Goal: Transaction & Acquisition: Book appointment/travel/reservation

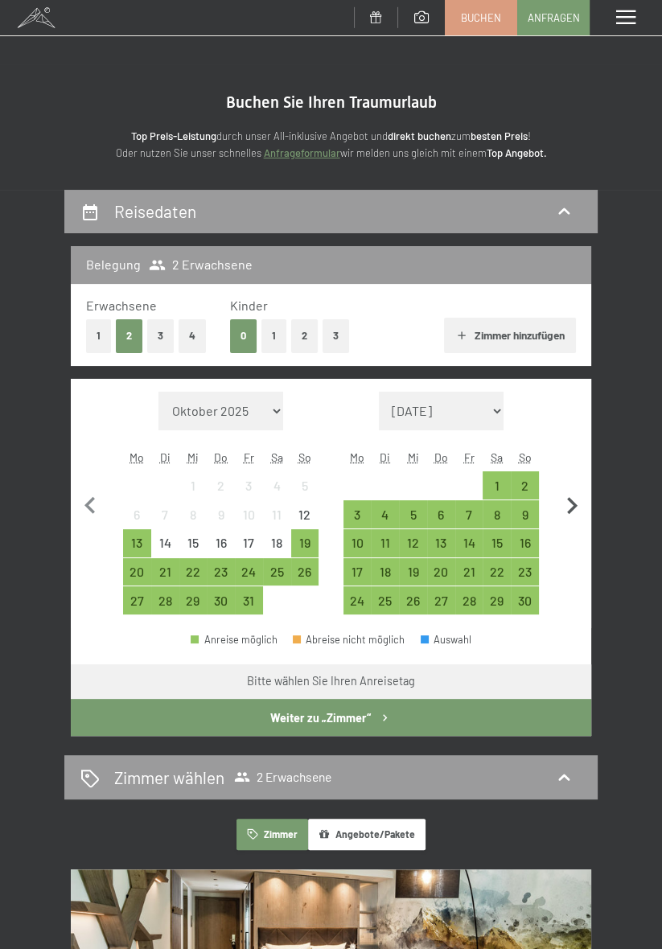
click at [570, 509] on icon "button" at bounding box center [572, 505] width 10 height 17
select select "[DATE]"
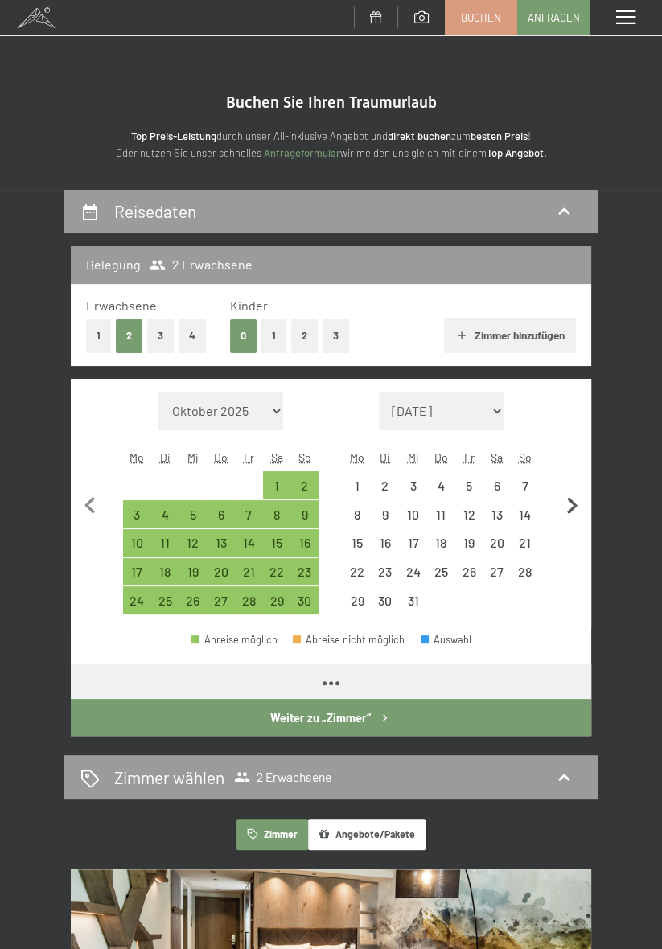
click at [580, 507] on icon "button" at bounding box center [572, 506] width 34 height 34
select select "[DATE]"
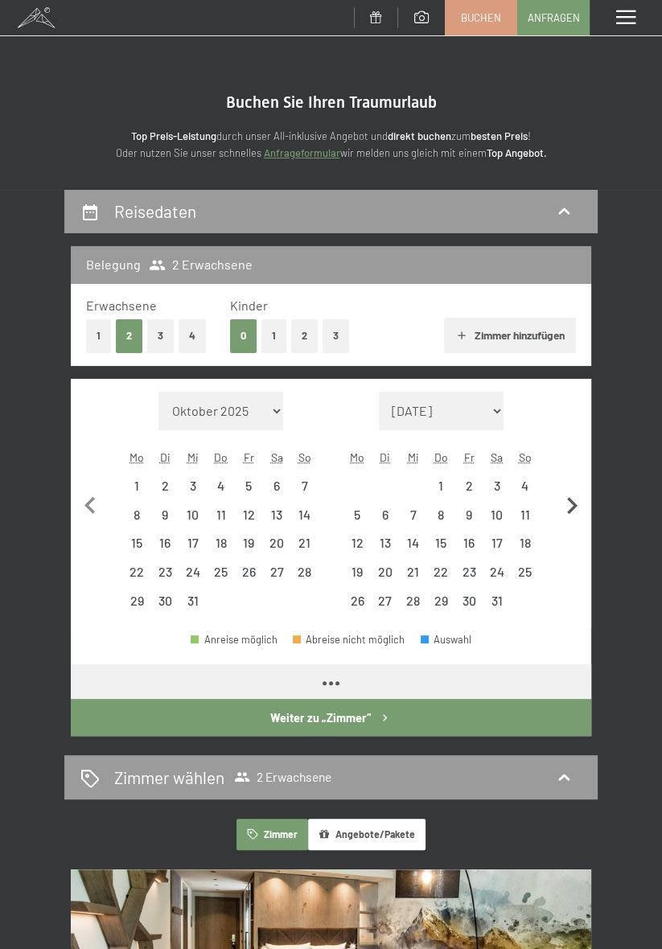
select select "[DATE]"
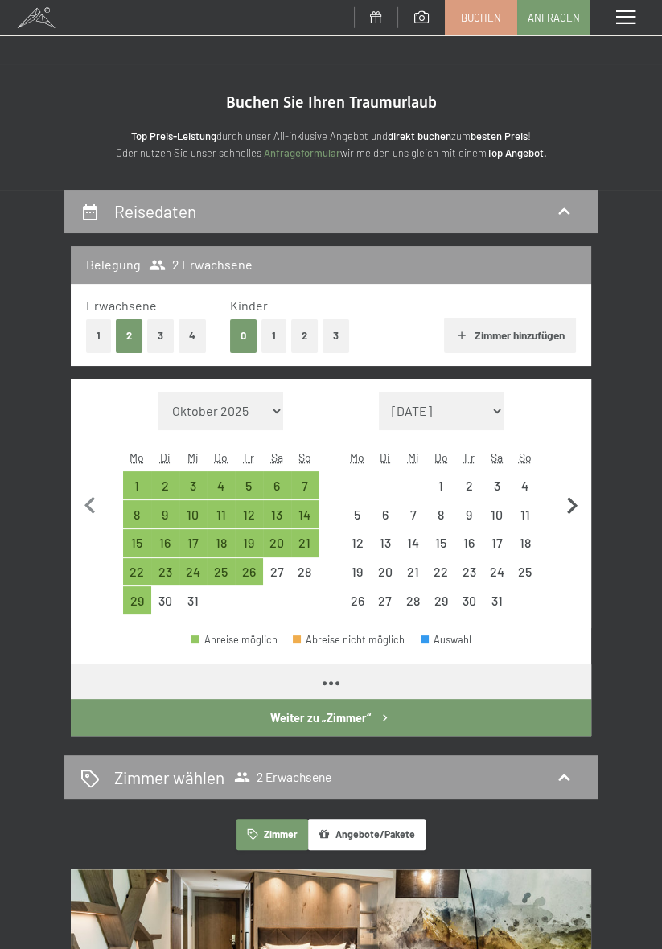
click at [580, 508] on icon "button" at bounding box center [572, 506] width 34 height 34
select select "[DATE]"
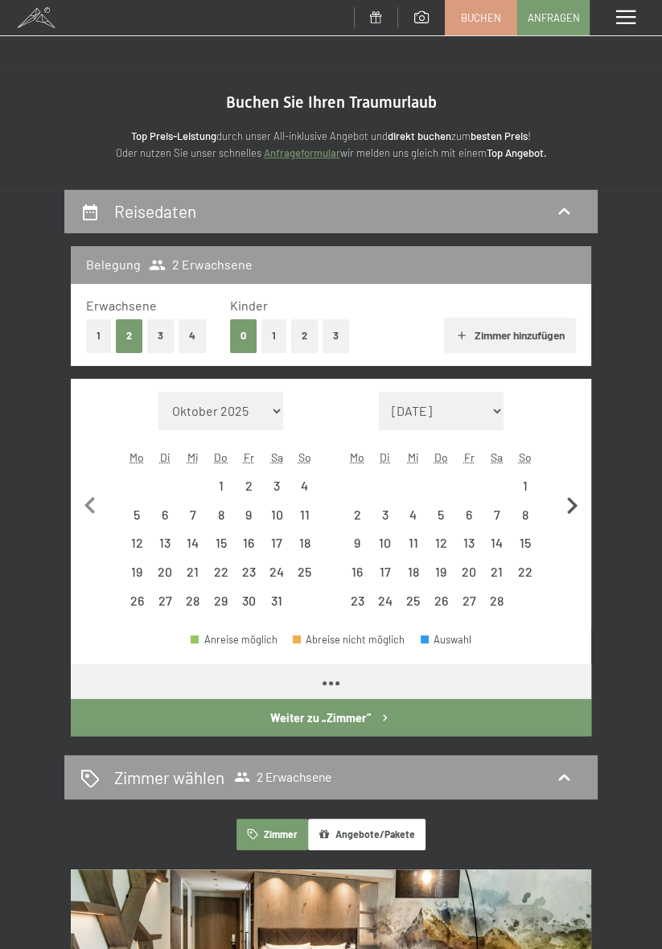
select select "[DATE]"
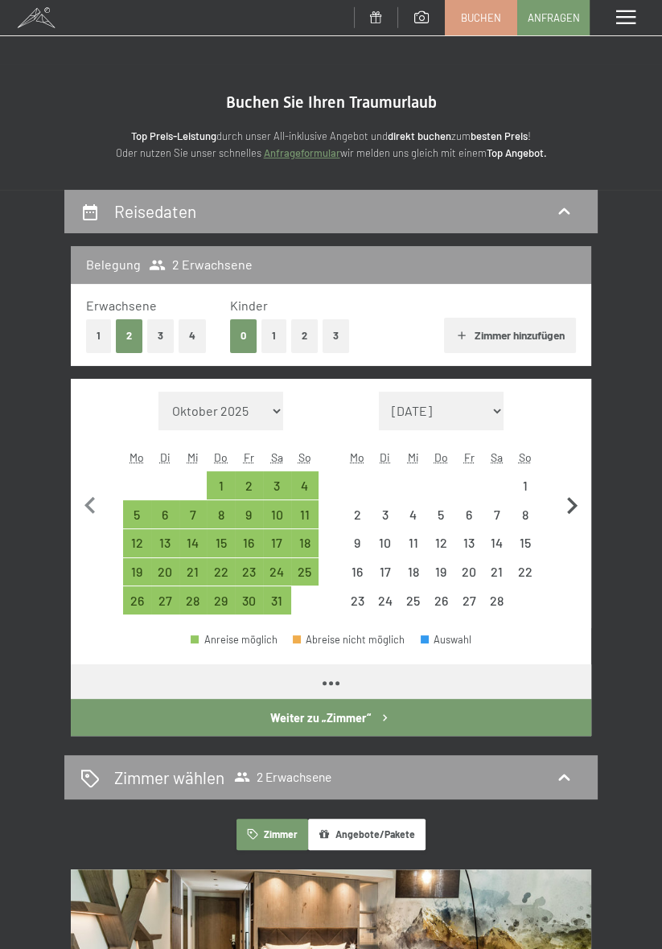
select select "[DATE]"
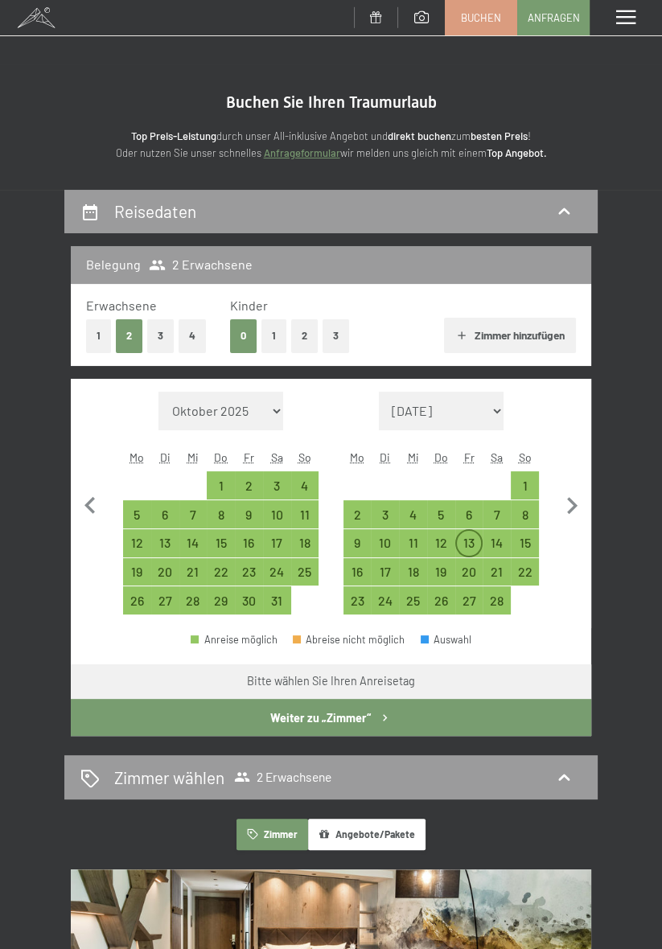
click at [477, 539] on div "13" at bounding box center [469, 548] width 25 height 25
select select "[DATE]"
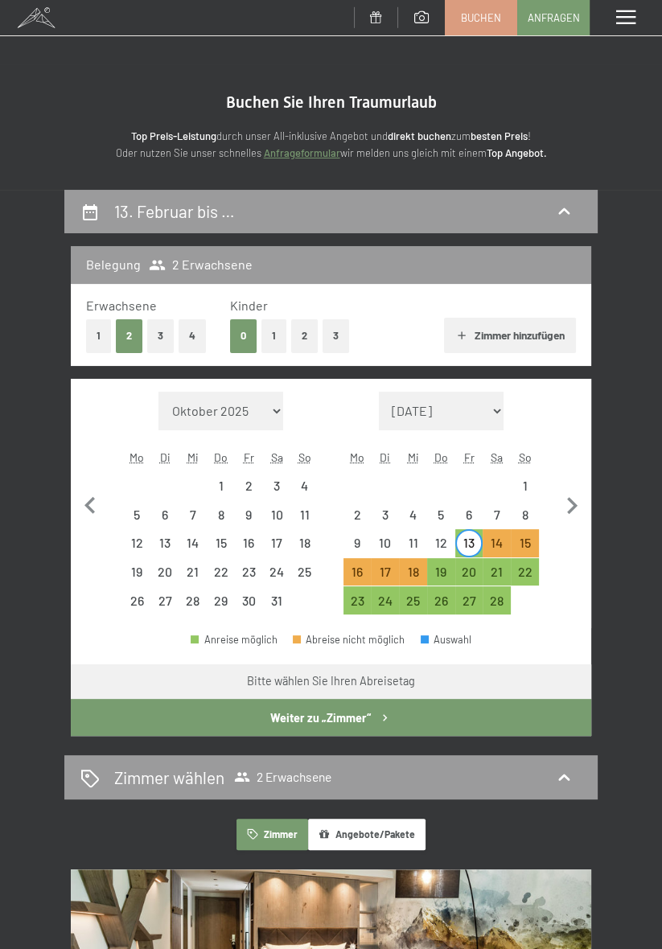
click at [277, 338] on button "1" at bounding box center [273, 335] width 25 height 33
select select "[DATE]"
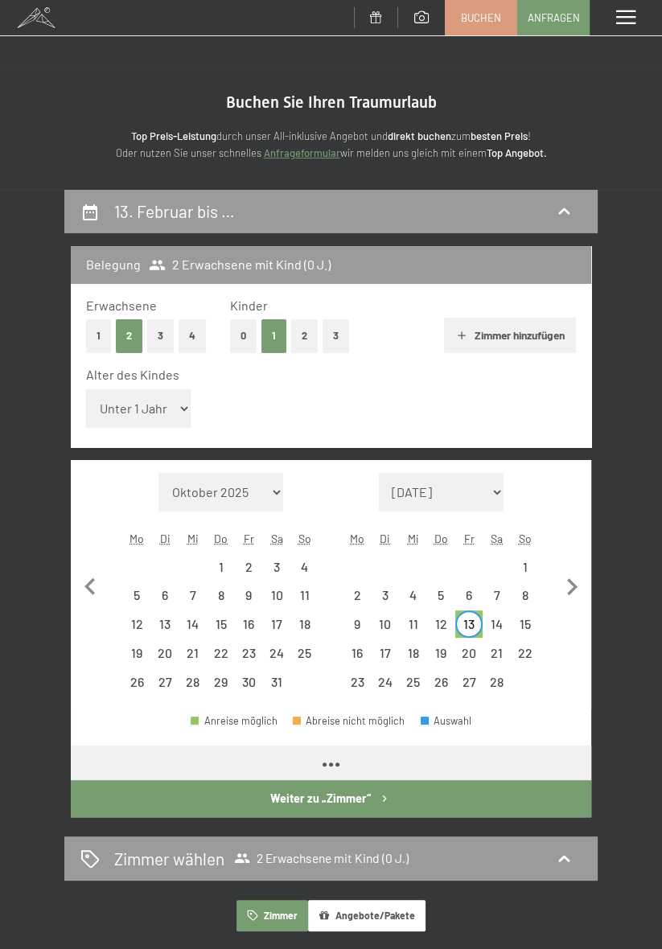
click at [155, 394] on select "Unter 1 Jahr 1 Jahr 2 Jahre 3 Jahre 4 Jahre 5 Jahre 6 Jahre 7 Jahre 8 Jahre 9 J…" at bounding box center [138, 408] width 105 height 39
select select "[DATE]"
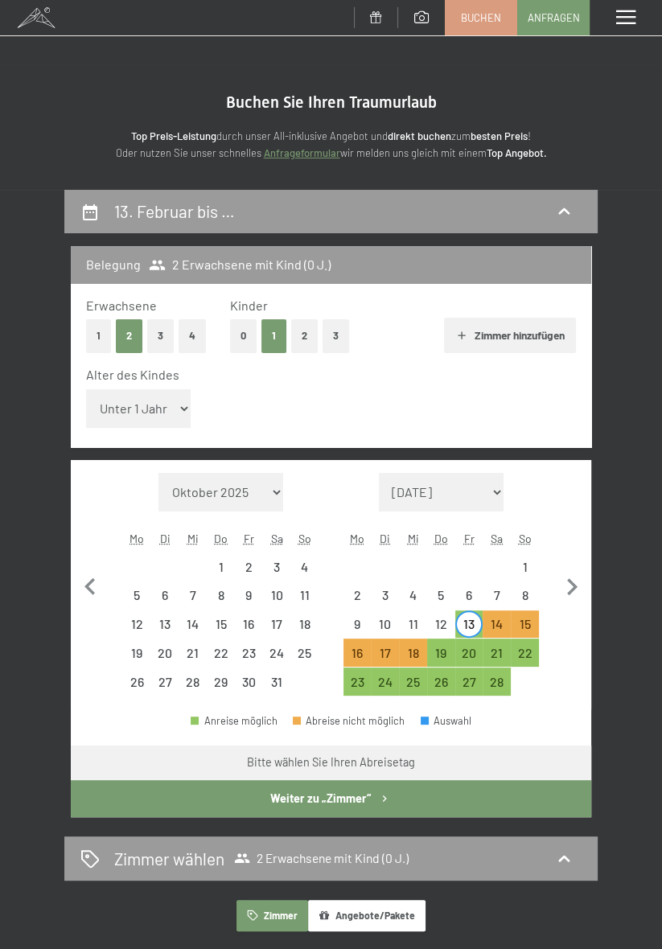
select select "16"
click at [86, 389] on select "Unter 1 Jahr 1 Jahr 2 Jahre 3 Jahre 4 Jahre 5 Jahre 6 Jahre 7 Jahre 8 Jahre 9 J…" at bounding box center [138, 408] width 105 height 39
select select "[DATE]"
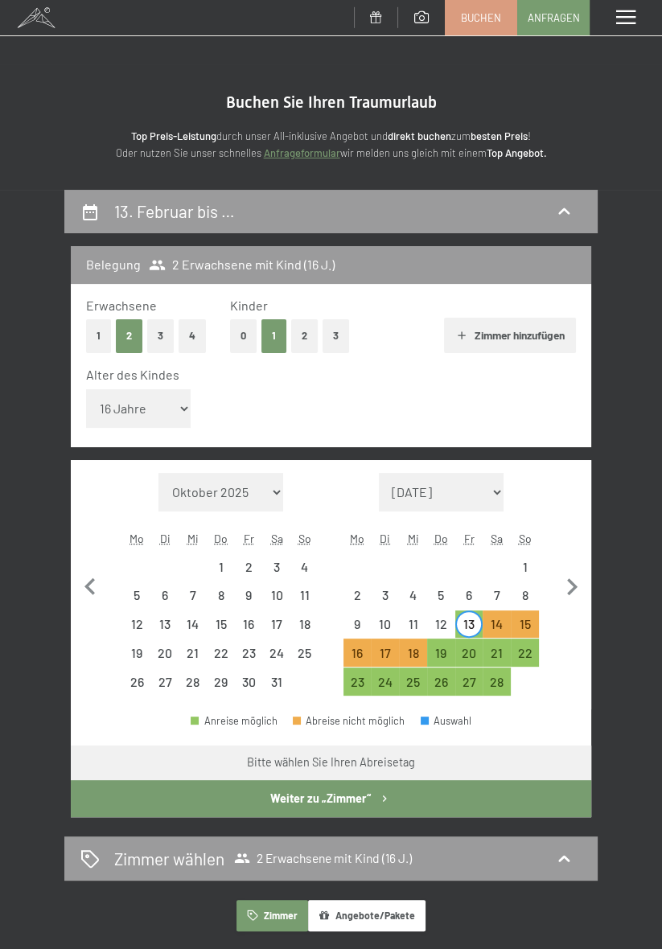
select select "[DATE]"
click at [547, 809] on button "Weiter zu „Zimmer“" at bounding box center [331, 798] width 520 height 37
select select "[DATE]"
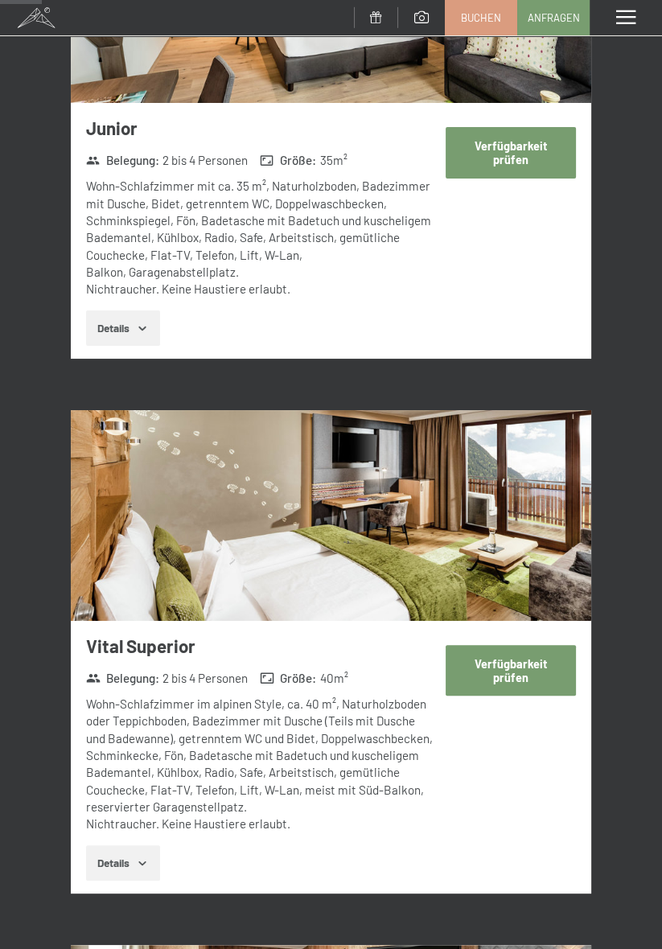
scroll to position [477, 0]
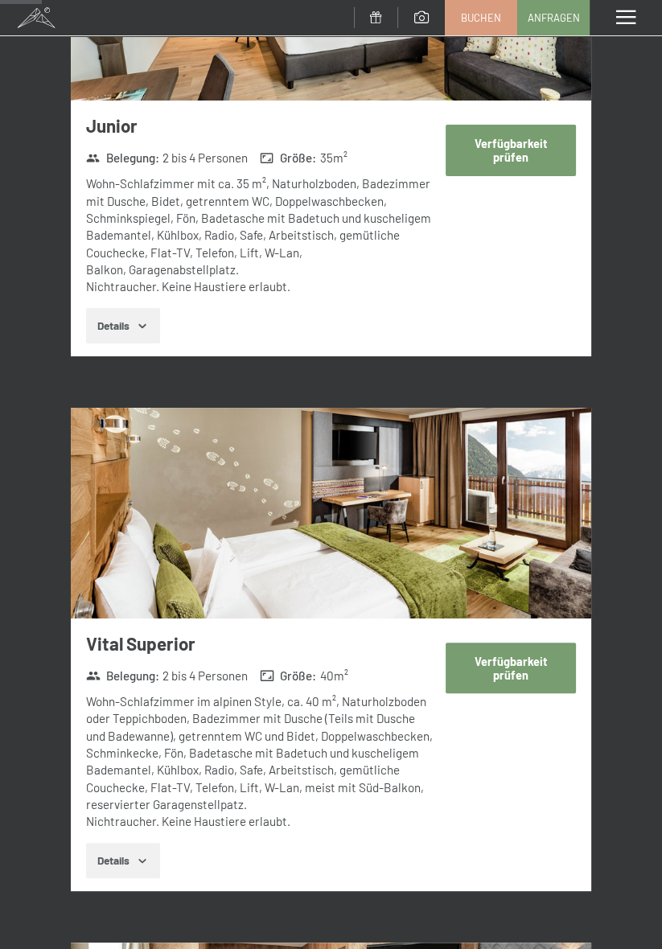
click at [552, 673] on button "Verfügbarkeit prüfen" at bounding box center [510, 667] width 130 height 51
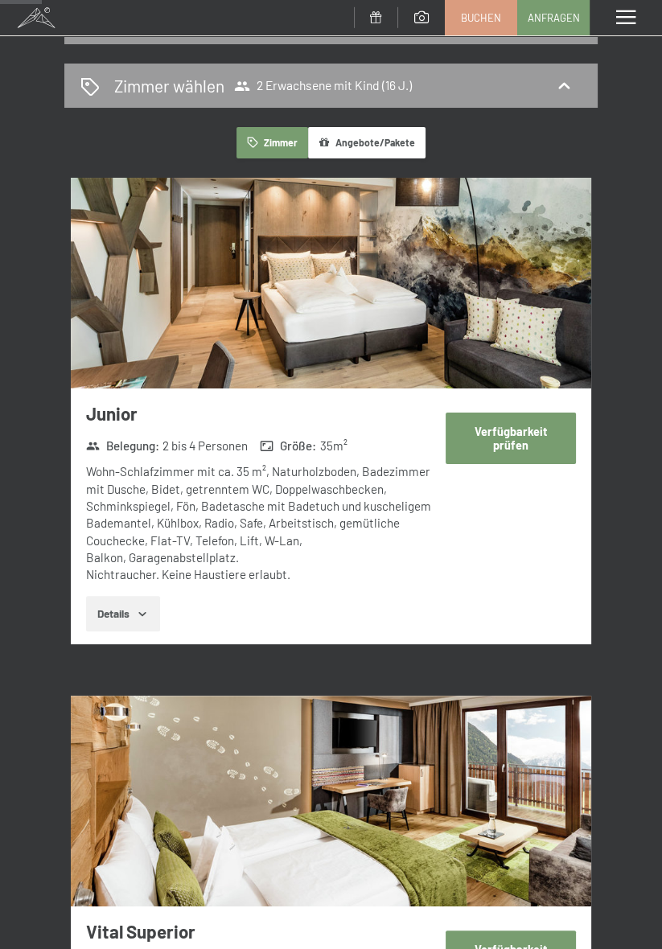
select select "16"
select select "[DATE]"
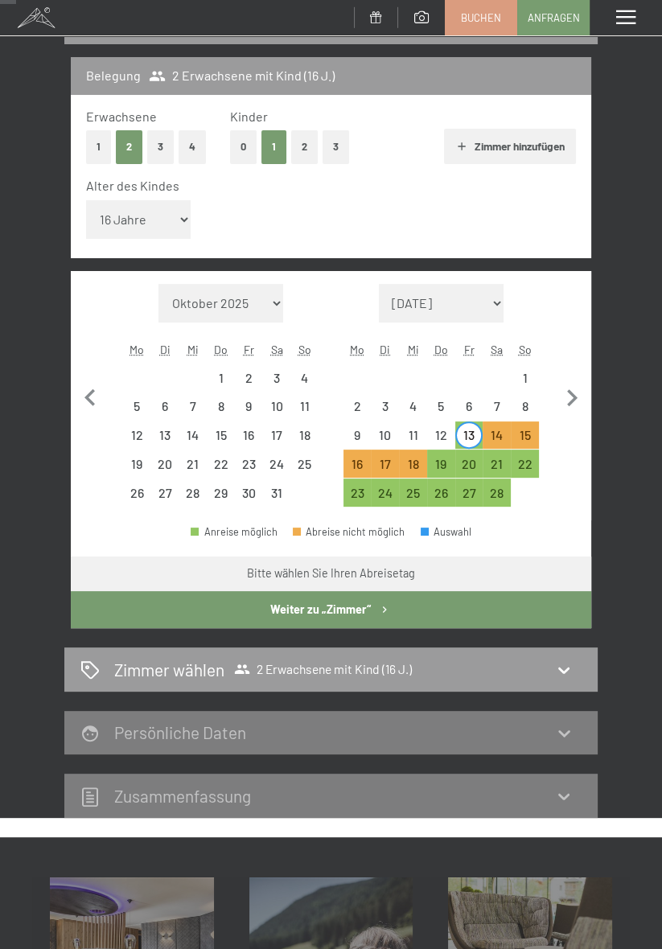
click at [572, 614] on button "Weiter zu „Zimmer“" at bounding box center [331, 609] width 520 height 37
select select "[DATE]"
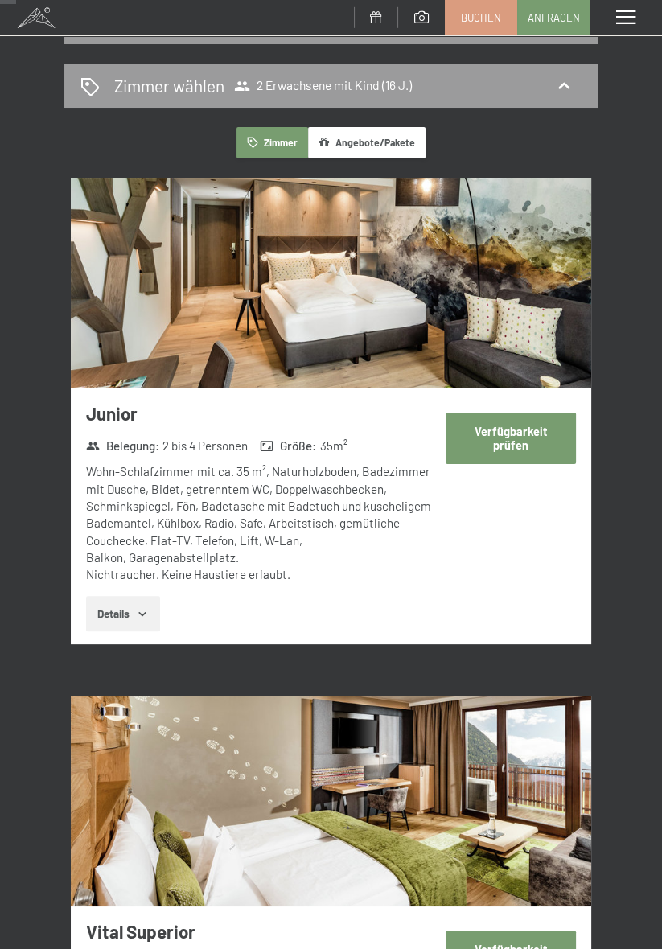
scroll to position [215, 0]
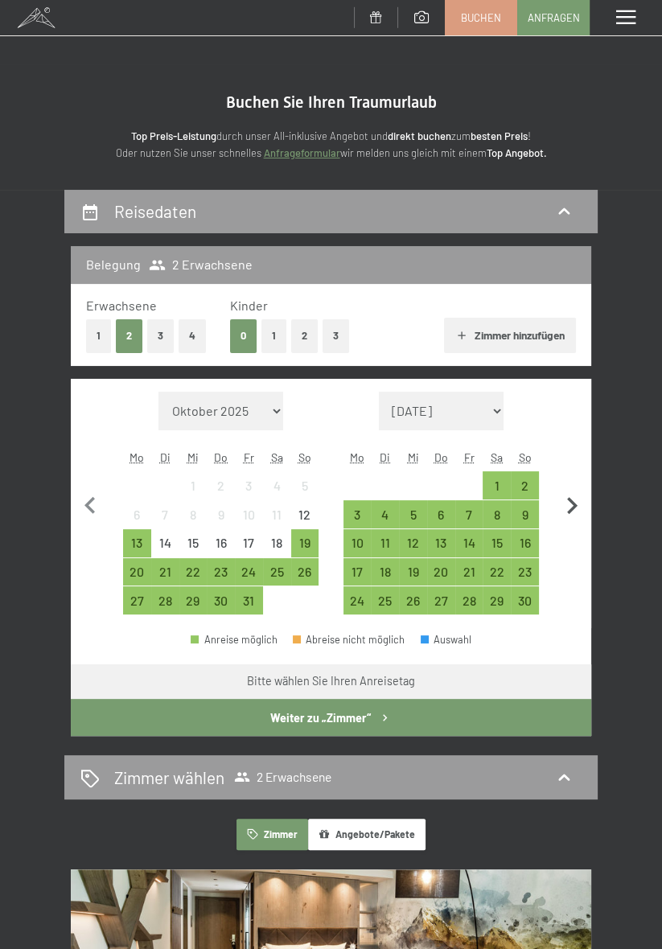
click at [561, 512] on icon "button" at bounding box center [572, 506] width 34 height 34
select select "[DATE]"
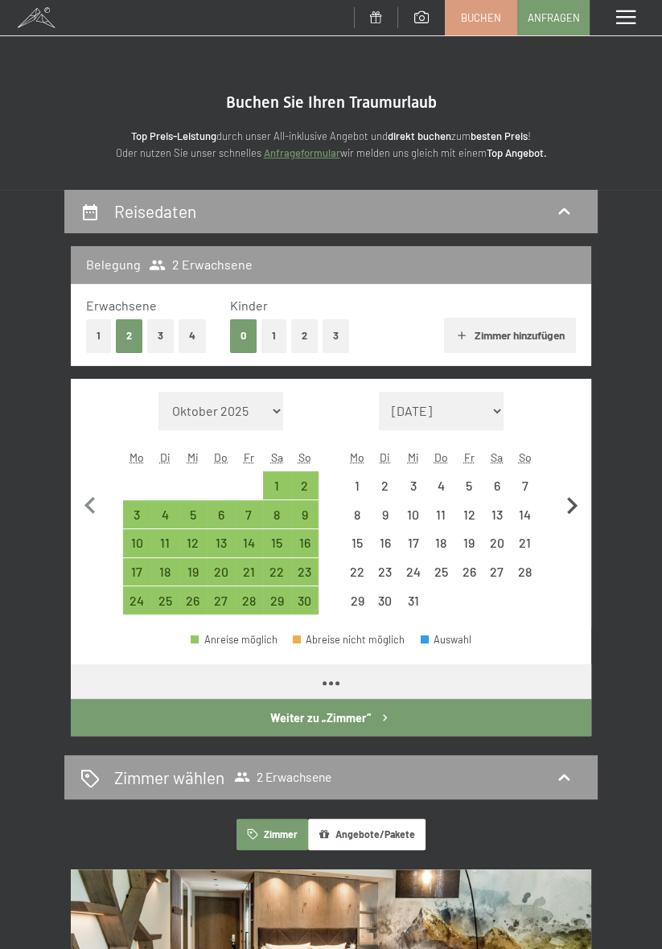
click at [580, 506] on icon "button" at bounding box center [572, 506] width 34 height 34
select select "[DATE]"
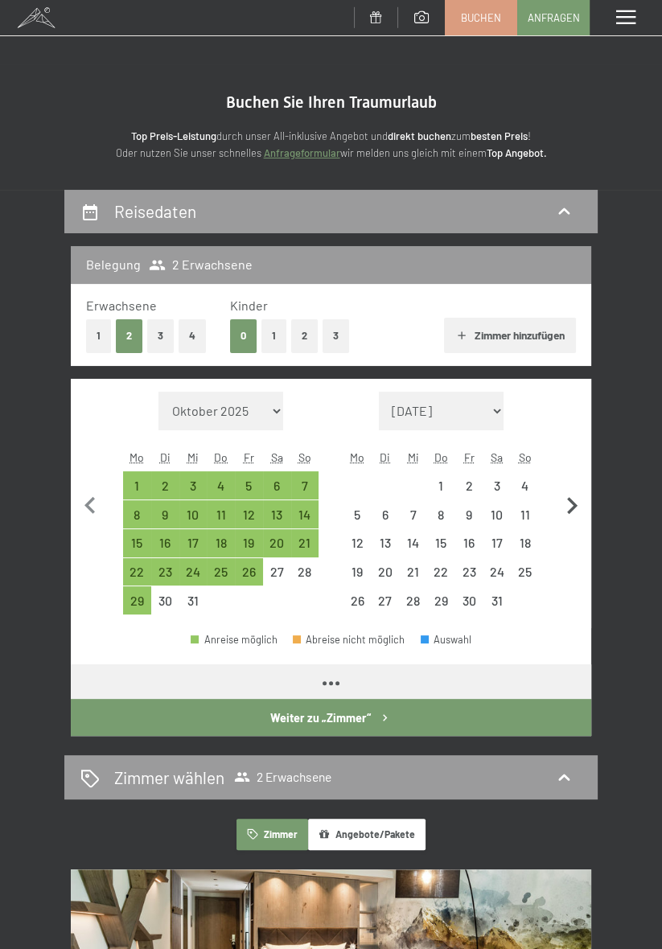
click at [580, 506] on icon "button" at bounding box center [572, 506] width 34 height 34
select select "2026-01-01"
select select "[DATE]"
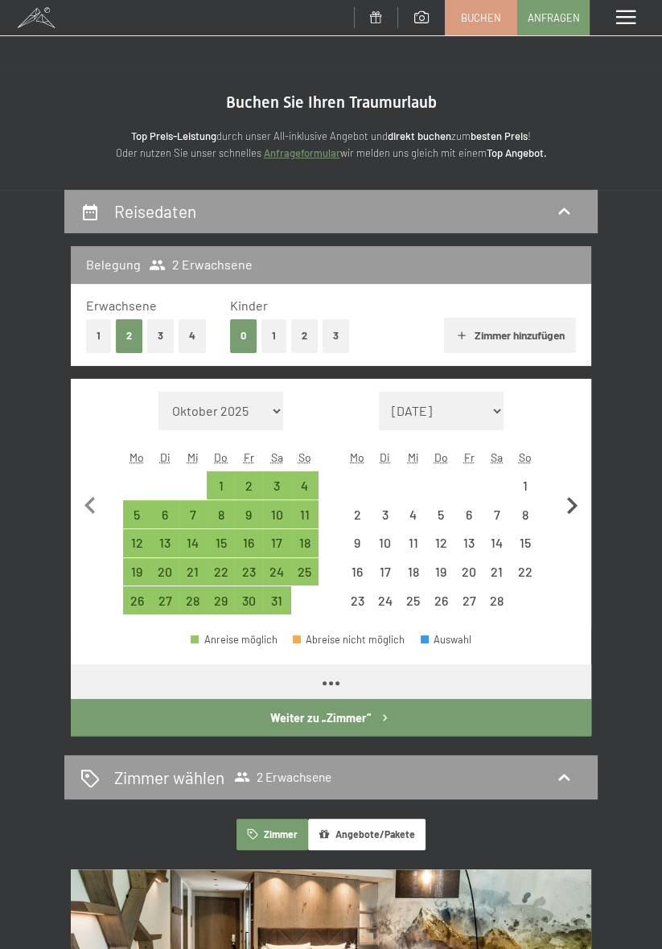
select select "[DATE]"
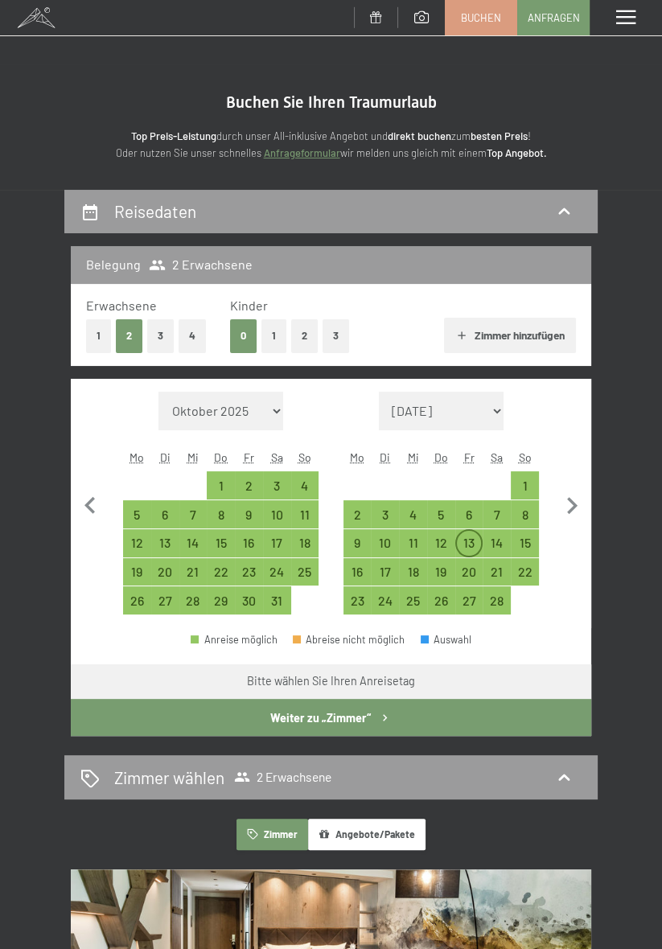
click at [471, 543] on div "13" at bounding box center [469, 548] width 25 height 25
select select "[DATE]"
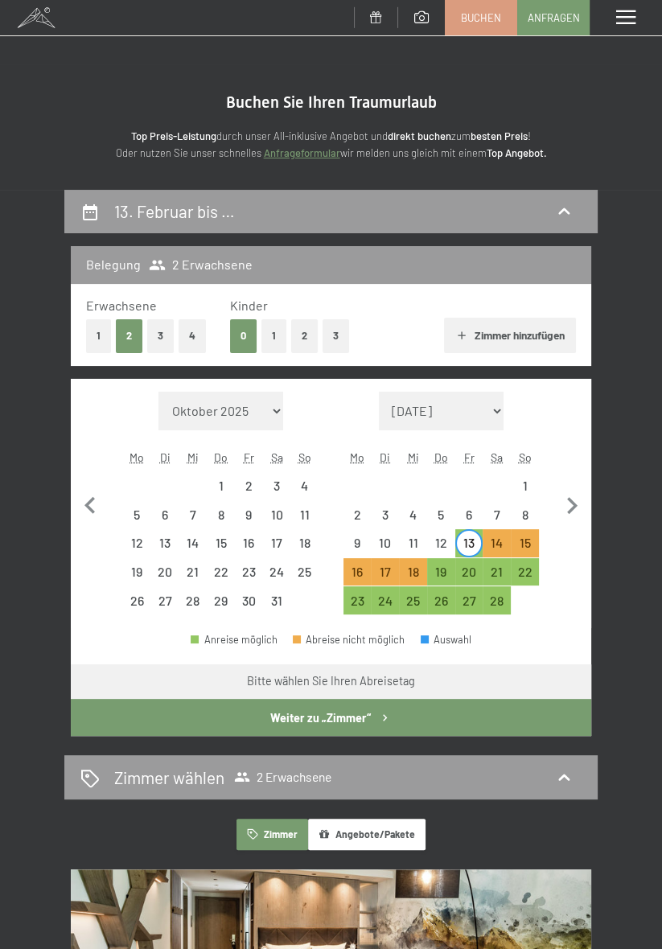
click at [269, 338] on button "1" at bounding box center [273, 335] width 25 height 33
select select "[DATE]"
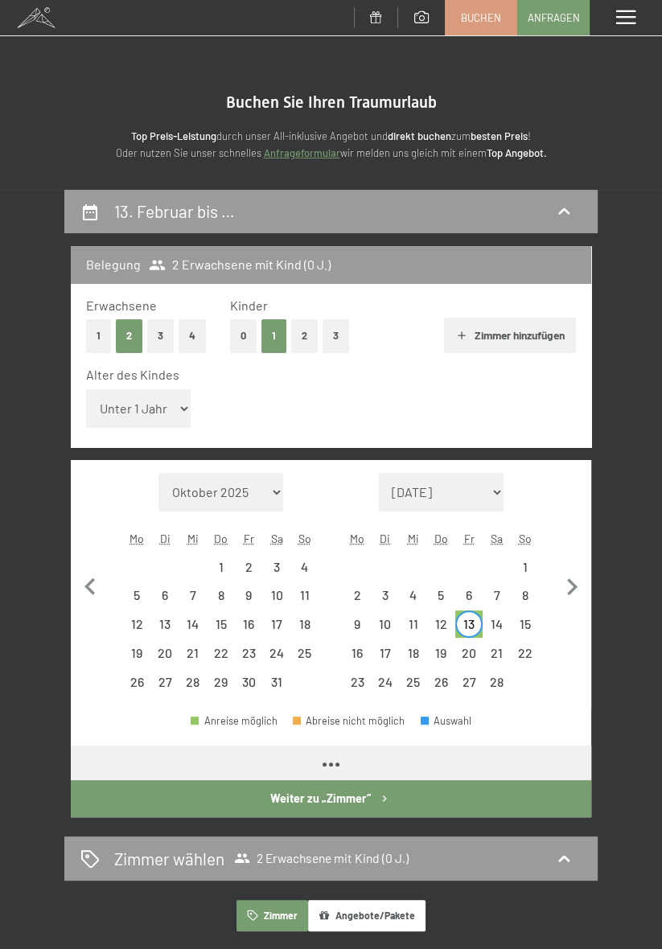
click at [178, 407] on select "Unter 1 Jahr 1 Jahr 2 Jahre 3 Jahre 4 Jahre 5 Jahre 6 Jahre 7 Jahre 8 Jahre 9 J…" at bounding box center [138, 408] width 105 height 39
select select "[DATE]"
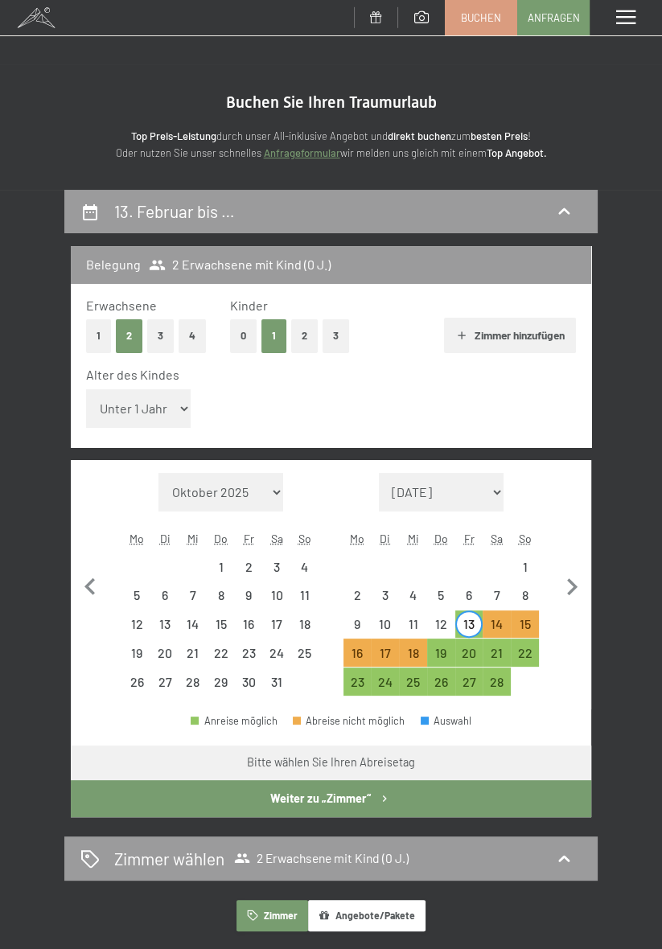
select select "16"
click at [86, 389] on select "Unter 1 Jahr 1 Jahr 2 Jahre 3 Jahre 4 Jahre 5 Jahre 6 Jahre 7 Jahre 8 Jahre 9 J…" at bounding box center [138, 408] width 105 height 39
select select "[DATE]"
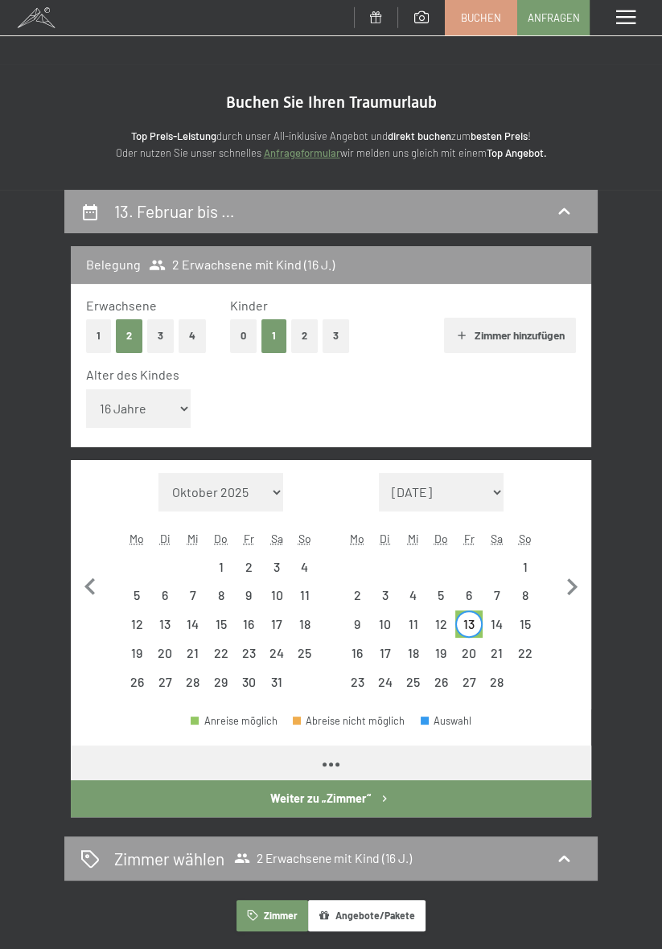
select select "[DATE]"
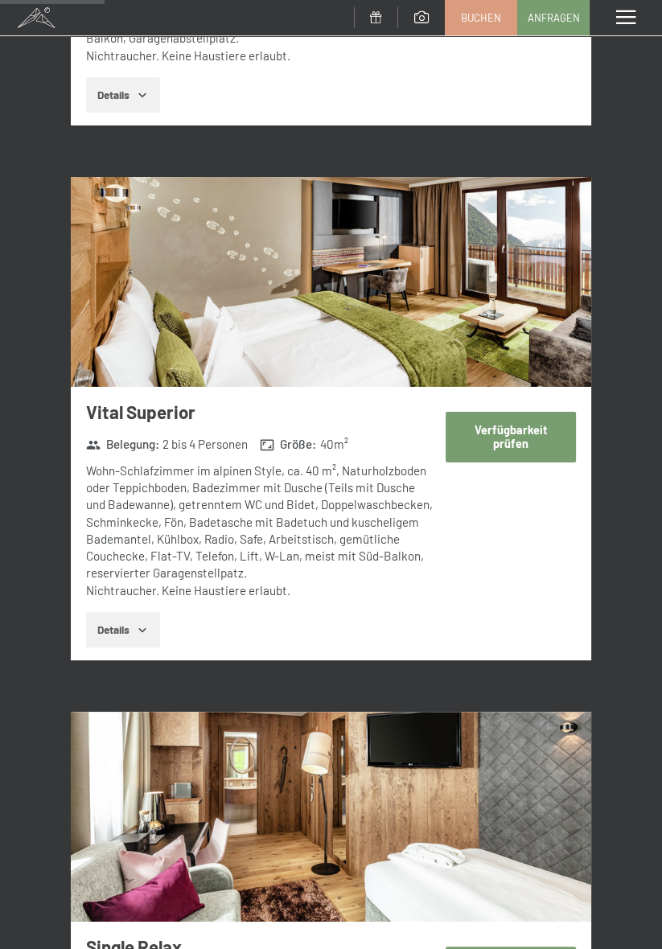
scroll to position [1294, 0]
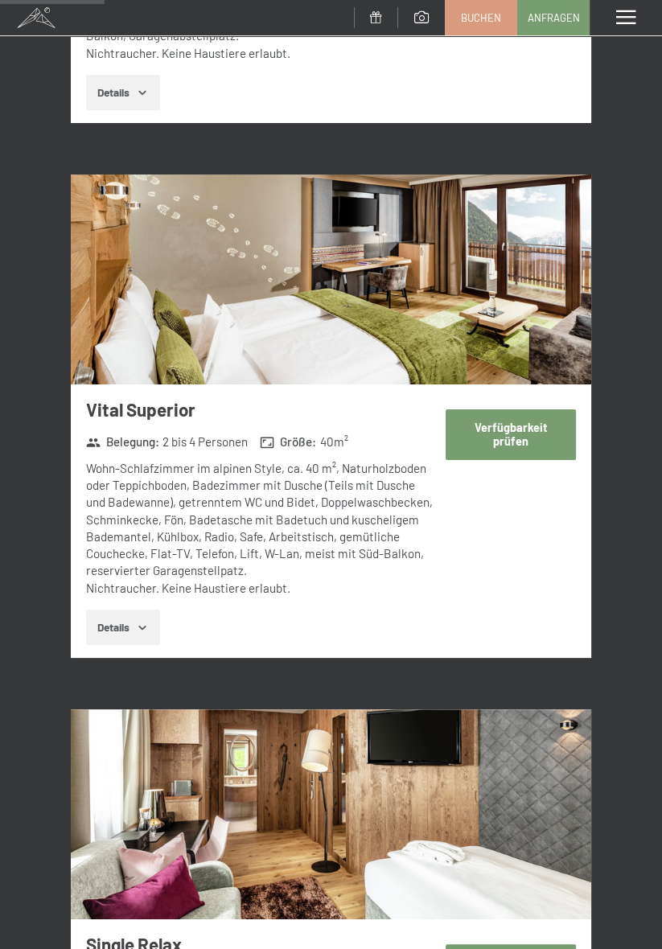
click at [529, 436] on button "Verfügbarkeit prüfen" at bounding box center [510, 434] width 130 height 51
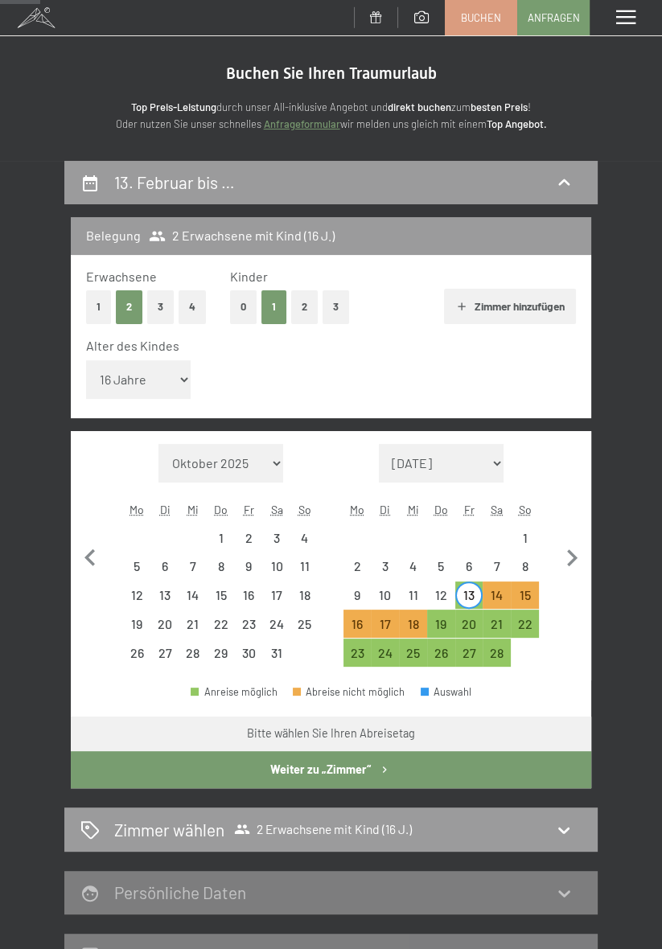
scroll to position [0, 0]
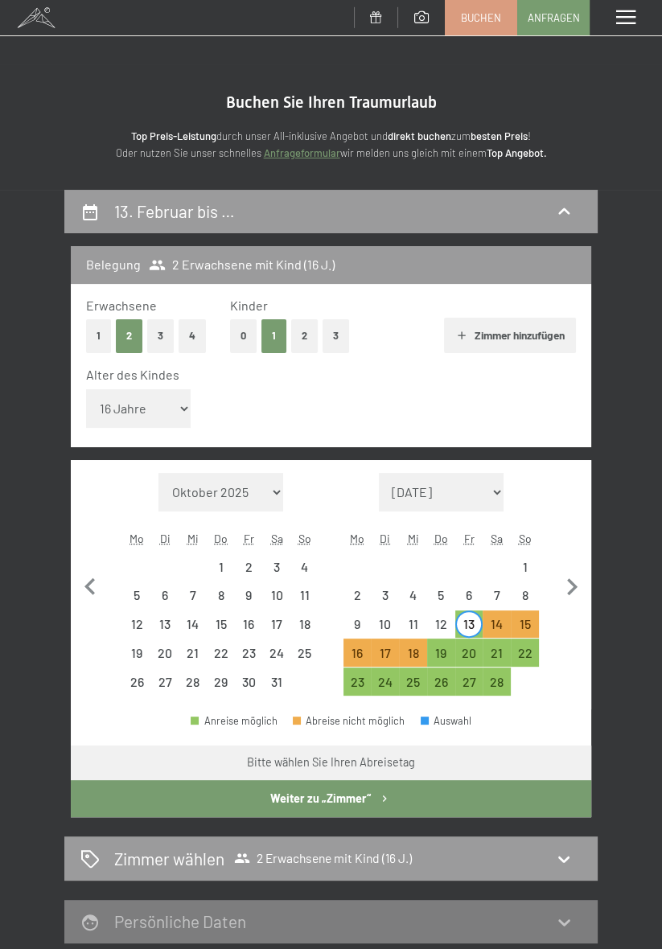
click at [503, 805] on button "Weiter zu „Zimmer“" at bounding box center [331, 798] width 520 height 37
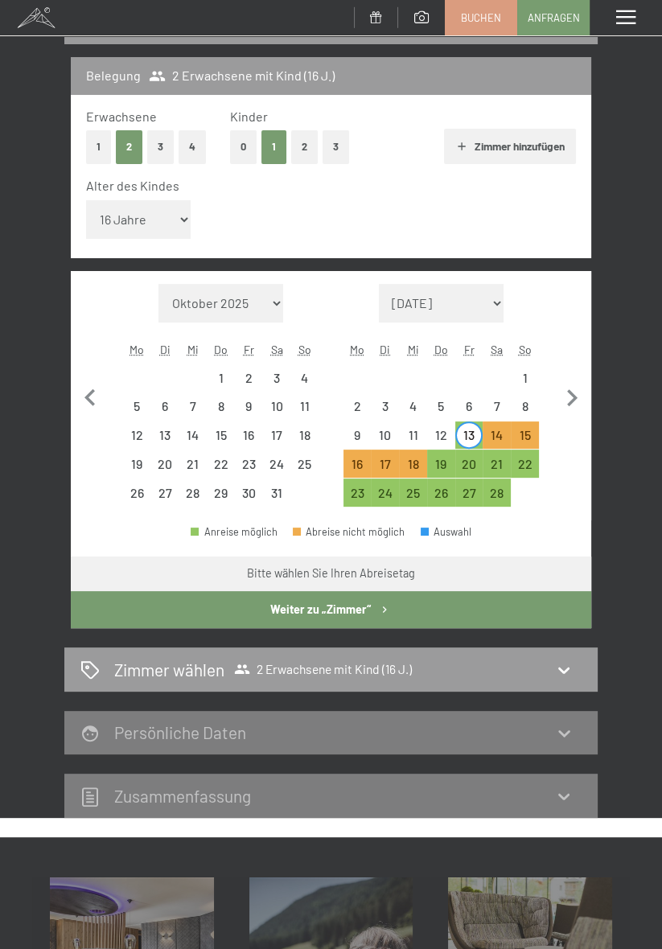
select select "[DATE]"
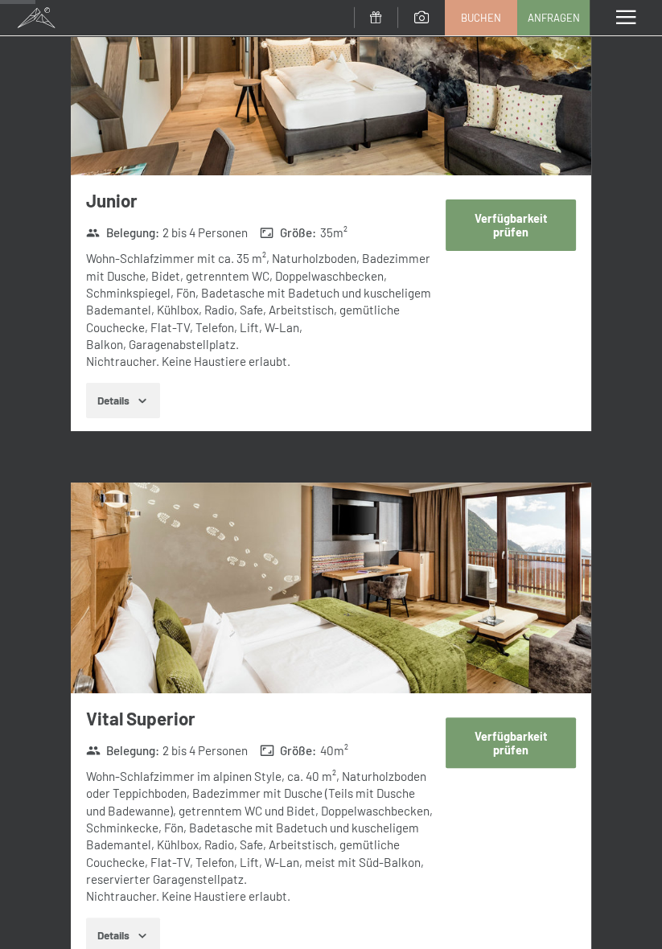
scroll to position [408, 0]
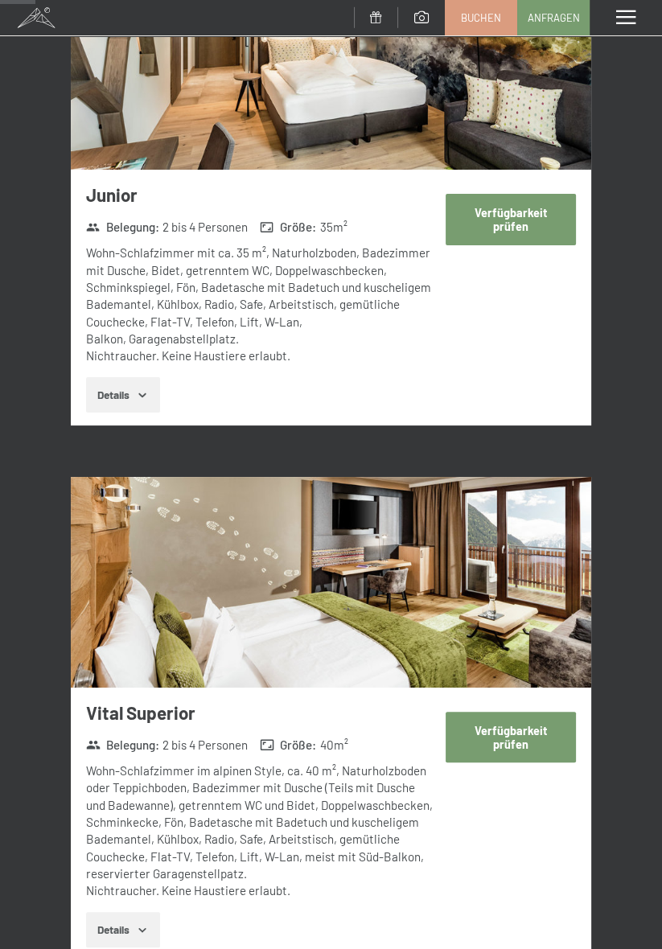
click at [548, 743] on button "Verfügbarkeit prüfen" at bounding box center [510, 737] width 130 height 51
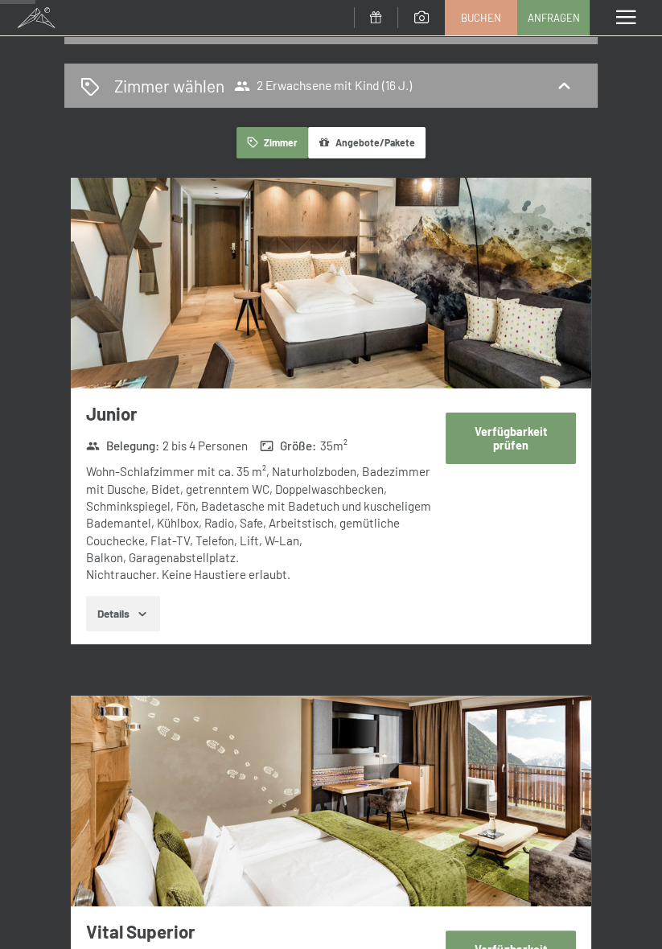
select select "16"
select select "[DATE]"
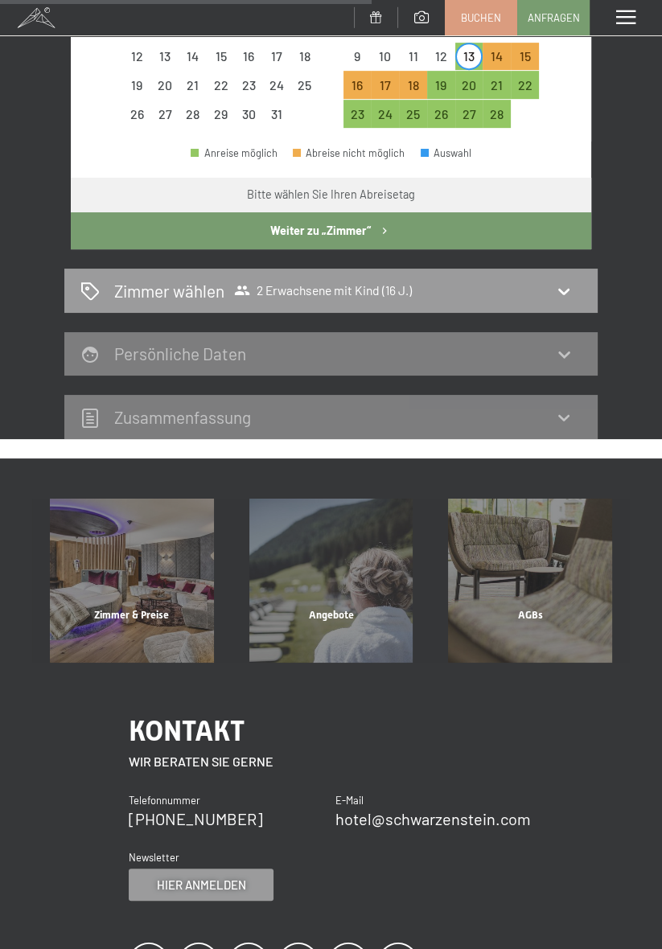
scroll to position [580, 0]
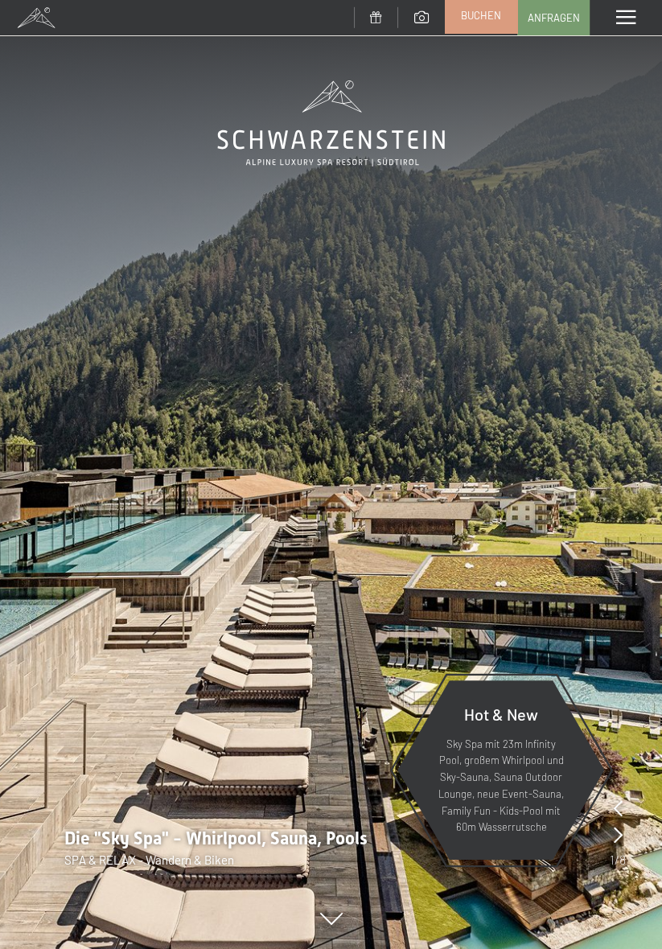
click at [487, 20] on span "Buchen" at bounding box center [481, 15] width 40 height 14
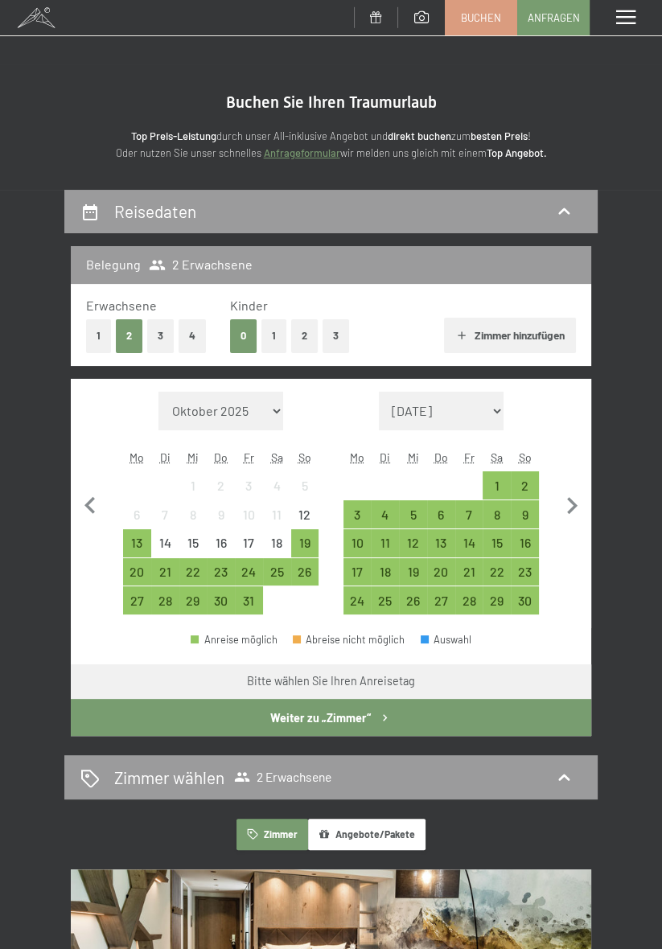
click at [280, 338] on button "1" at bounding box center [273, 335] width 25 height 33
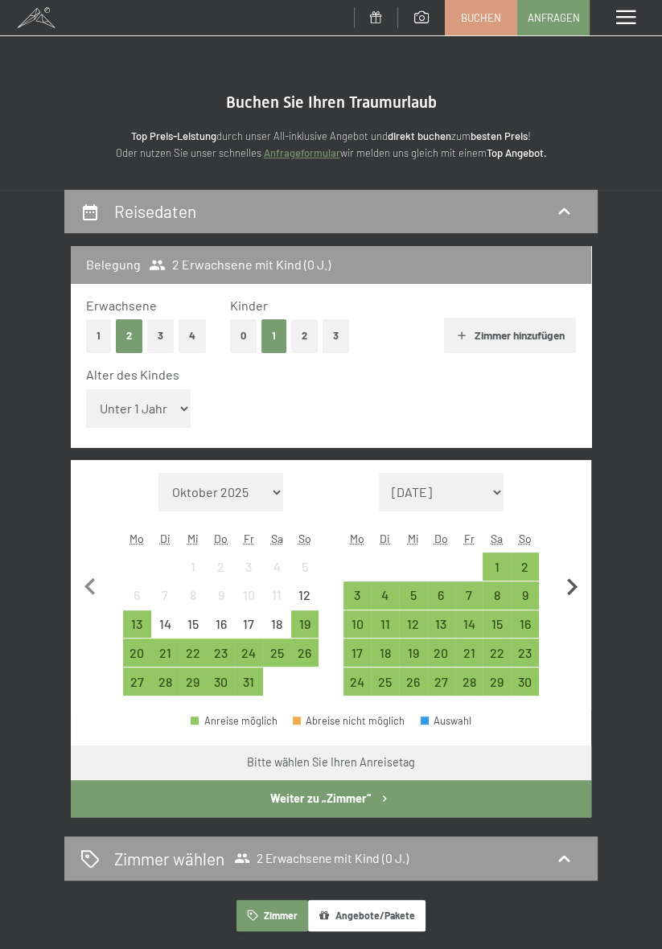
click at [569, 594] on icon "button" at bounding box center [572, 587] width 34 height 34
select select "[DATE]"
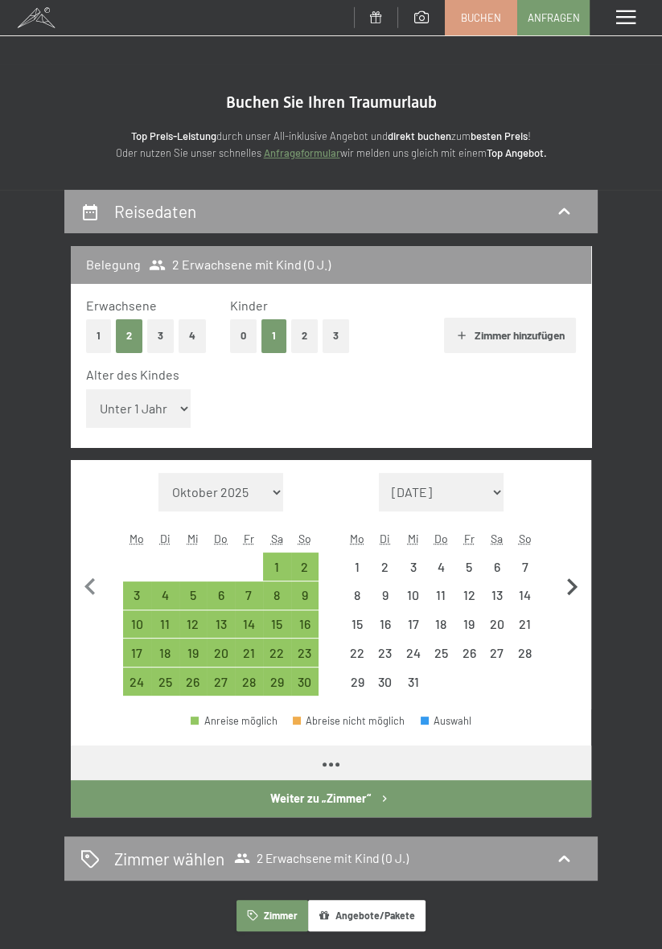
click at [574, 593] on icon "button" at bounding box center [572, 587] width 34 height 34
select select "[DATE]"
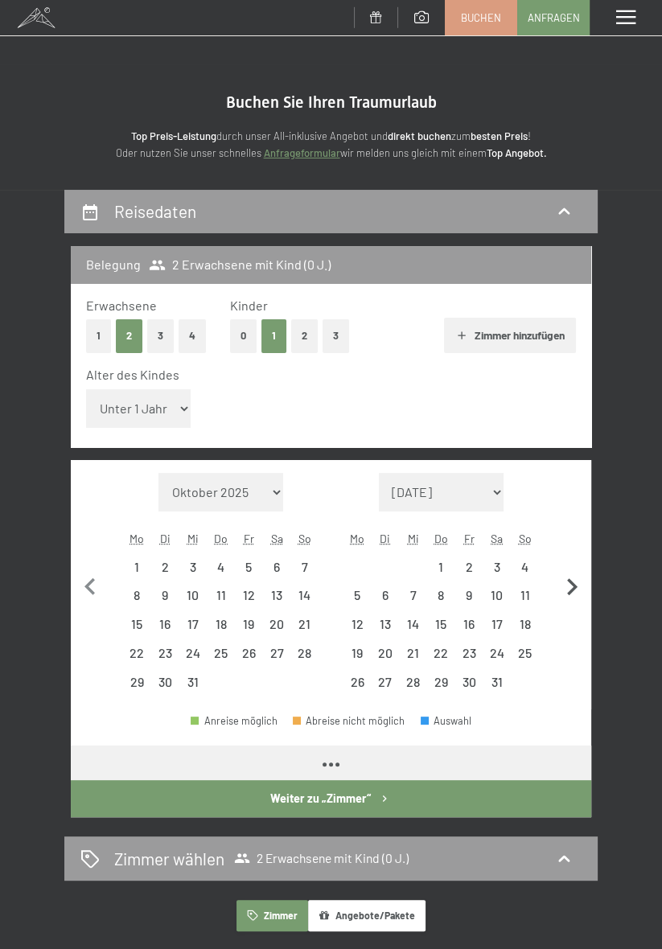
select select "[DATE]"
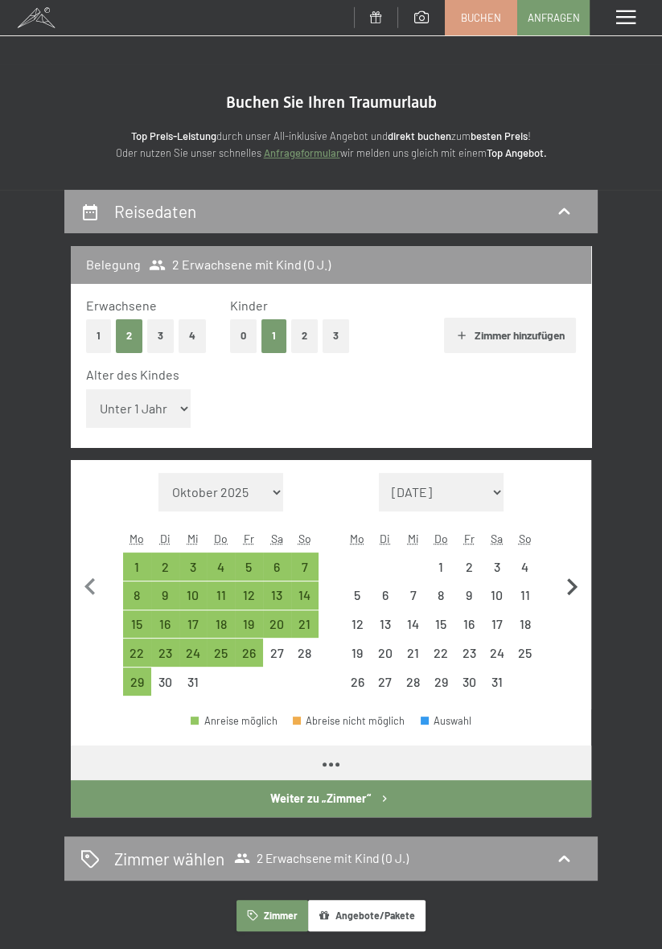
click at [573, 601] on icon "button" at bounding box center [572, 587] width 34 height 34
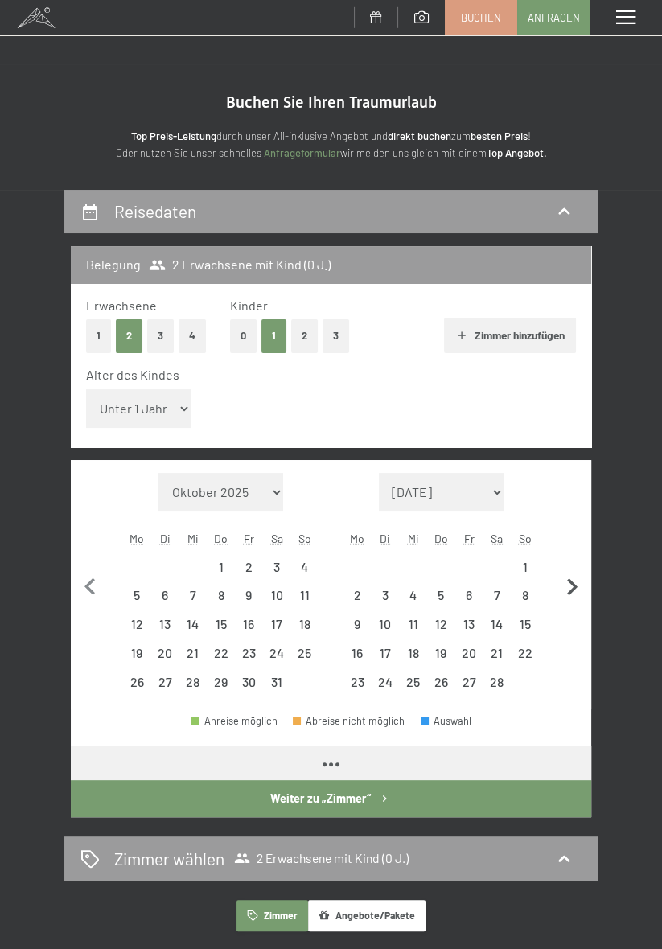
select select "[DATE]"
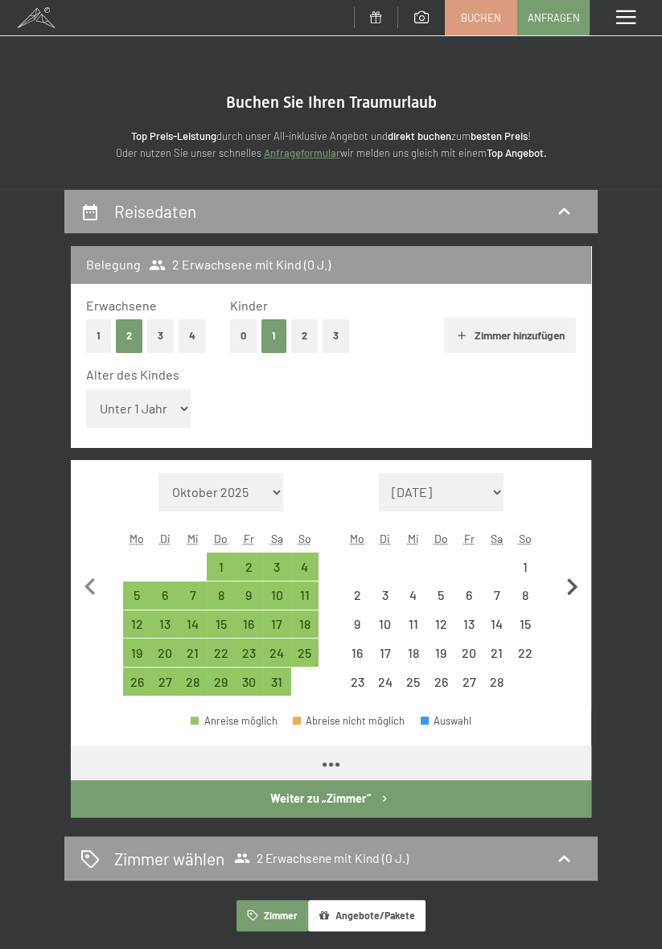
select select "[DATE]"
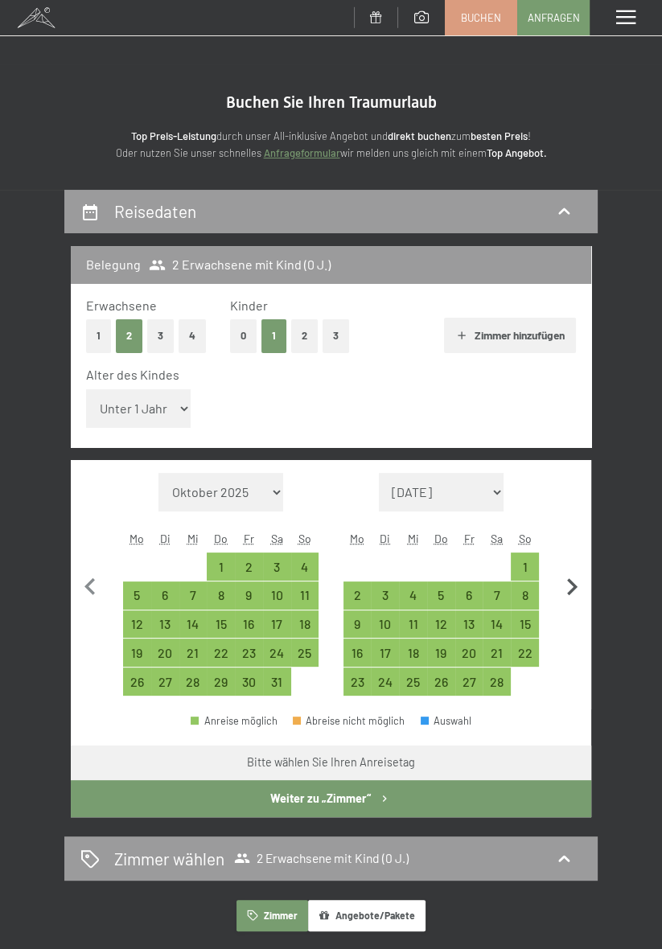
click at [574, 595] on icon "button" at bounding box center [572, 587] width 34 height 34
select select "[DATE]"
select select "2026-03-01"
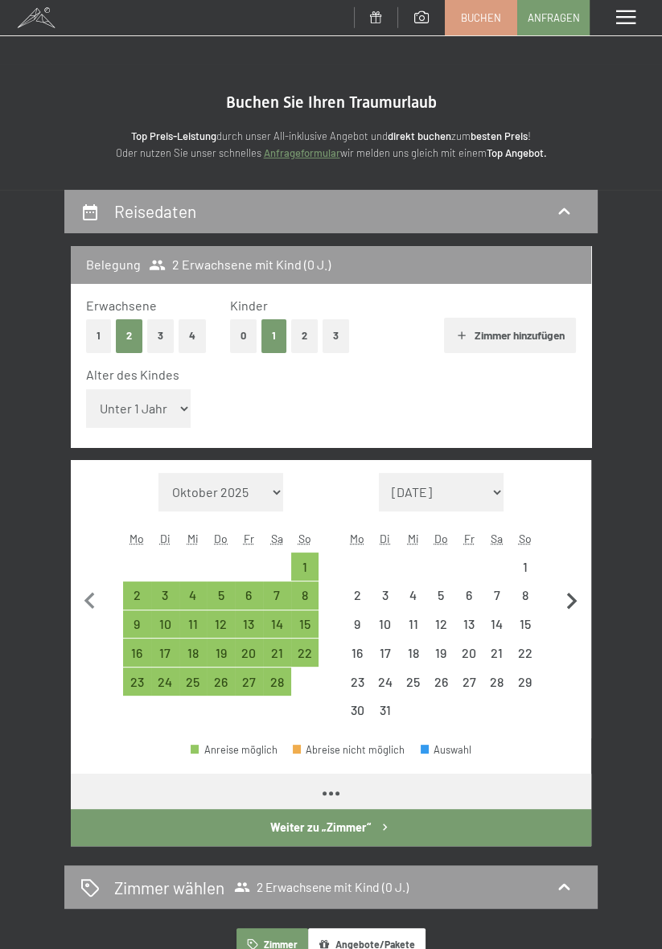
select select "[DATE]"
select select "2026-03-01"
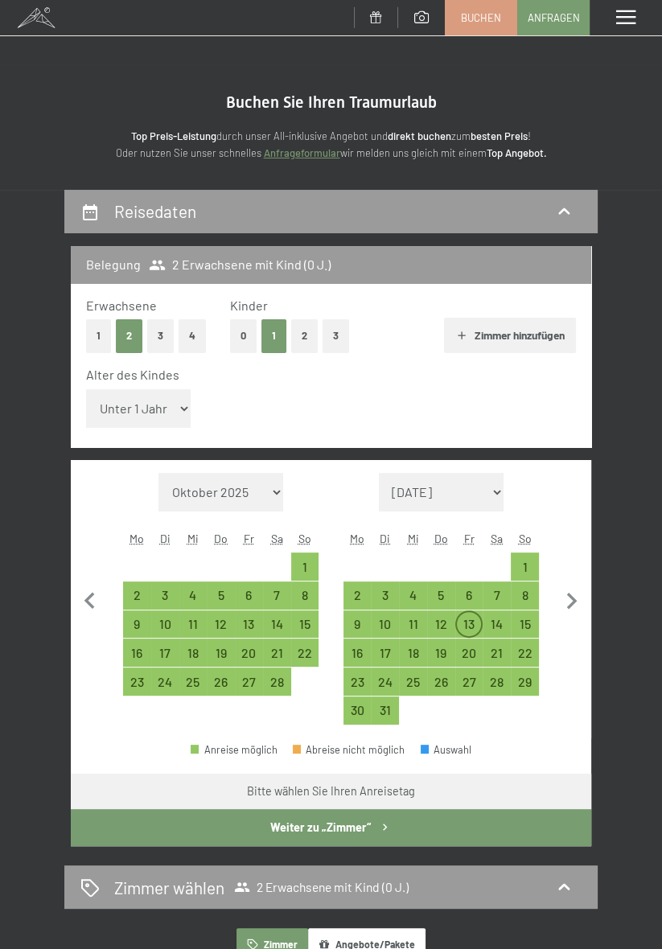
click at [478, 618] on div "13" at bounding box center [469, 629] width 25 height 25
select select "[DATE]"
select select "2026-03-01"
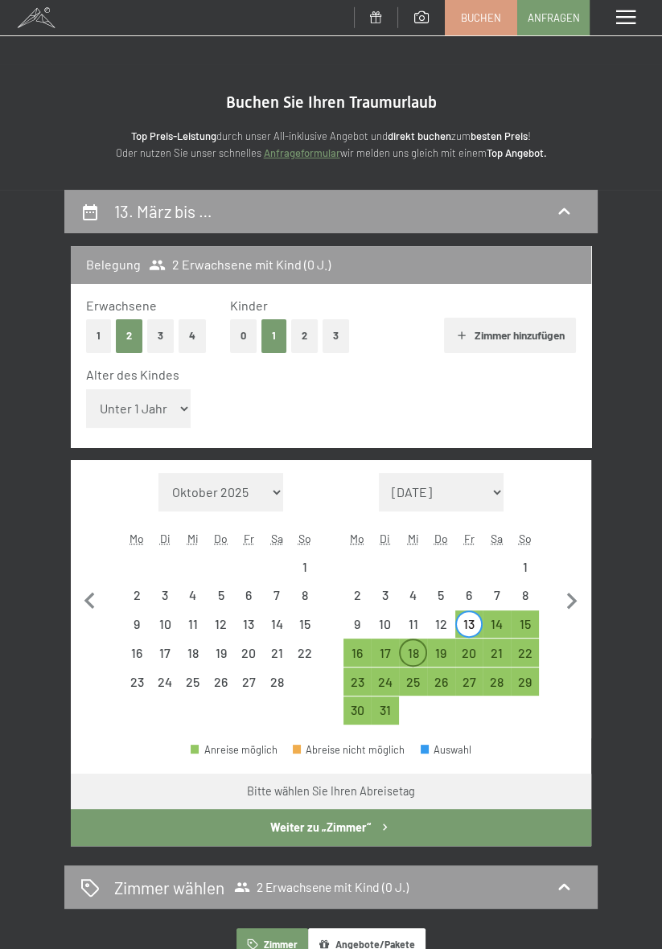
click at [419, 651] on div "18" at bounding box center [412, 658] width 25 height 25
select select "[DATE]"
select select "2026-03-01"
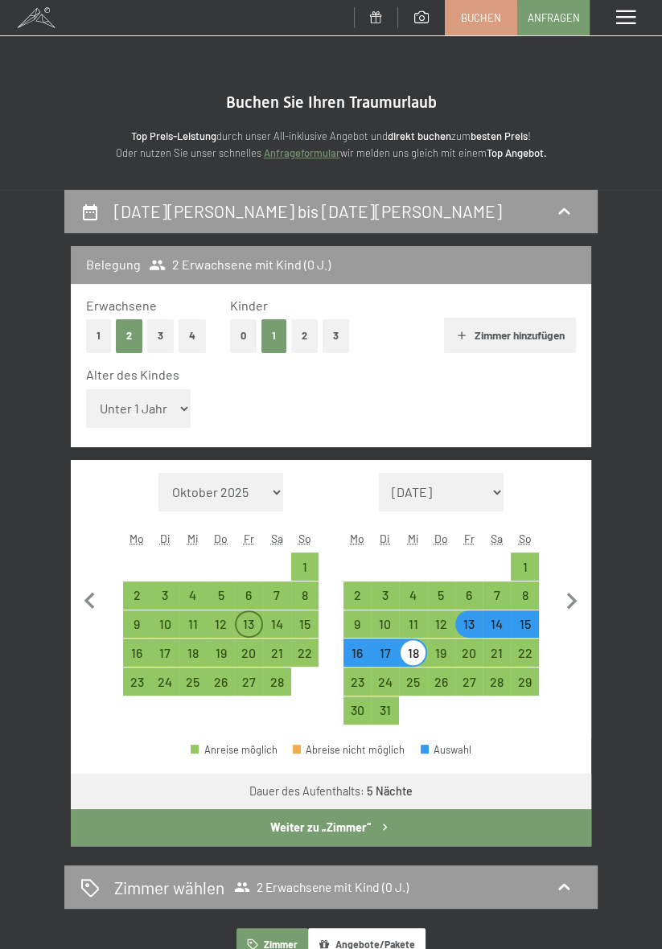
click at [248, 625] on div "13" at bounding box center [248, 629] width 25 height 25
select select "[DATE]"
select select "2026-03-01"
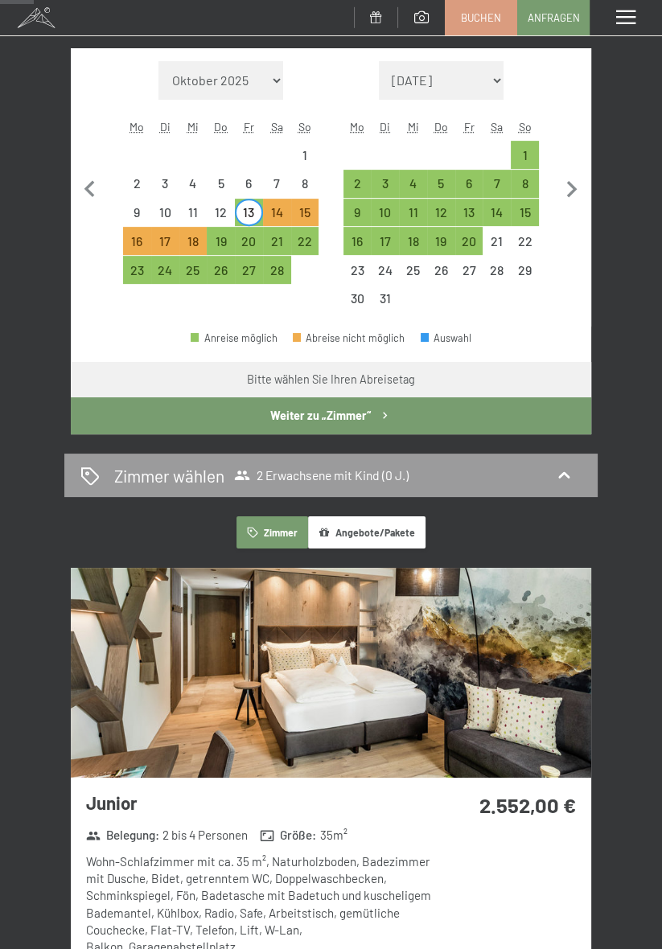
click at [478, 415] on button "Weiter zu „Zimmer“" at bounding box center [331, 415] width 520 height 37
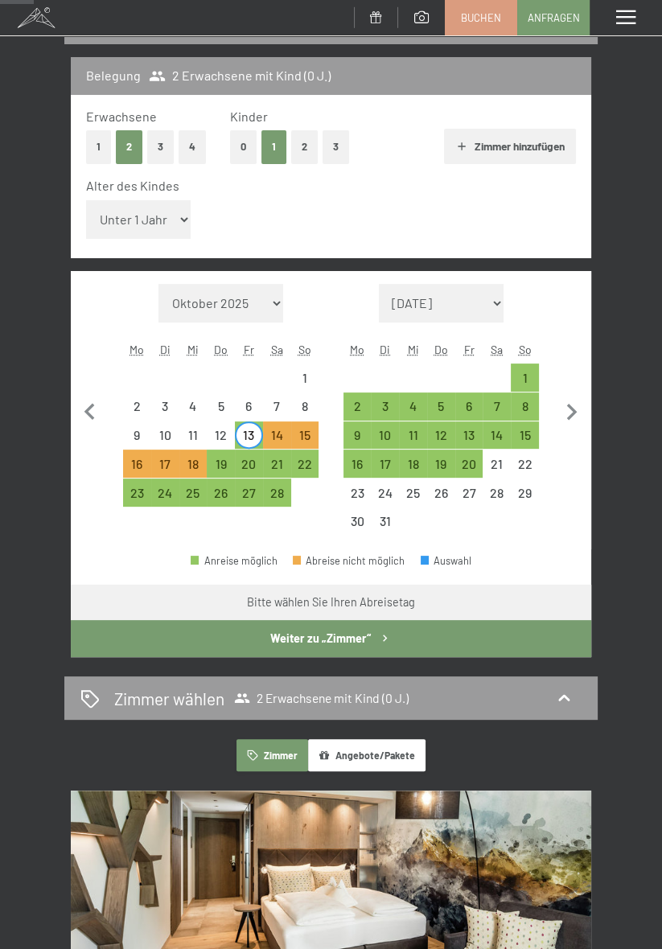
select select "[DATE]"
select select "2026-03-01"
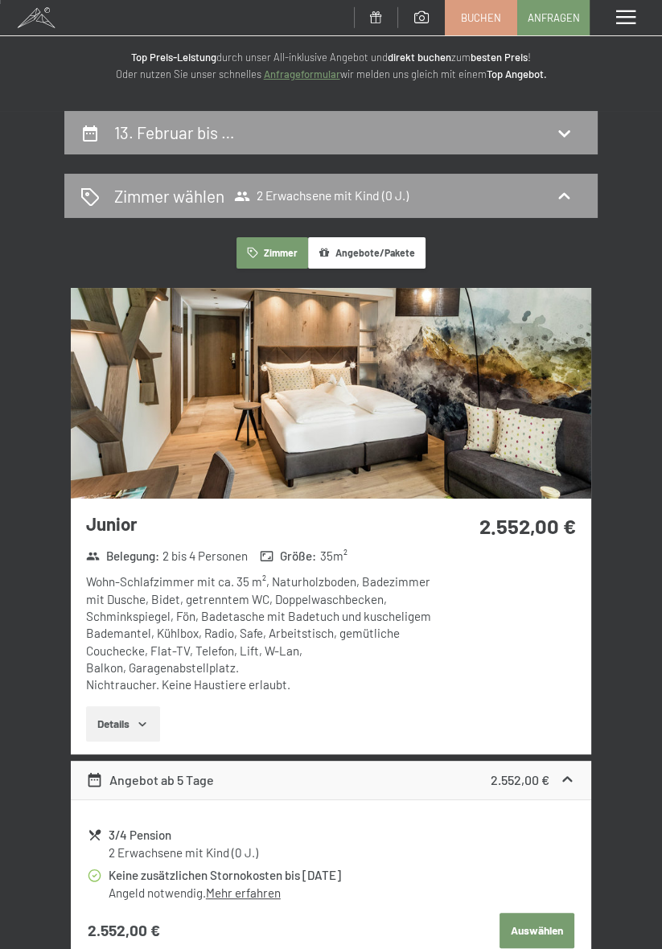
scroll to position [0, 0]
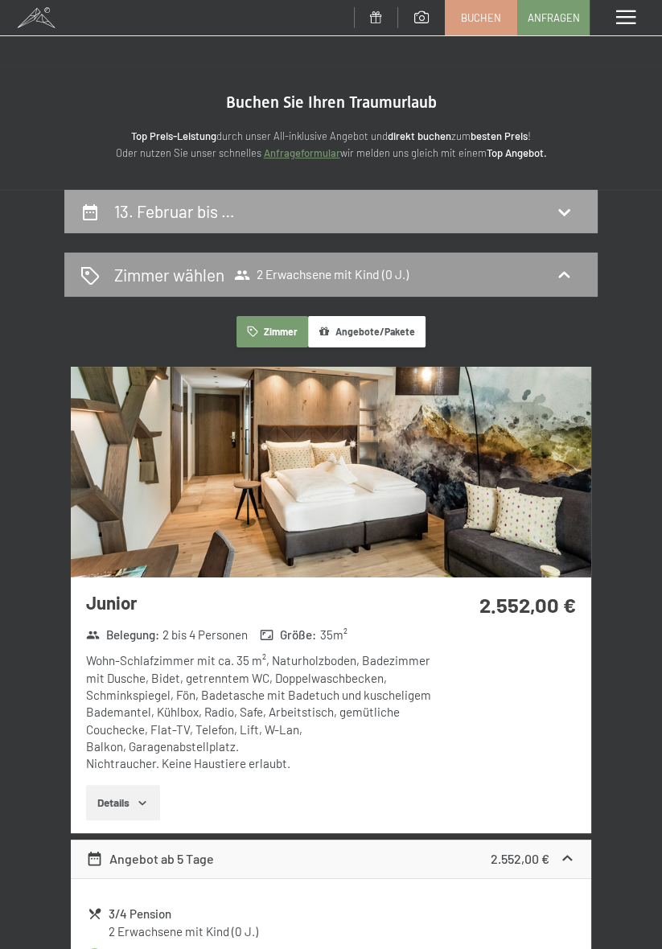
click at [529, 217] on div "13. Februar bis …" at bounding box center [330, 210] width 501 height 23
select select "[DATE]"
select select "2026-03-01"
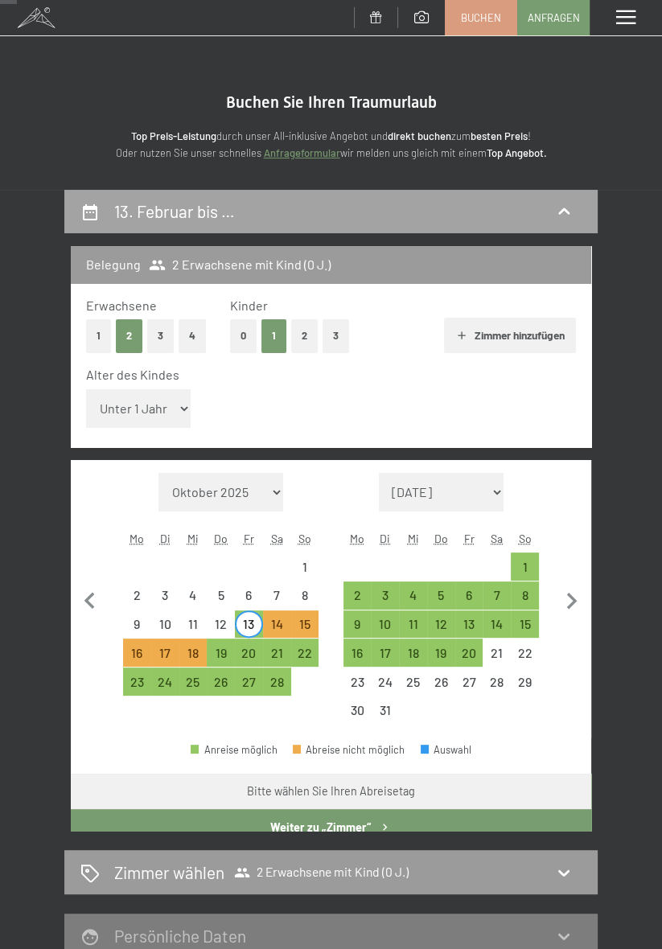
scroll to position [189, 0]
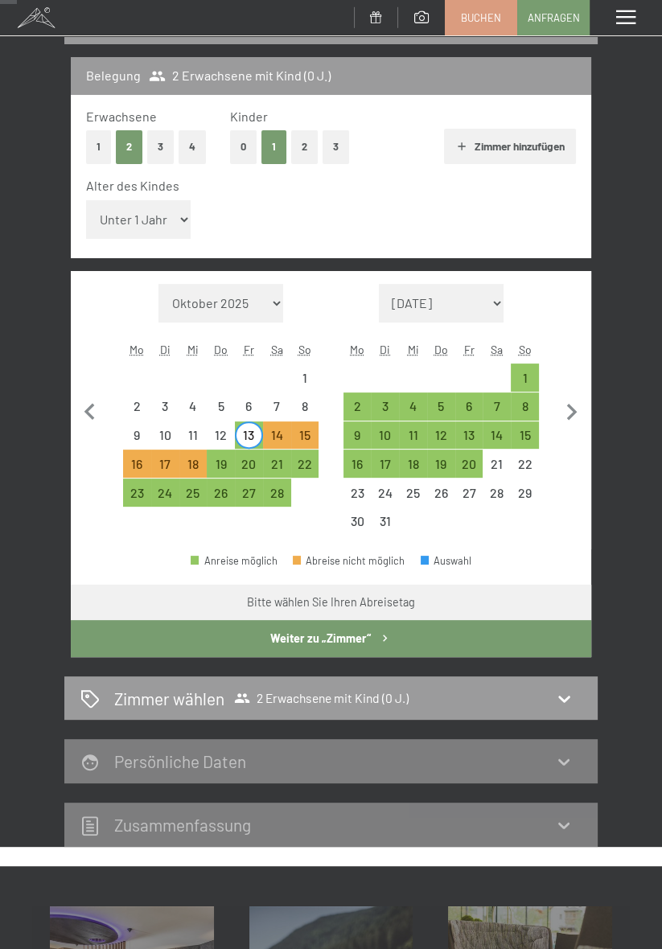
click at [171, 210] on select "Unter 1 Jahr 1 Jahr 2 Jahre 3 Jahre 4 Jahre 5 Jahre 6 Jahre 7 Jahre 8 Jahre 9 J…" at bounding box center [138, 219] width 105 height 39
select select "16"
click at [86, 200] on select "Unter 1 Jahr 1 Jahr 2 Jahre 3 Jahre 4 Jahre 5 Jahre 6 Jahre 7 Jahre 8 Jahre 9 J…" at bounding box center [138, 219] width 105 height 39
select select "[DATE]"
select select "2026-03-01"
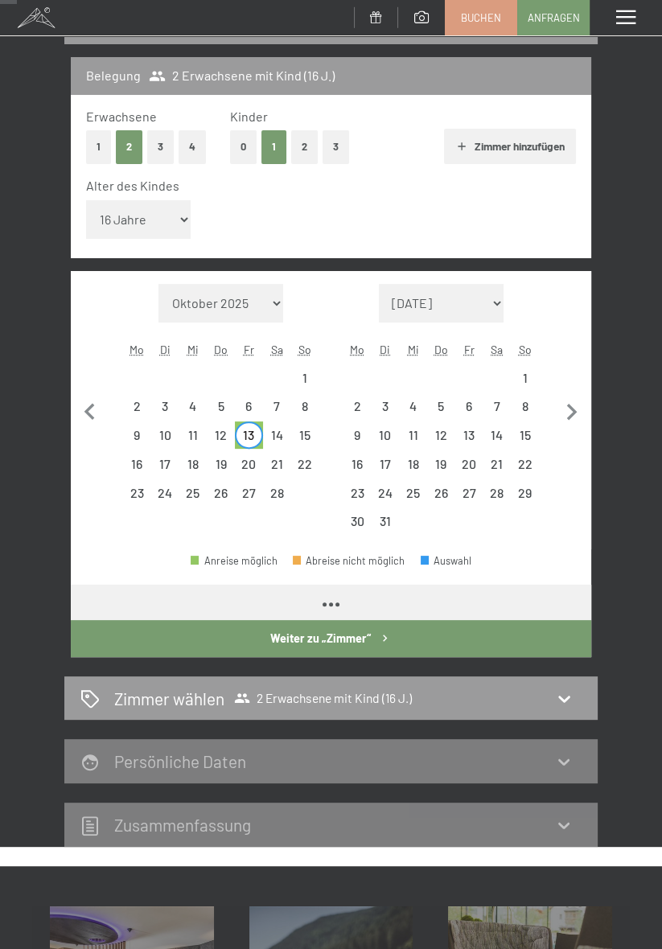
select select "[DATE]"
select select "2026-03-01"
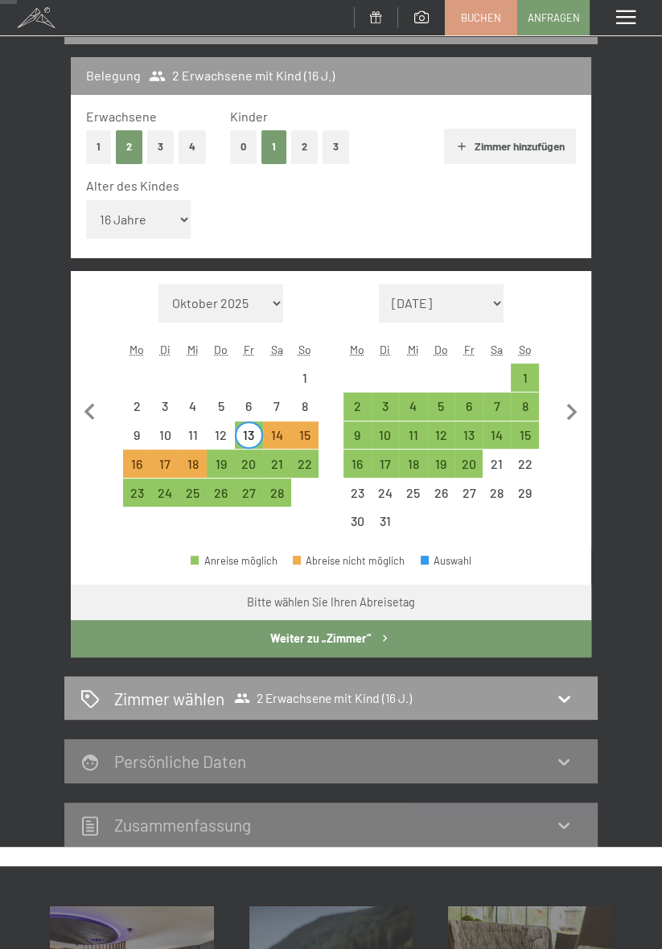
click at [316, 642] on button "Weiter zu „Zimmer“" at bounding box center [331, 638] width 520 height 37
select select "[DATE]"
select select "2026-03-01"
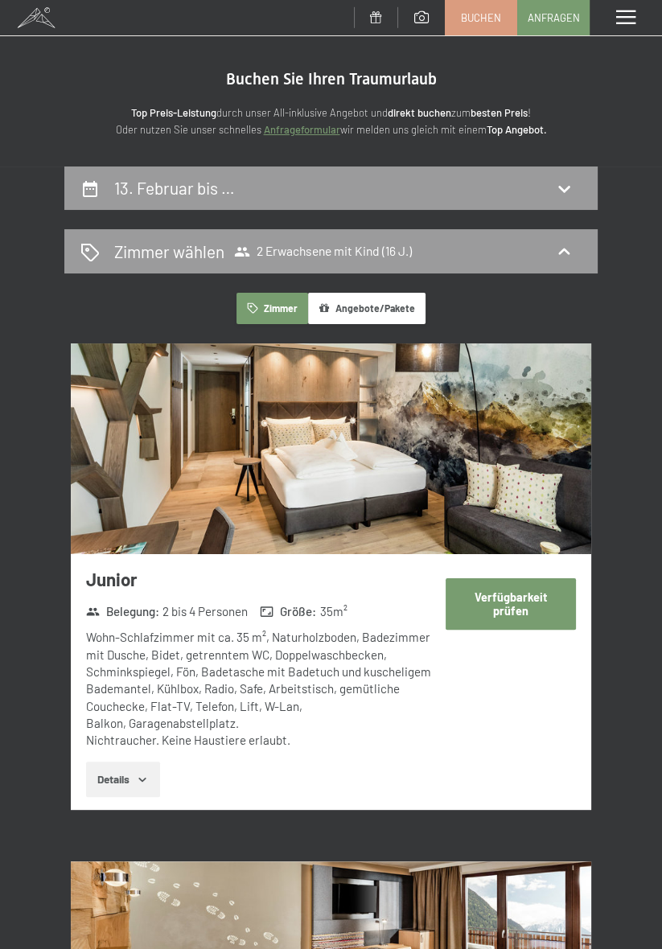
scroll to position [0, 0]
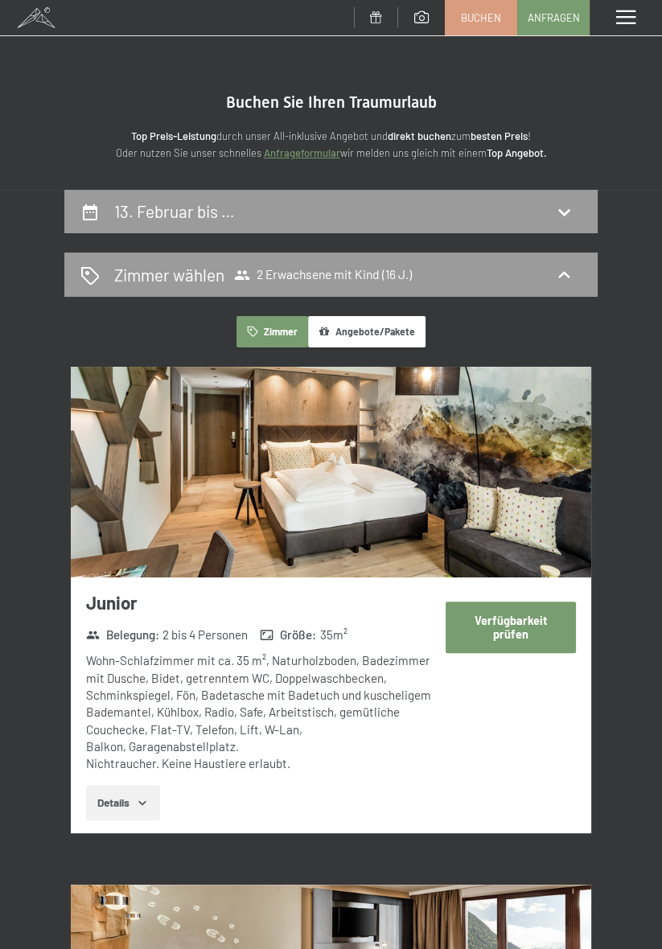
click at [523, 632] on button "Verfügbarkeit prüfen" at bounding box center [510, 626] width 130 height 51
select select "16"
select select "[DATE]"
select select "2026-03-01"
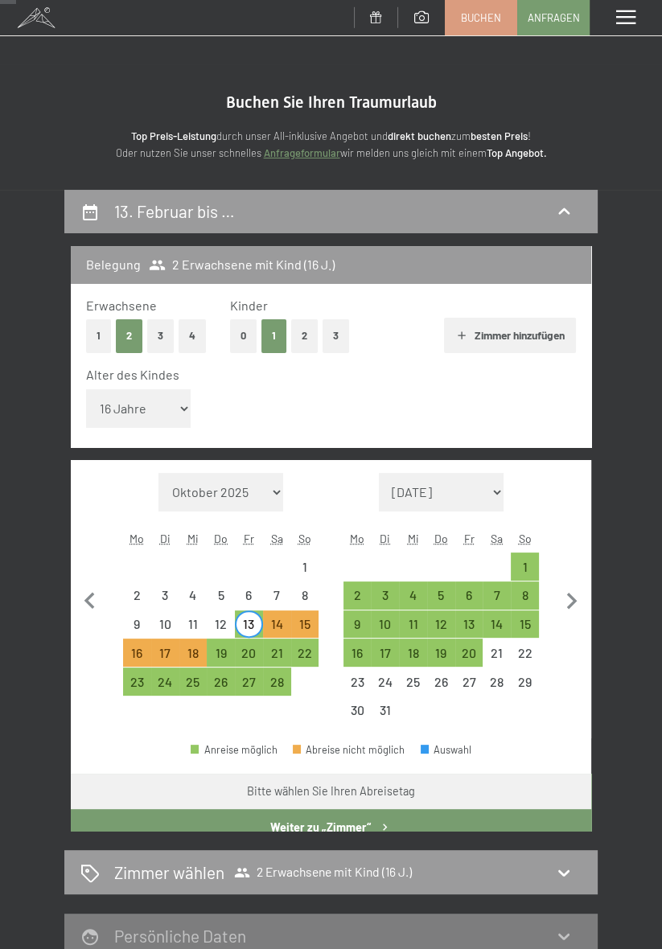
scroll to position [189, 0]
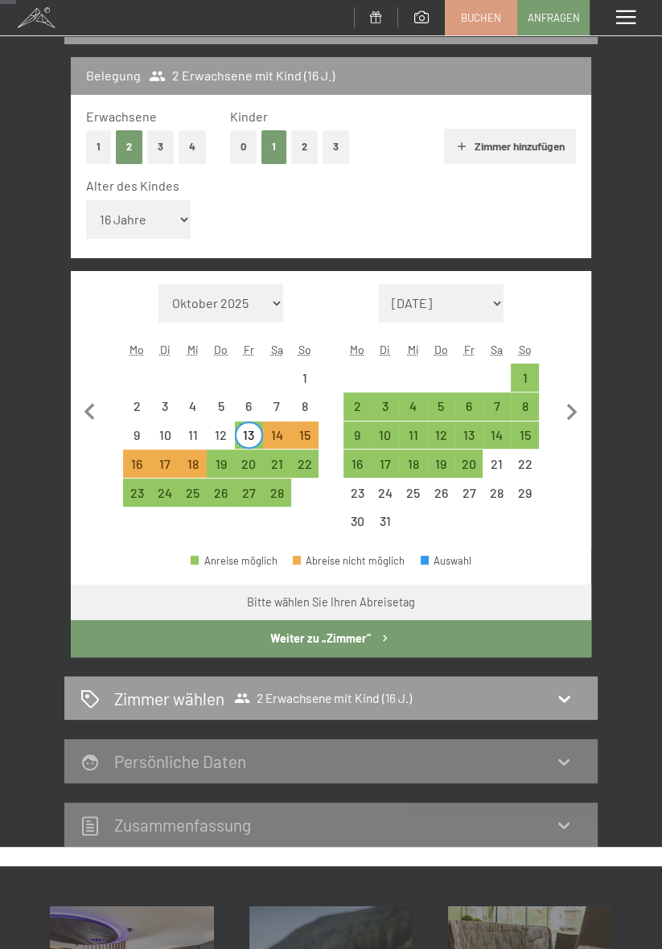
click at [357, 645] on button "Weiter zu „Zimmer“" at bounding box center [331, 638] width 520 height 37
select select "[DATE]"
select select "2026-03-01"
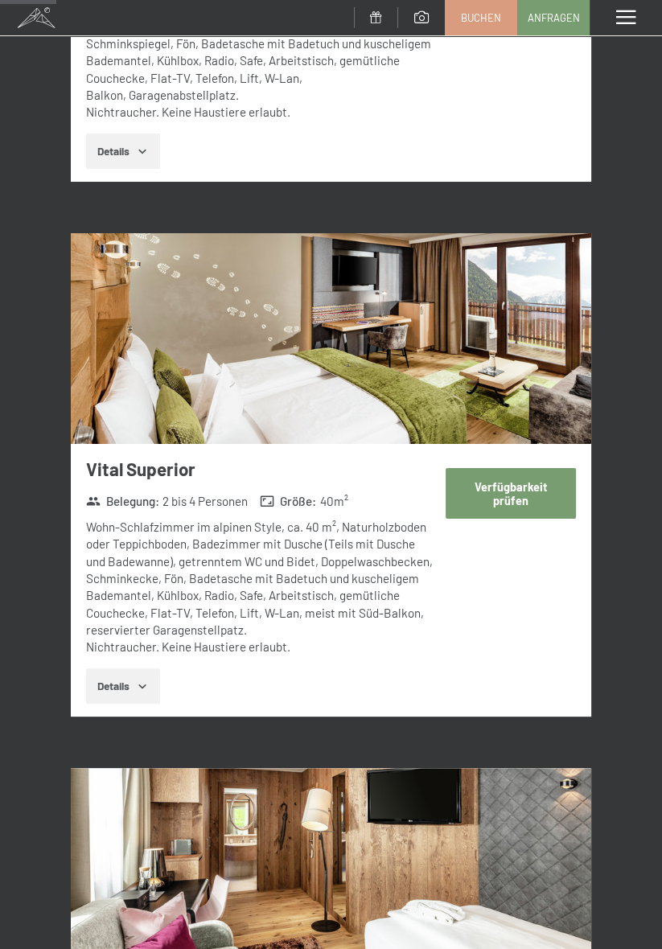
scroll to position [652, 0]
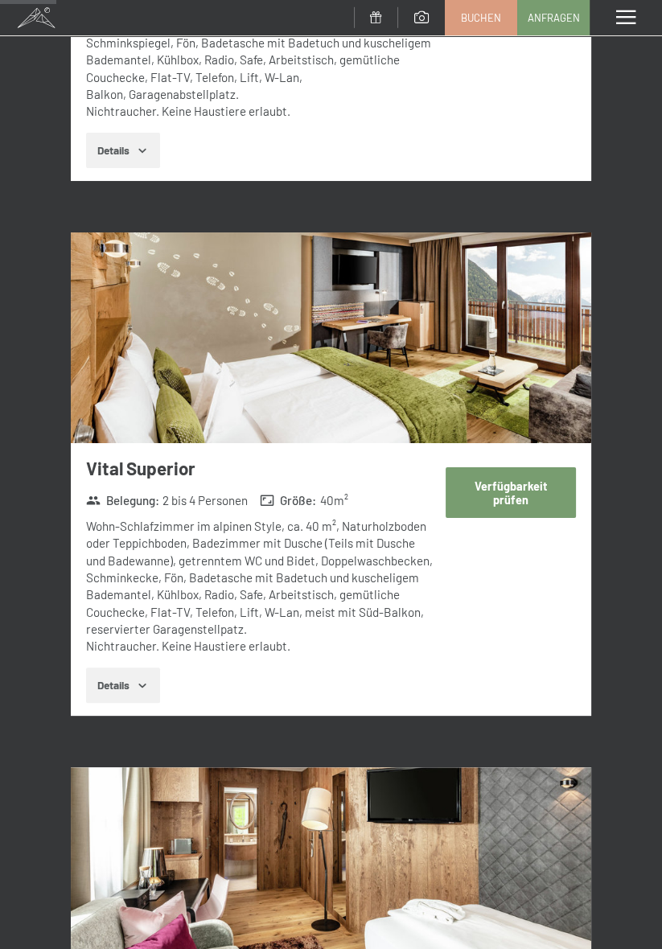
click at [529, 496] on button "Verfügbarkeit prüfen" at bounding box center [510, 492] width 130 height 51
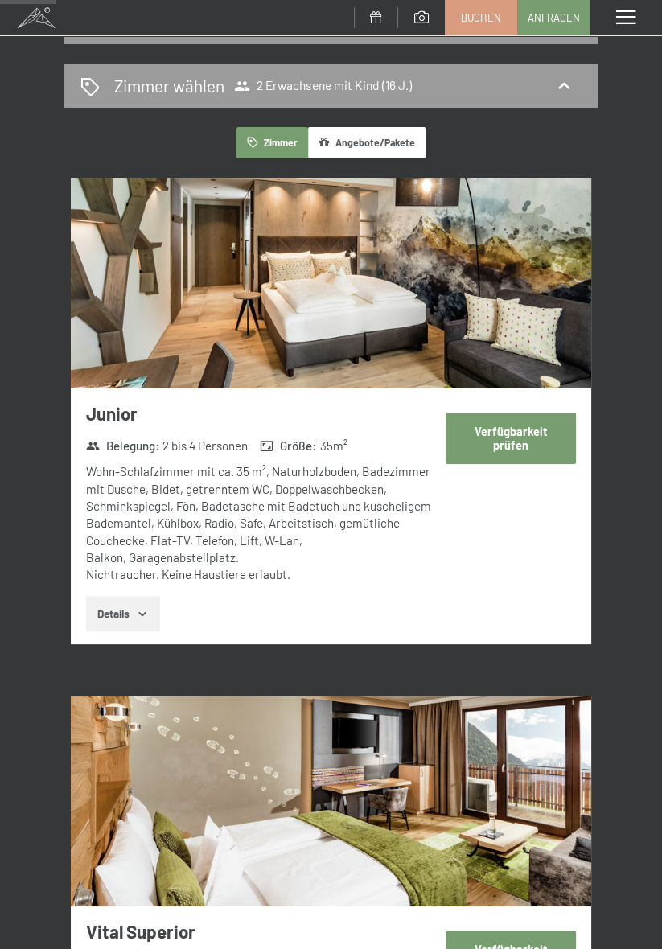
select select "16"
select select "2026-02-01"
select select "2026-03-01"
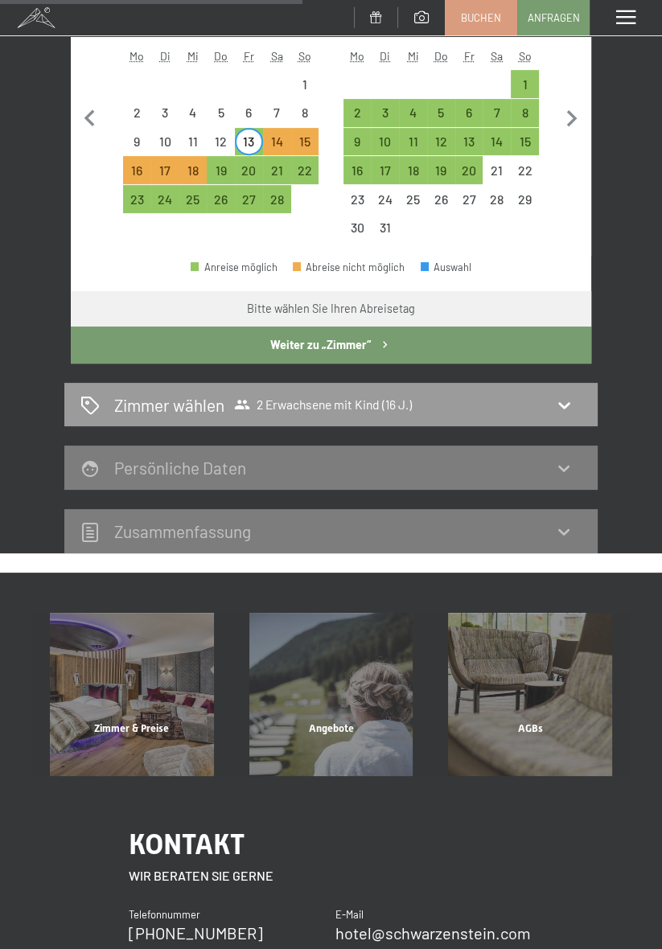
scroll to position [484, 0]
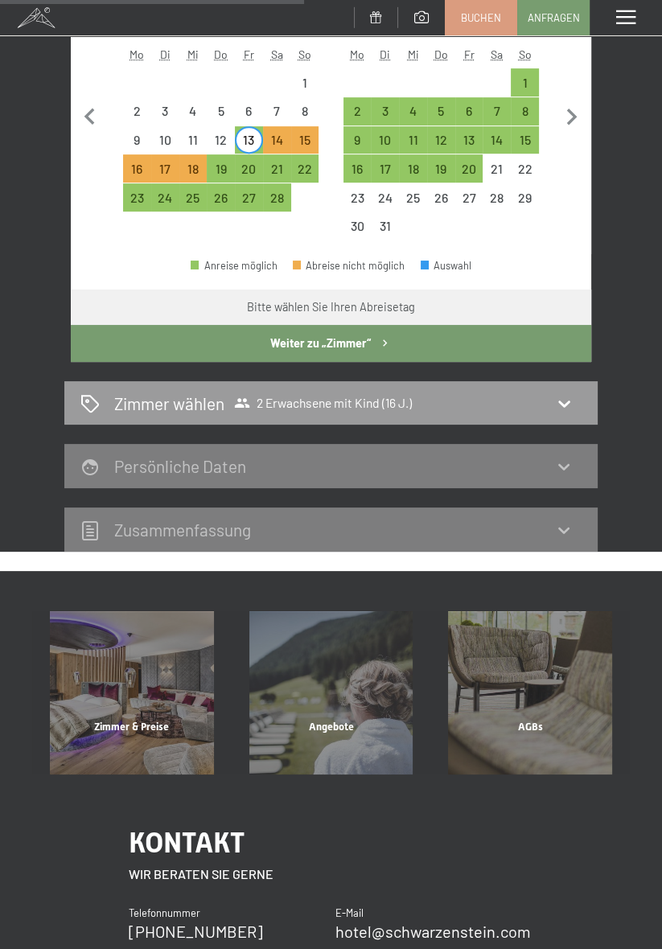
click at [519, 532] on div "Zusammen­fassung" at bounding box center [330, 529] width 501 height 23
click at [392, 528] on div "Zusammen­fassung" at bounding box center [330, 529] width 501 height 23
click at [569, 528] on icon at bounding box center [563, 529] width 19 height 19
click at [577, 468] on div "Persönliche Daten" at bounding box center [330, 465] width 501 height 23
click at [566, 409] on icon at bounding box center [563, 402] width 19 height 19
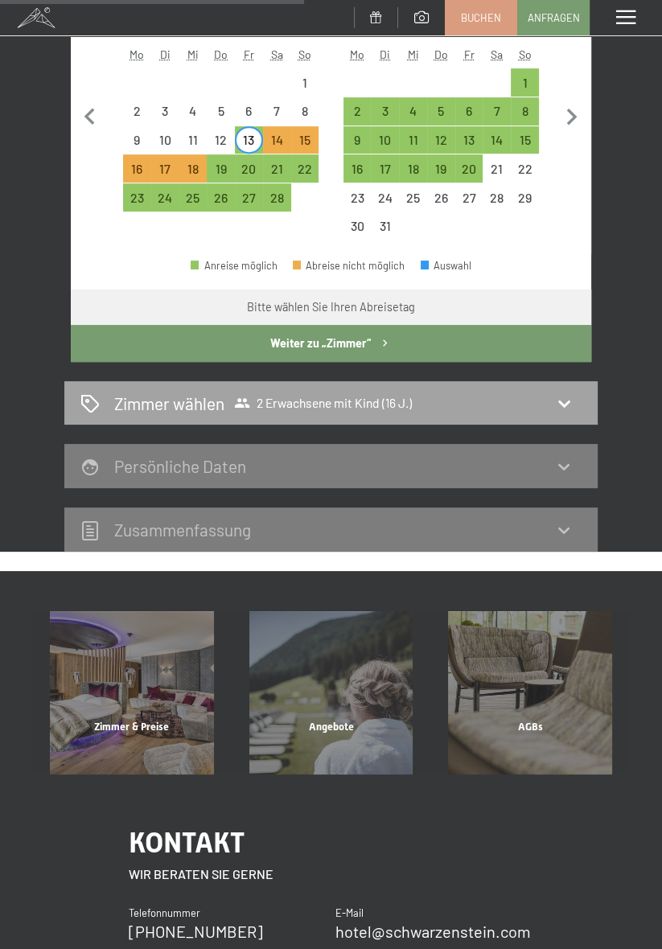
scroll to position [189, 0]
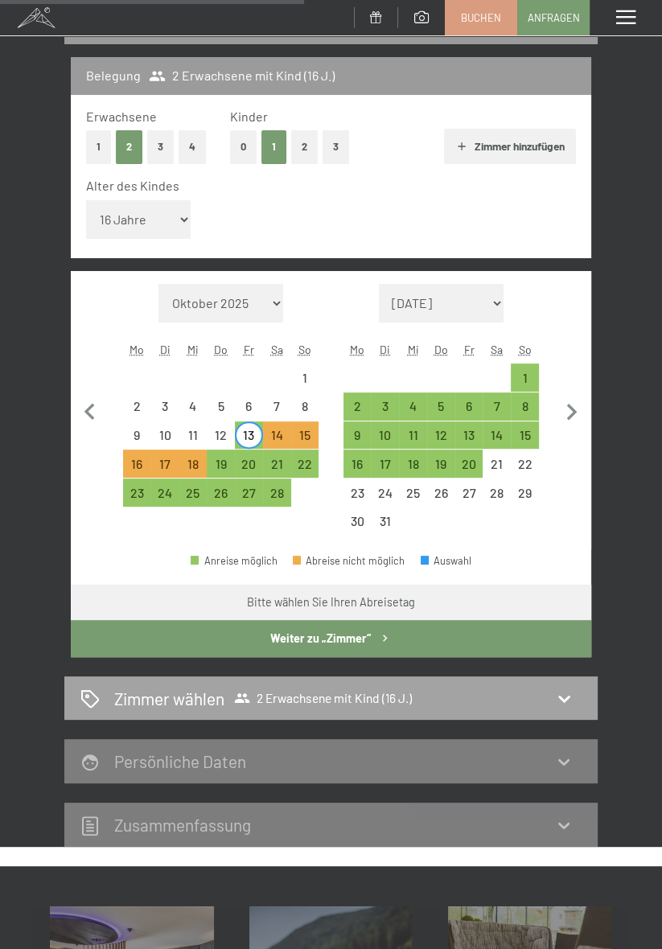
select select "2026-02-01"
select select "2026-03-01"
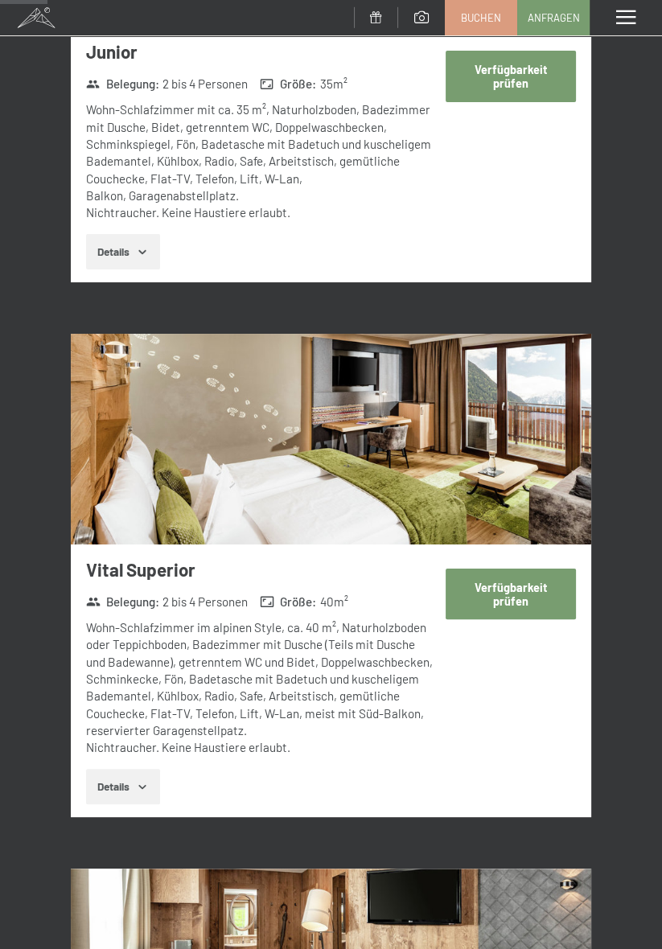
scroll to position [555, 0]
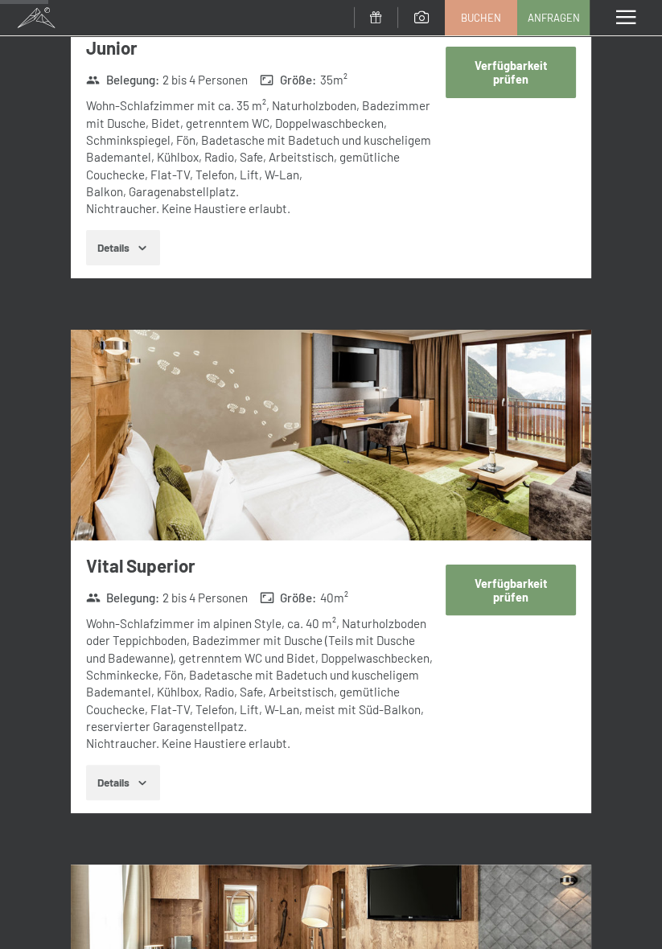
click at [527, 586] on button "Verfügbarkeit prüfen" at bounding box center [510, 589] width 130 height 51
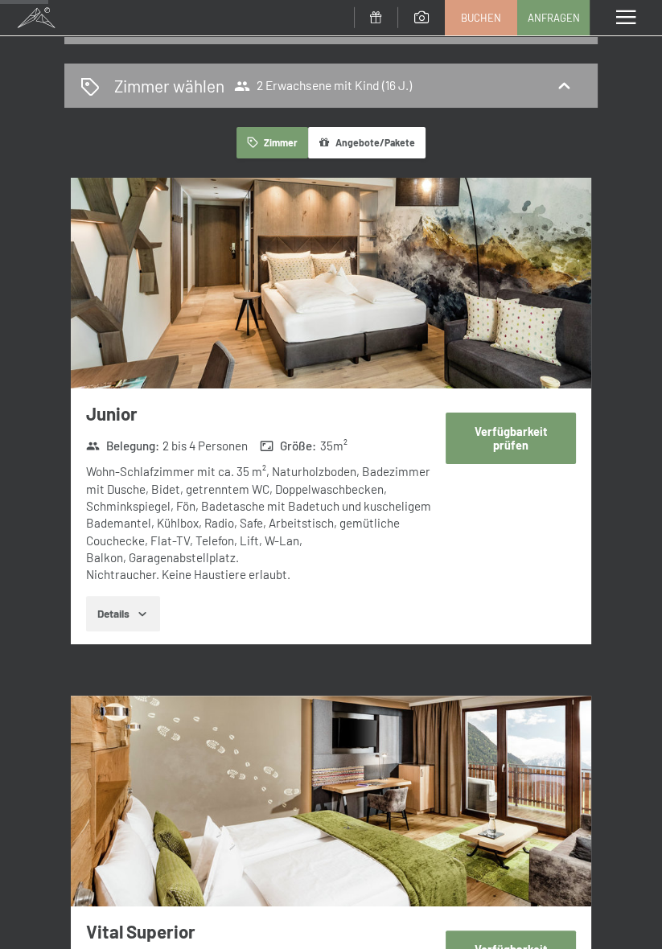
select select "16"
select select "[DATE]"
select select "2026-03-01"
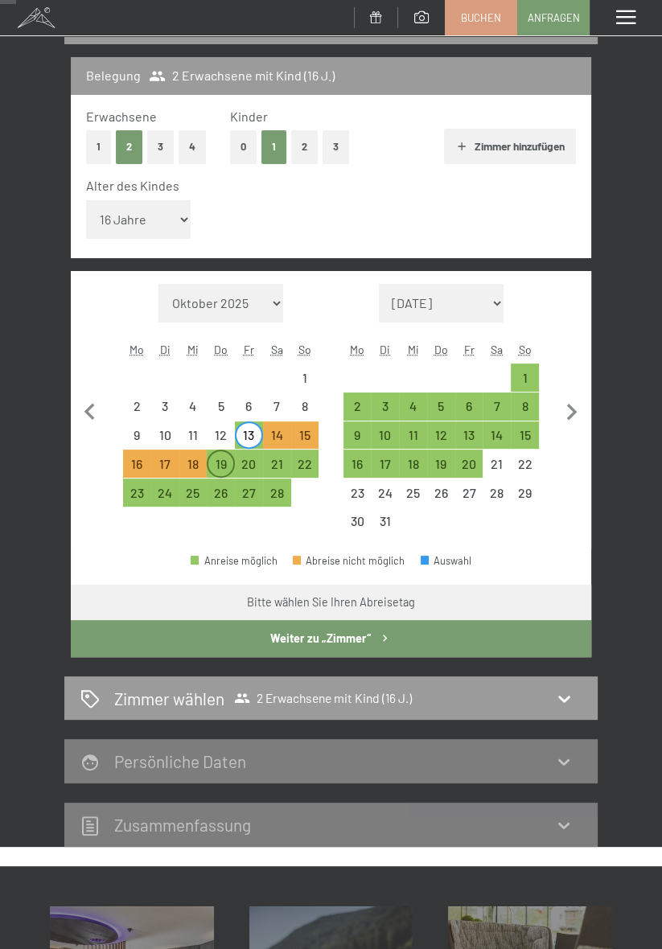
click at [224, 466] on div "19" at bounding box center [220, 469] width 25 height 25
select select "[DATE]"
select select "2026-03-01"
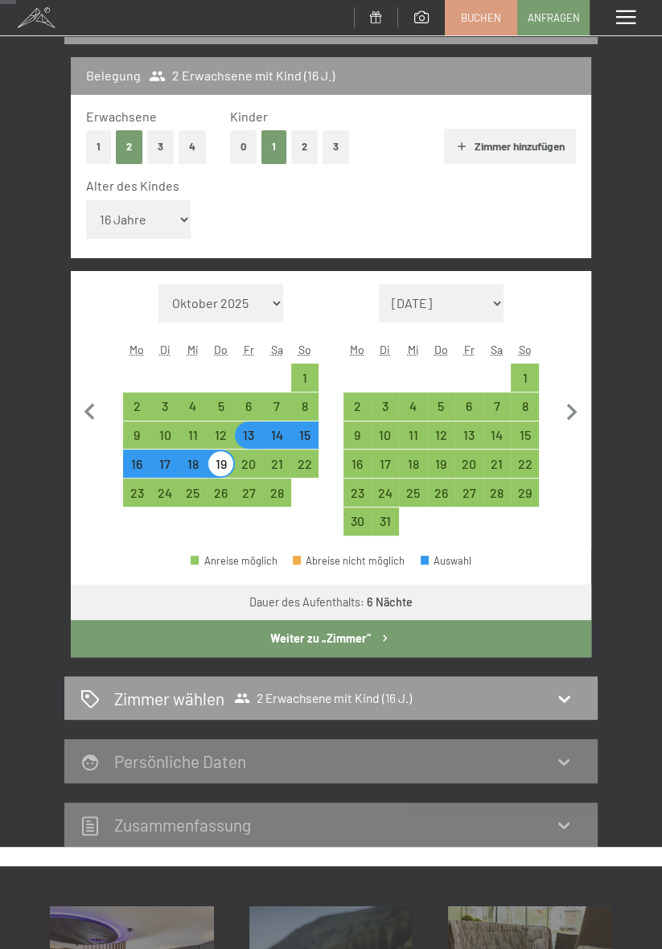
click at [466, 634] on button "Weiter zu „Zimmer“" at bounding box center [331, 638] width 520 height 37
select select "[DATE]"
select select "2026-03-01"
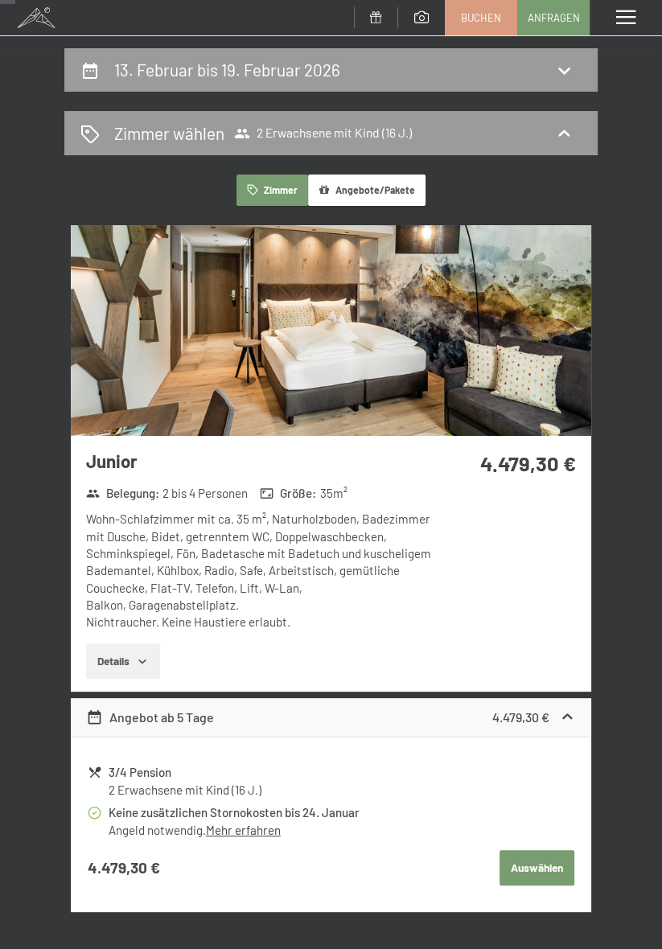
scroll to position [0, 0]
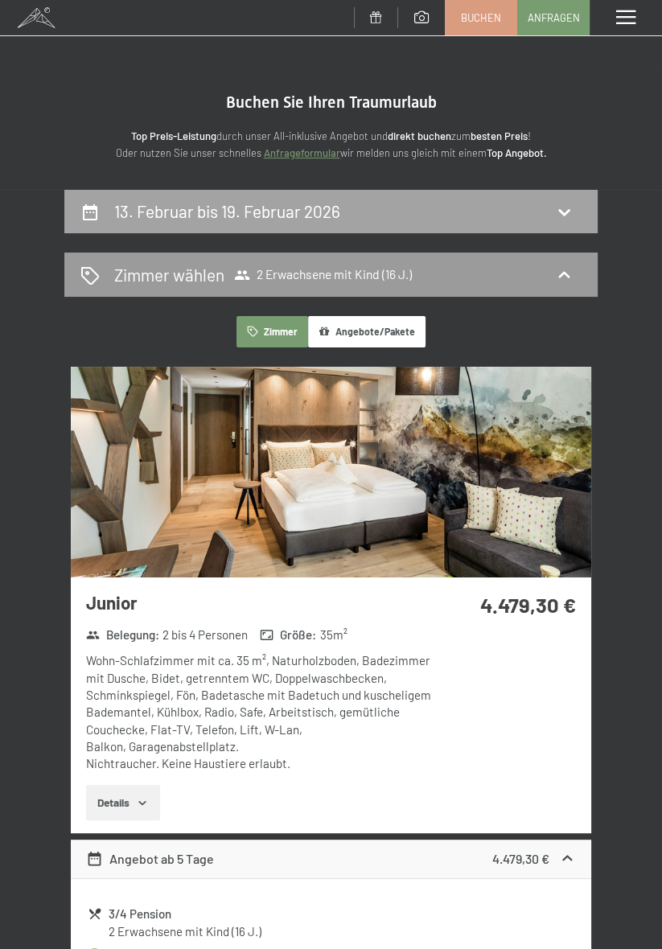
click at [490, 209] on div "13. Februar bis 19. Februar 2026" at bounding box center [330, 210] width 501 height 23
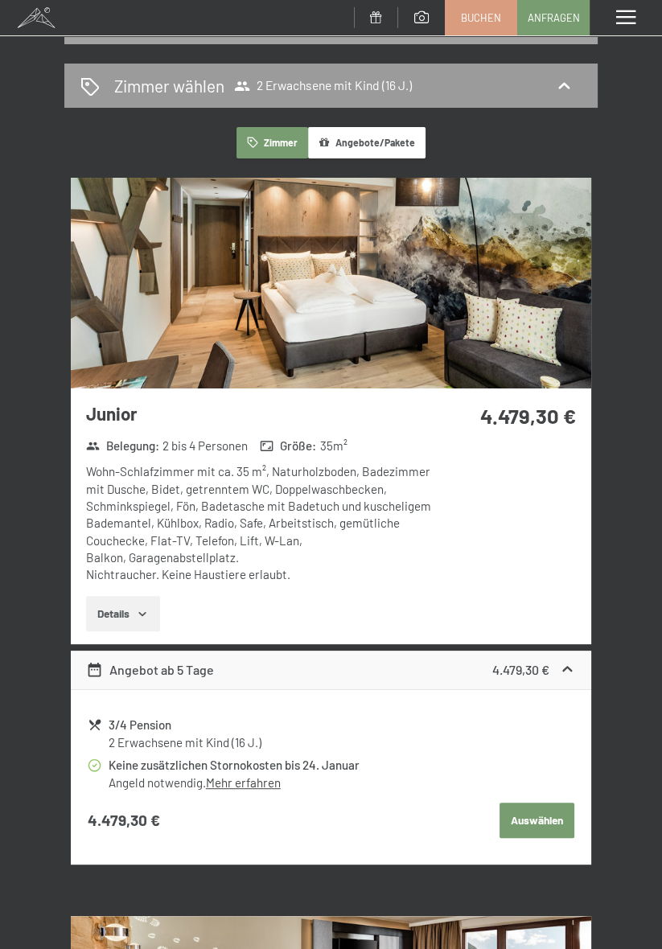
select select "16"
select select "[DATE]"
select select "2026-03-01"
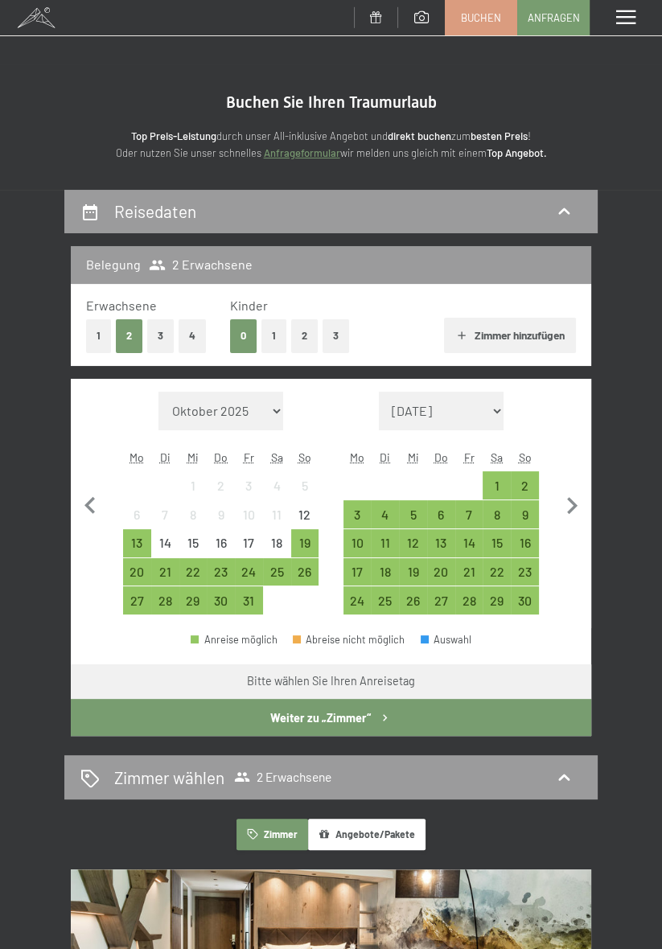
click at [276, 332] on button "1" at bounding box center [273, 335] width 25 height 33
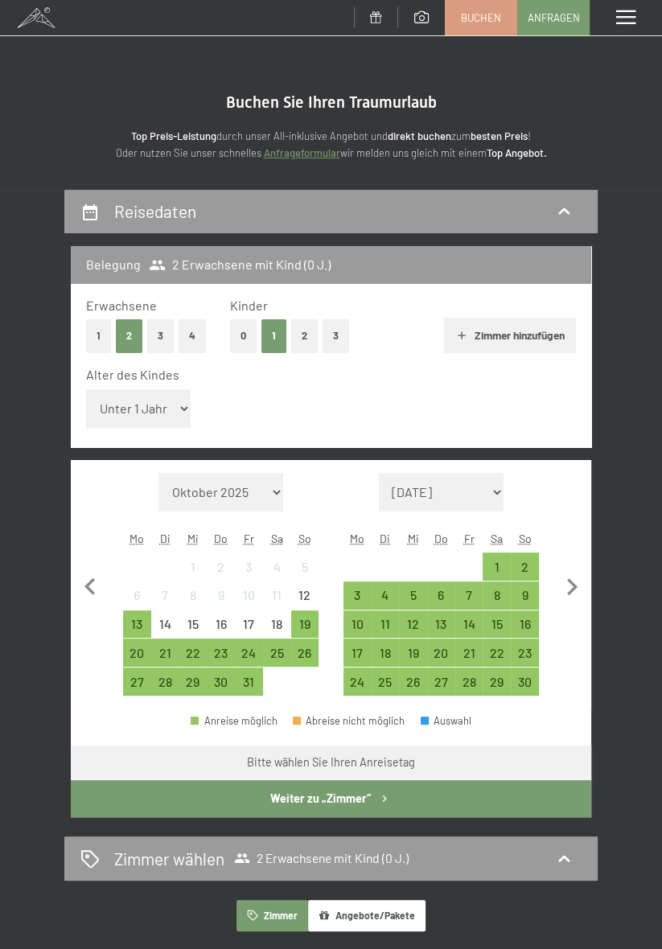
click at [154, 400] on select "Unter 1 Jahr 1 Jahr 2 Jahre 3 Jahre 4 Jahre 5 Jahre 6 Jahre 7 Jahre 8 Jahre 9 J…" at bounding box center [138, 408] width 105 height 39
select select "16"
click at [86, 389] on select "Unter 1 Jahr 1 Jahr 2 Jahre 3 Jahre 4 Jahre 5 Jahre 6 Jahre 7 Jahre 8 Jahre 9 J…" at bounding box center [138, 408] width 105 height 39
click at [579, 581] on icon "button" at bounding box center [572, 587] width 34 height 34
select select "[DATE]"
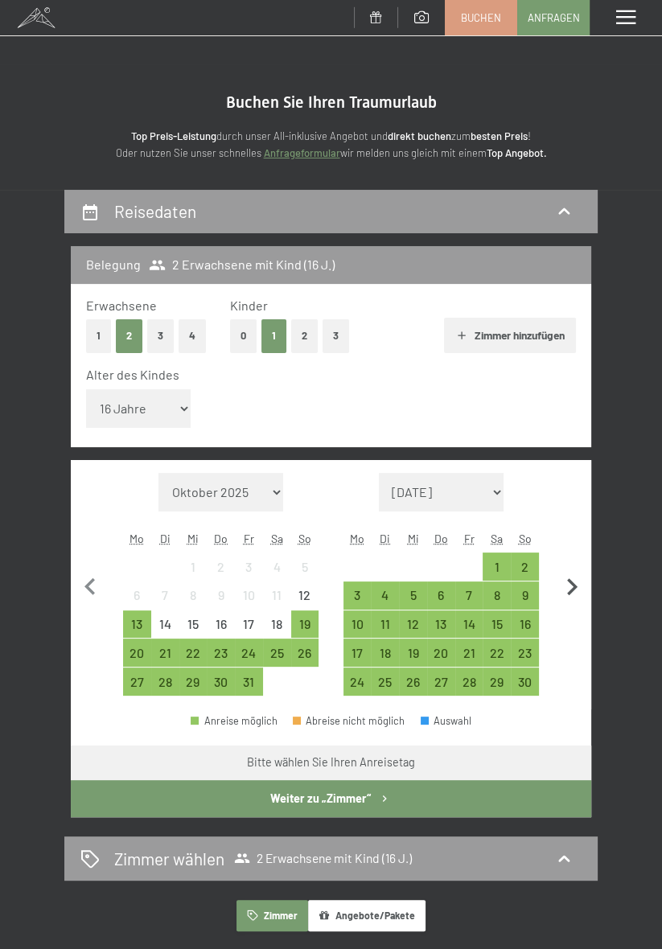
select select "[DATE]"
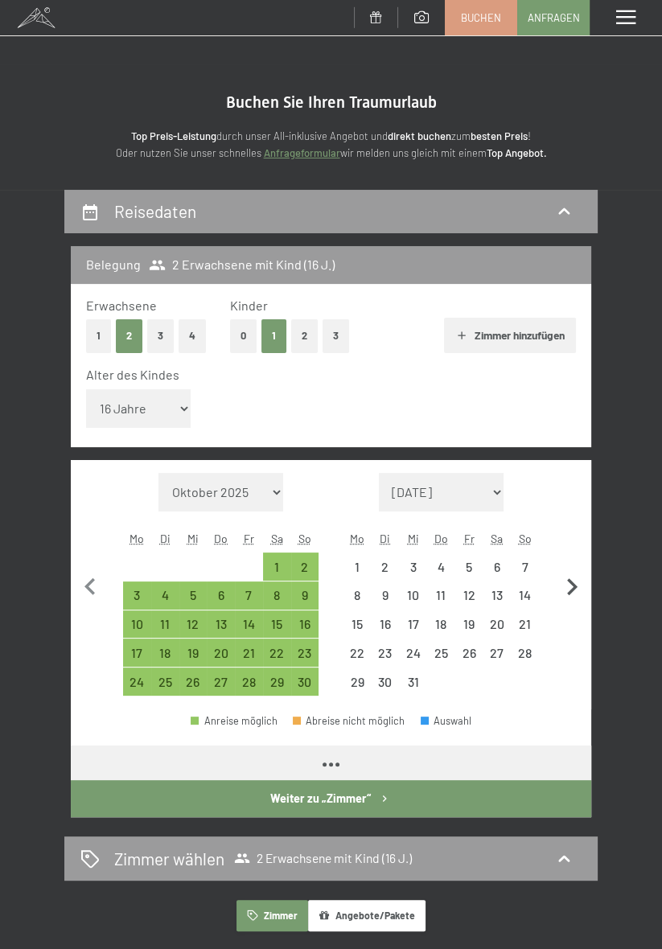
click at [566, 584] on icon "button" at bounding box center [572, 587] width 34 height 34
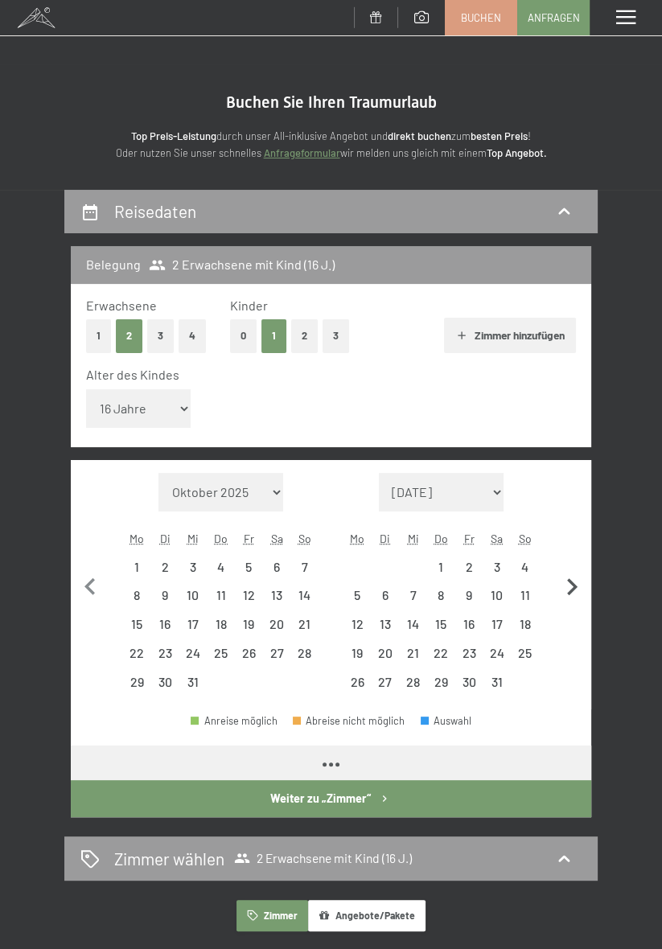
select select "[DATE]"
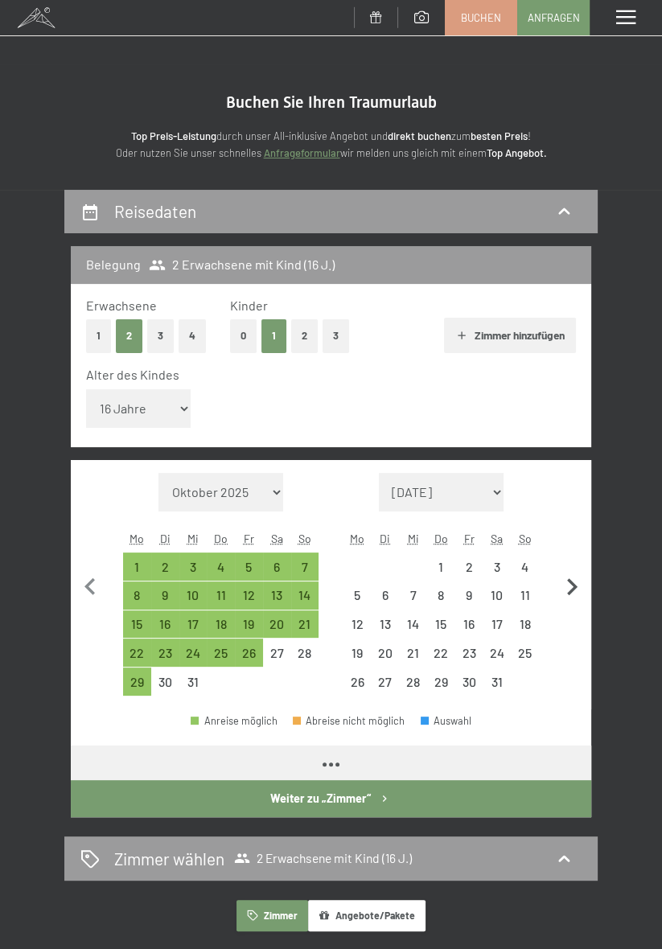
click at [573, 585] on icon "button" at bounding box center [572, 586] width 10 height 17
select select "[DATE]"
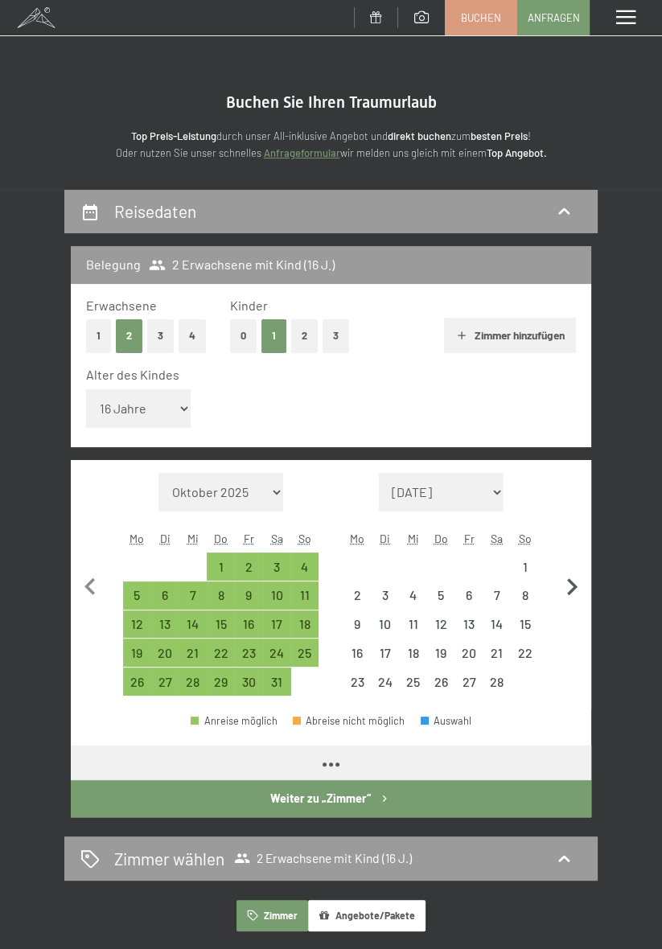
select select "[DATE]"
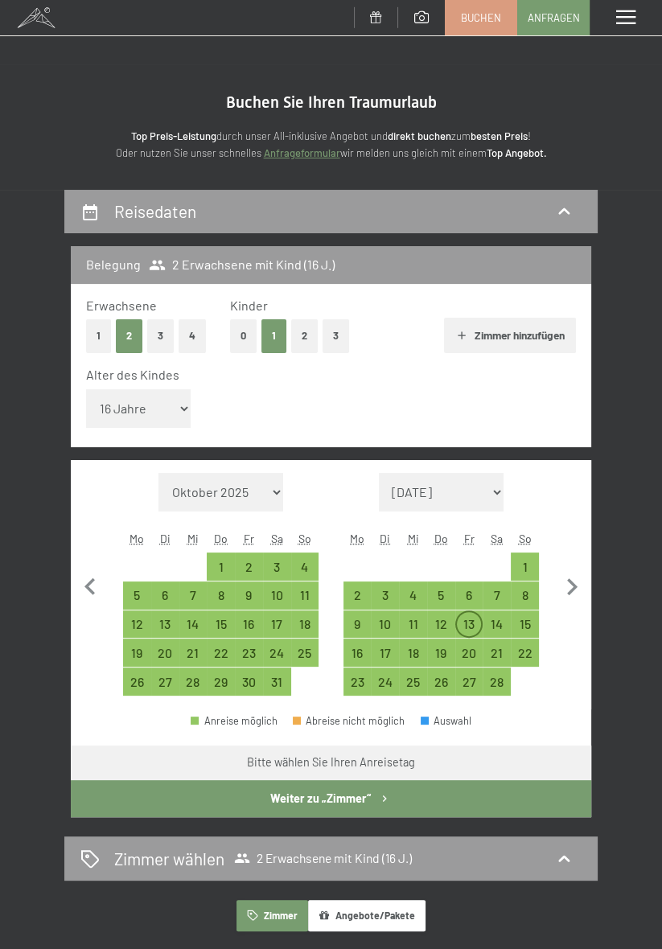
click at [470, 618] on div "13" at bounding box center [469, 629] width 25 height 25
select select "[DATE]"
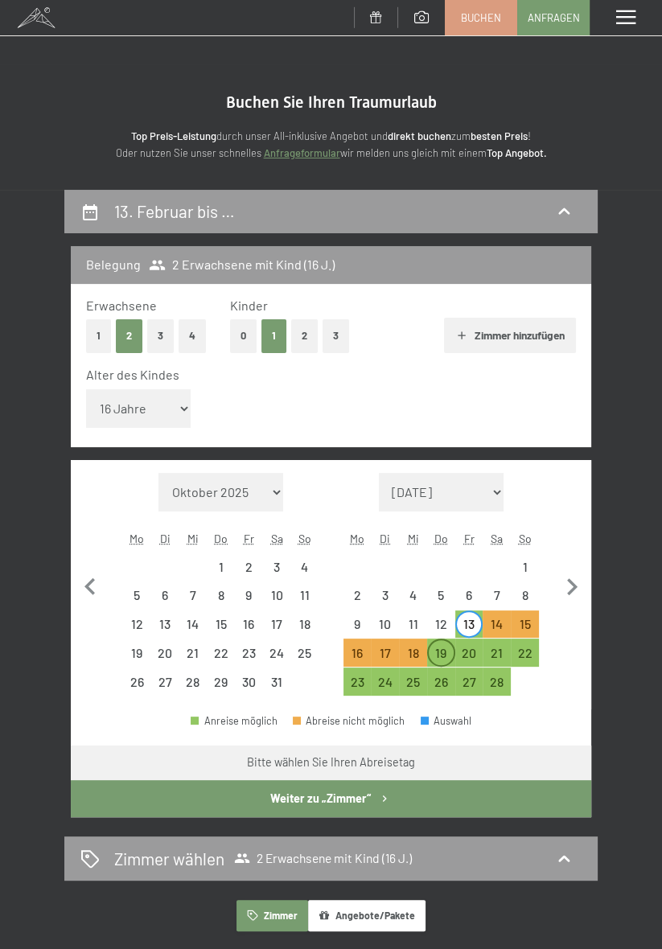
click at [439, 646] on div "19" at bounding box center [441, 658] width 25 height 25
select select "[DATE]"
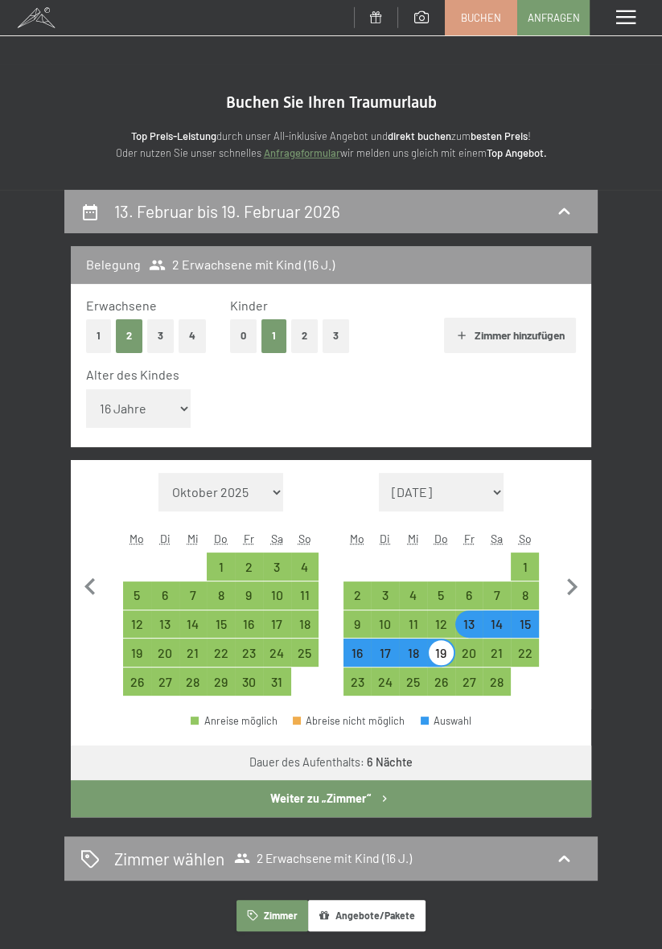
click at [503, 794] on button "Weiter zu „Zimmer“" at bounding box center [331, 798] width 520 height 37
select select "[DATE]"
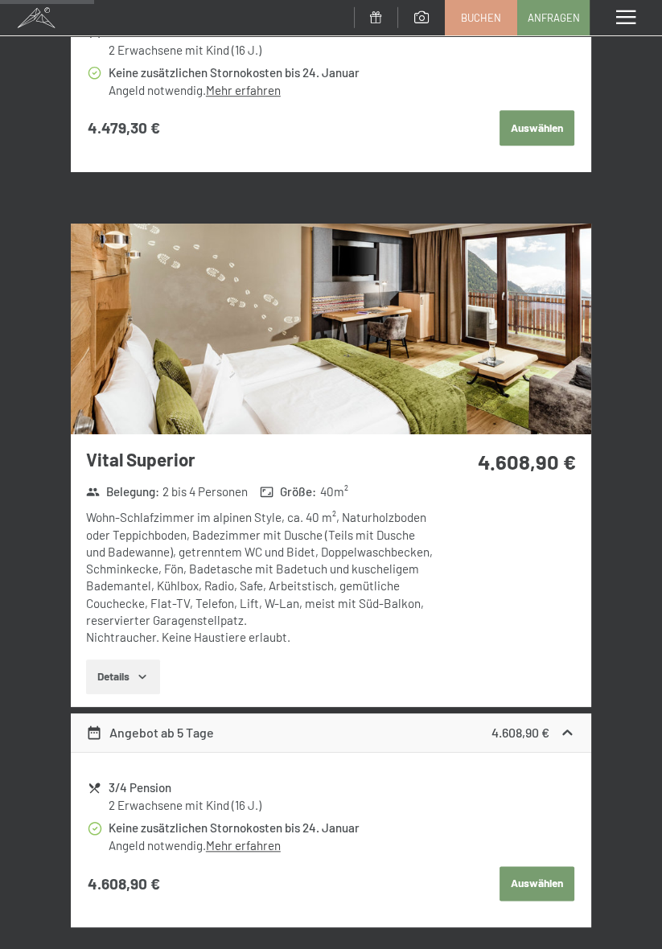
scroll to position [882, 0]
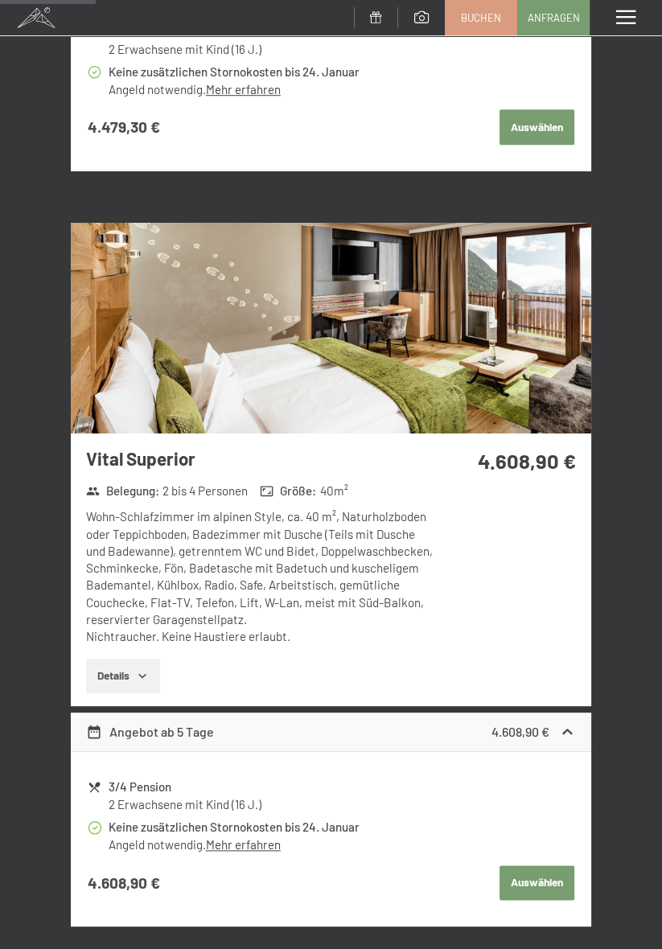
click at [542, 879] on button "Auswählen" at bounding box center [536, 882] width 74 height 35
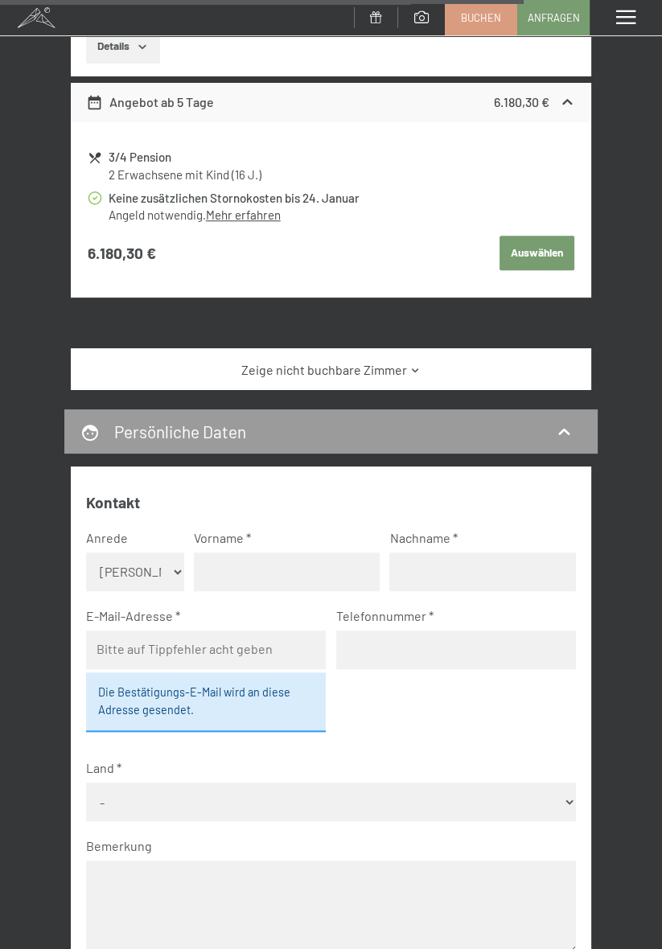
scroll to position [5553, 0]
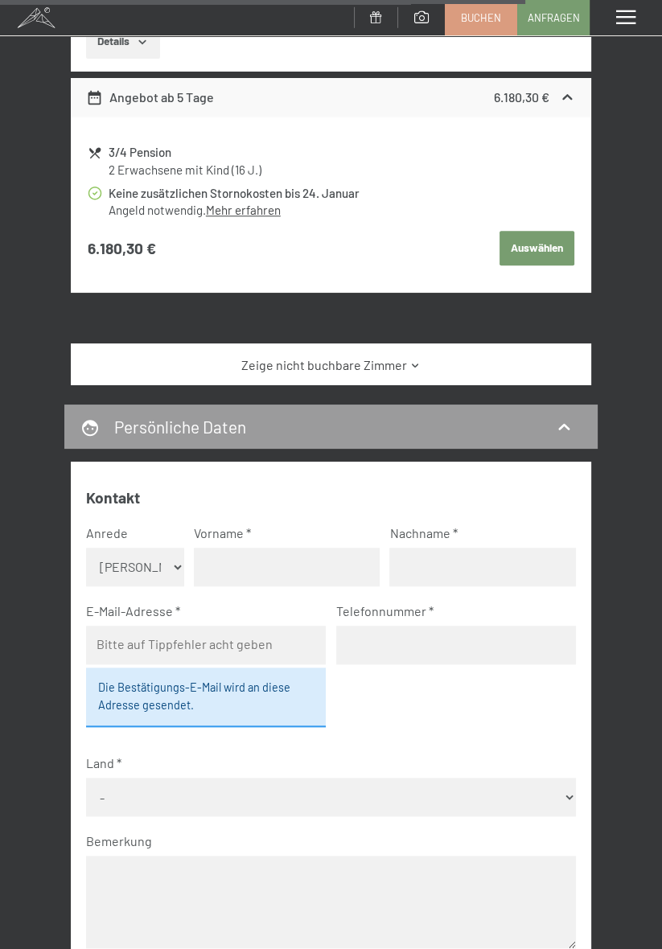
click at [535, 356] on link "Zeige nicht buchbare Zimmer" at bounding box center [330, 365] width 489 height 18
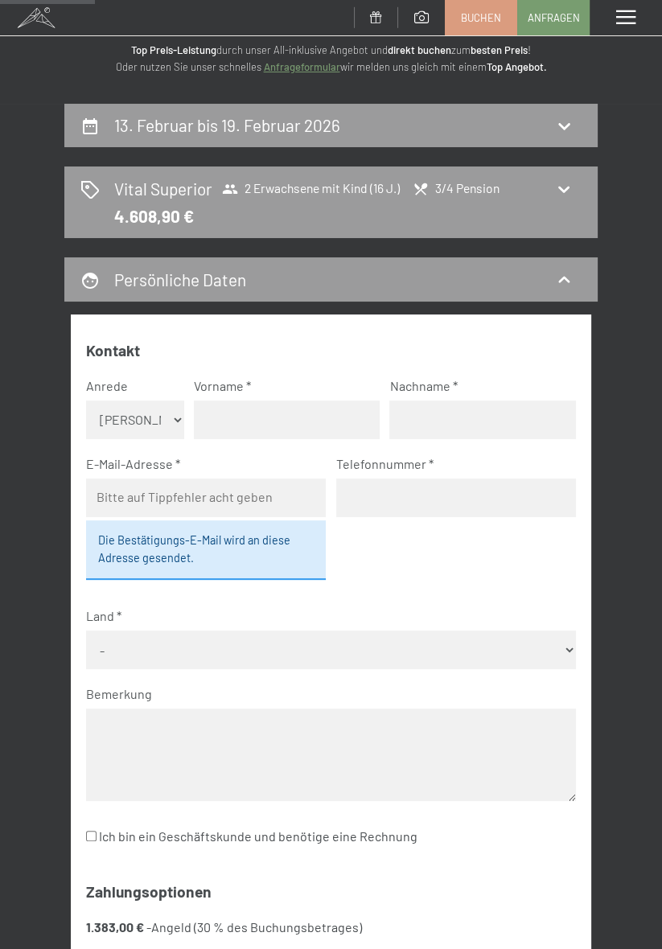
scroll to position [0, 0]
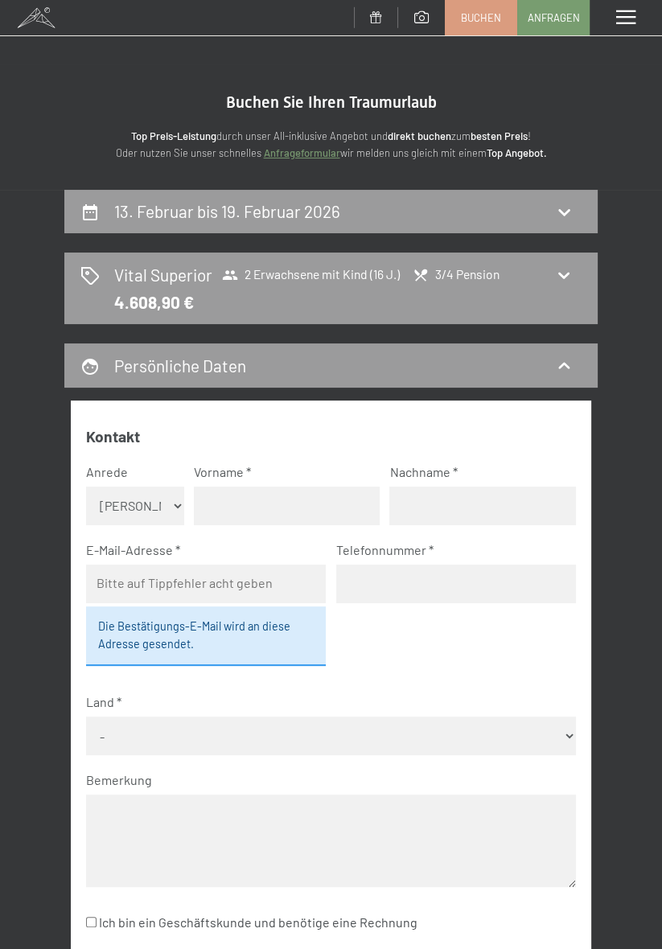
click at [153, 497] on select "Keine Angabe Frau [PERSON_NAME]" at bounding box center [135, 505] width 98 height 39
select select "f"
click at [86, 486] on select "Keine Angabe Frau [PERSON_NAME]" at bounding box center [135, 505] width 98 height 39
click at [335, 498] on input "text" at bounding box center [287, 505] width 186 height 39
type input "Heike"
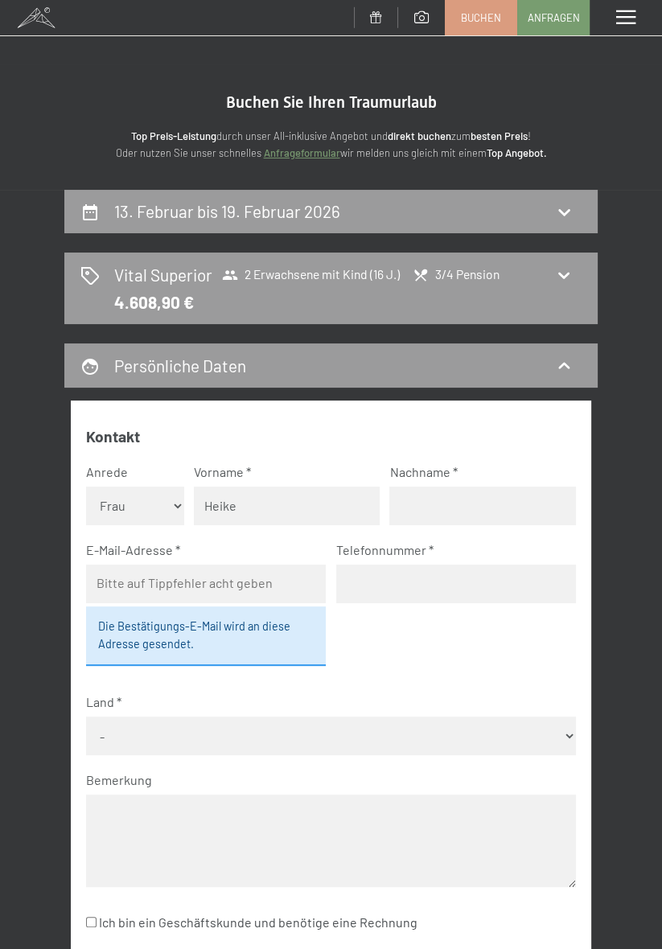
type input "Schwadorf"
type input "heike.schwadorf@gmx.de"
type input "01713204547"
select select "DEU"
click at [297, 497] on input "Heike" at bounding box center [287, 505] width 186 height 39
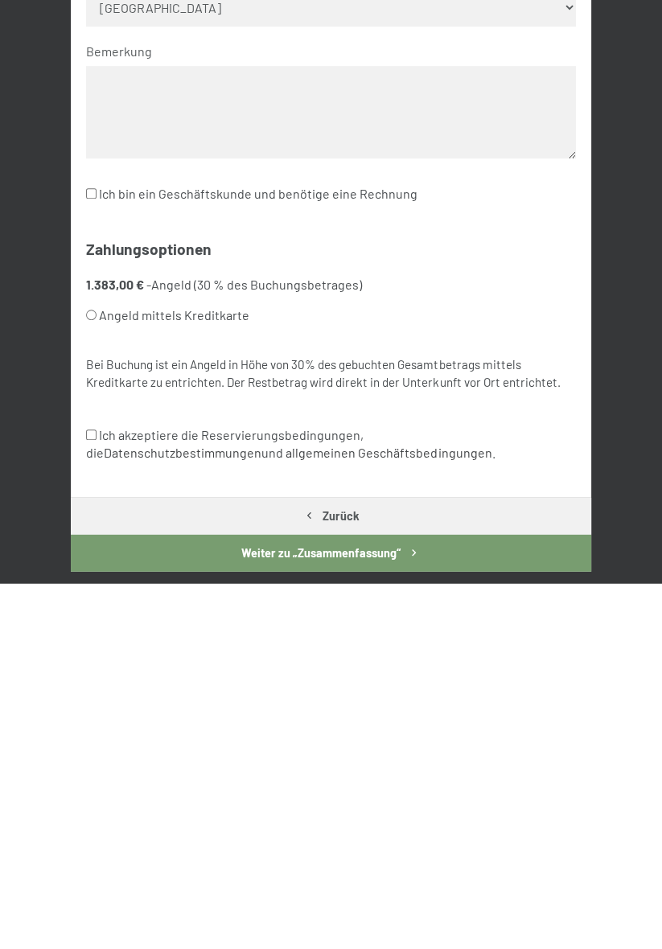
scroll to position [368, 0]
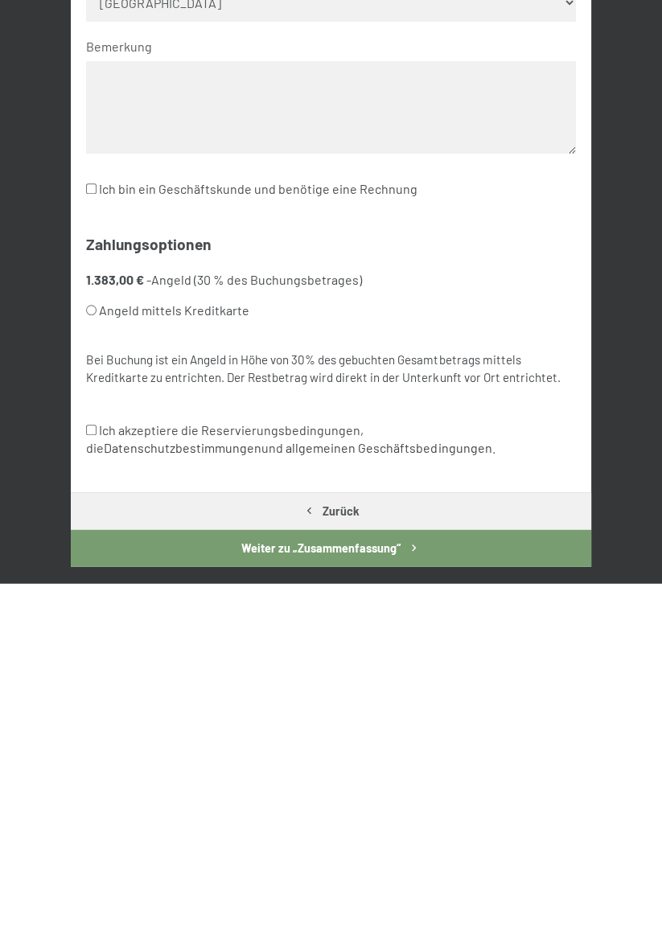
type input "Heike Prof. Dr."
click at [113, 806] on body "Buchen Anfragen Premium Spa Bildergalerie BUCHEN Menü DE IT EN Gutschein Bilder…" at bounding box center [331, 836] width 662 height 2408
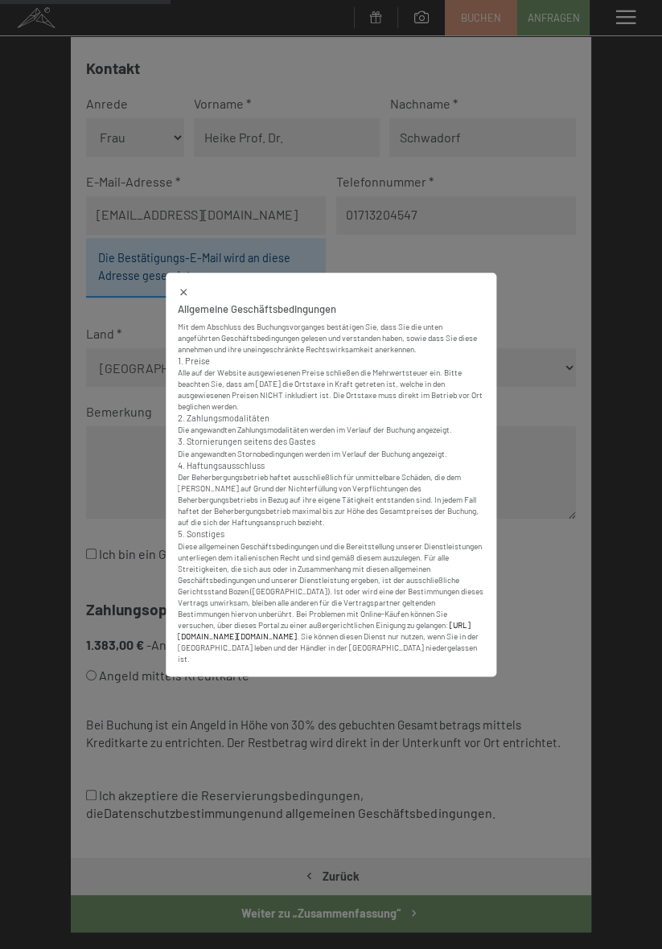
click at [187, 293] on icon at bounding box center [183, 291] width 11 height 11
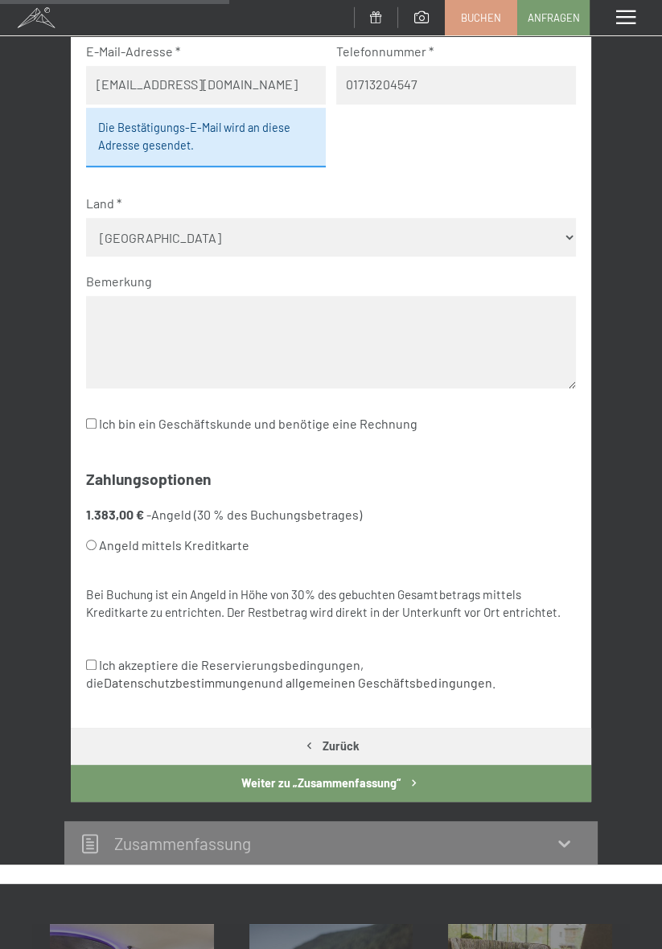
scroll to position [502, 0]
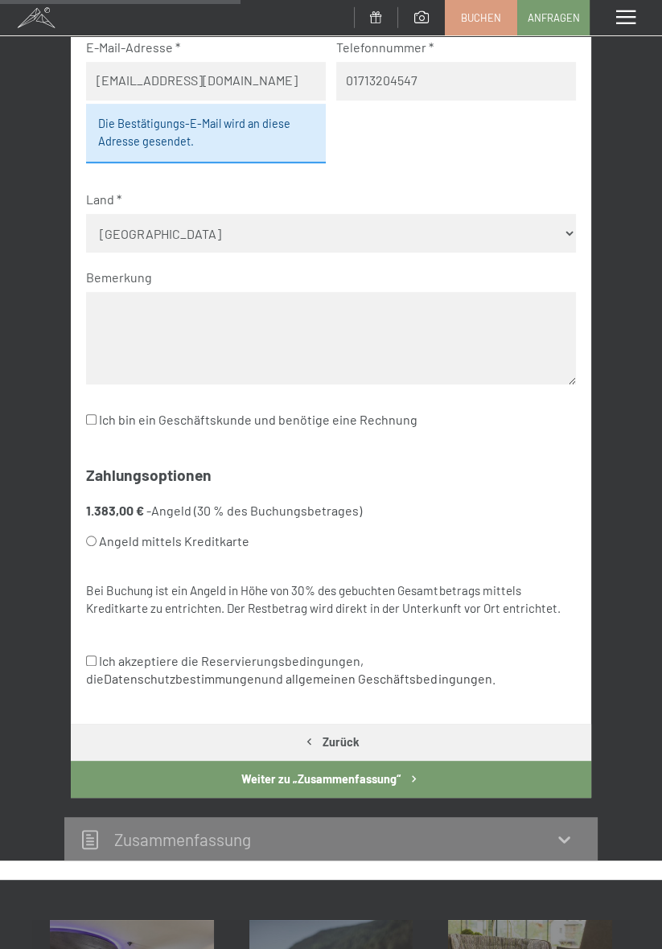
click at [91, 540] on input "Angeld mittels Kreditkarte" at bounding box center [91, 540] width 10 height 10
radio input "true"
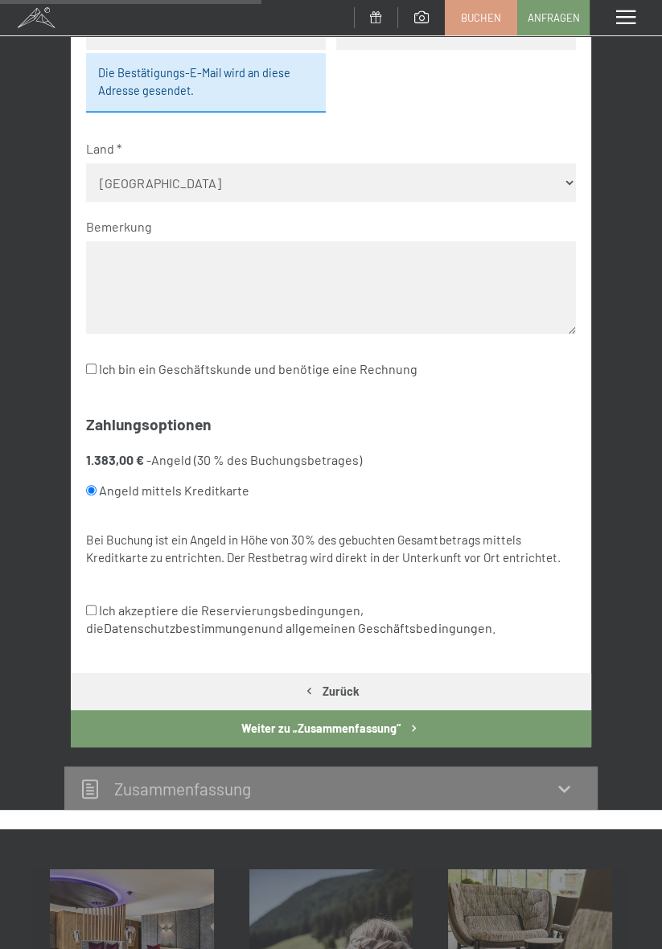
scroll to position [560, 0]
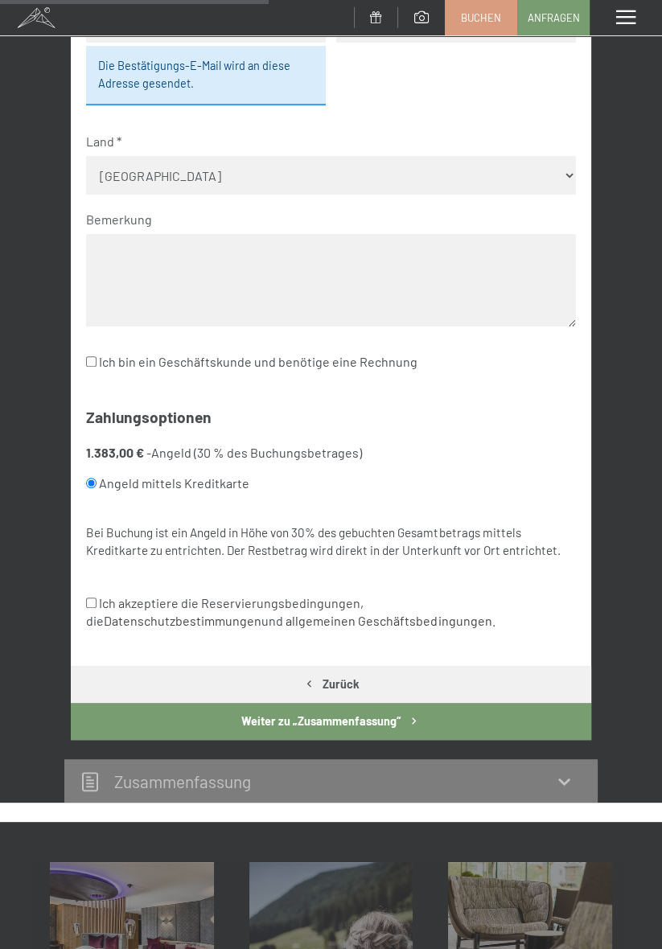
click at [96, 602] on input "Ich akzeptiere die Reservierungsbedingungen, die Datenschutzbestimmungen und al…" at bounding box center [91, 602] width 10 height 10
checkbox input "true"
click at [521, 720] on button "Weiter zu „Zusammen­fassung“" at bounding box center [331, 721] width 520 height 37
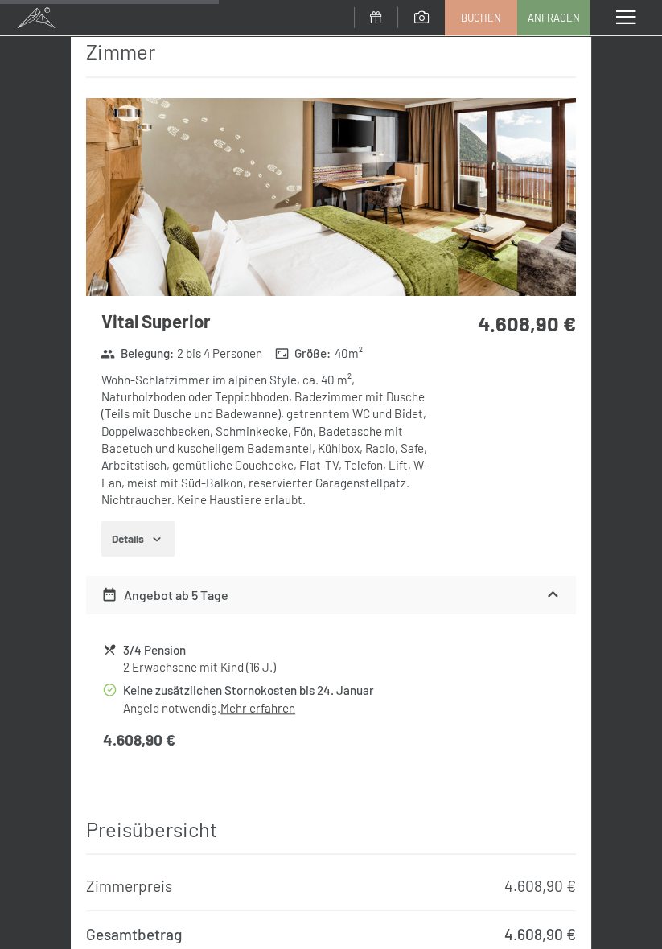
scroll to position [701, 0]
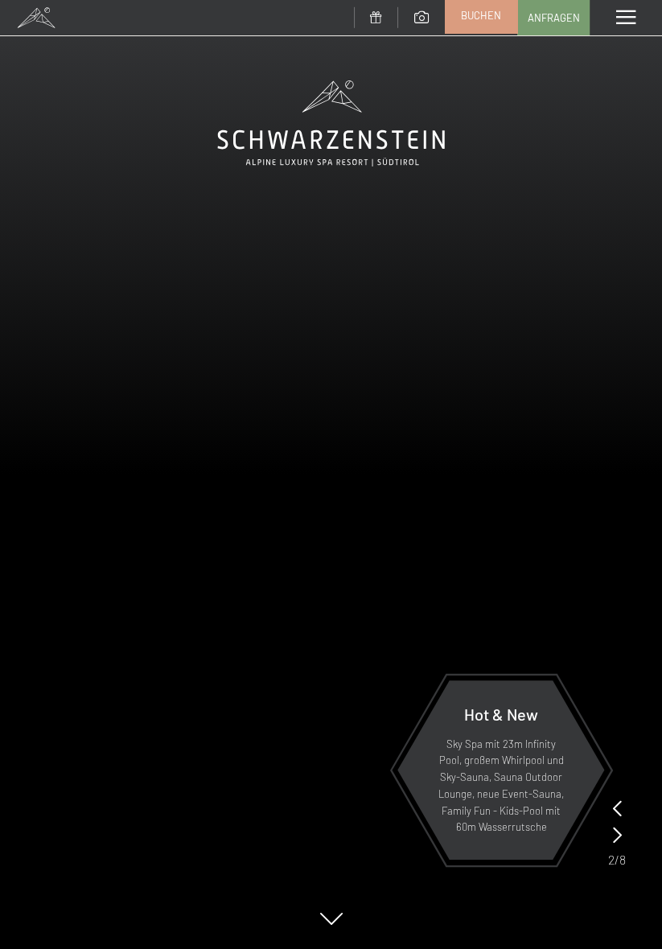
click at [485, 20] on span "Buchen" at bounding box center [481, 15] width 40 height 14
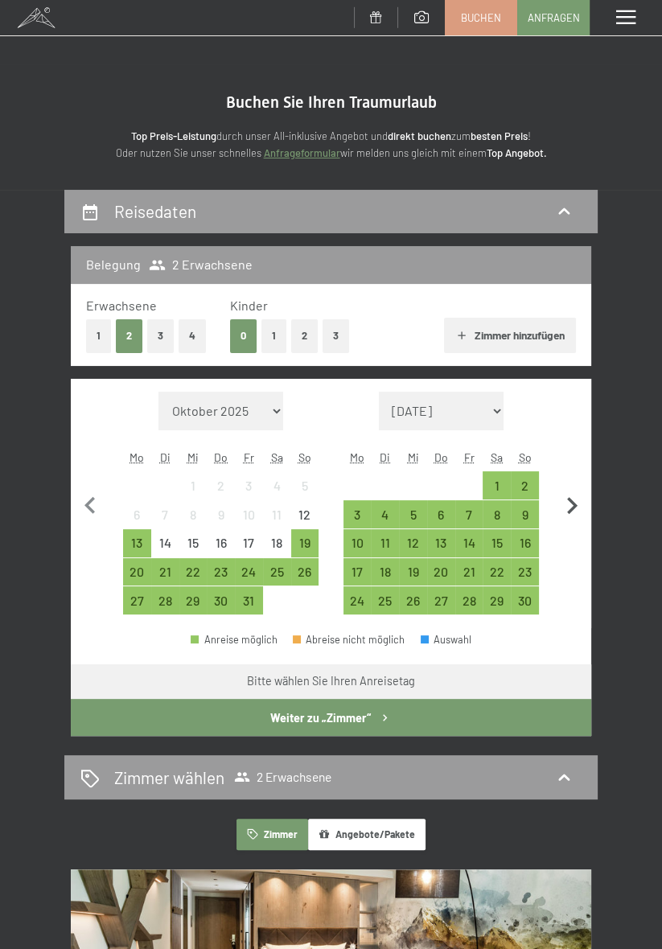
click at [576, 496] on icon "button" at bounding box center [572, 506] width 34 height 34
select select "[DATE]"
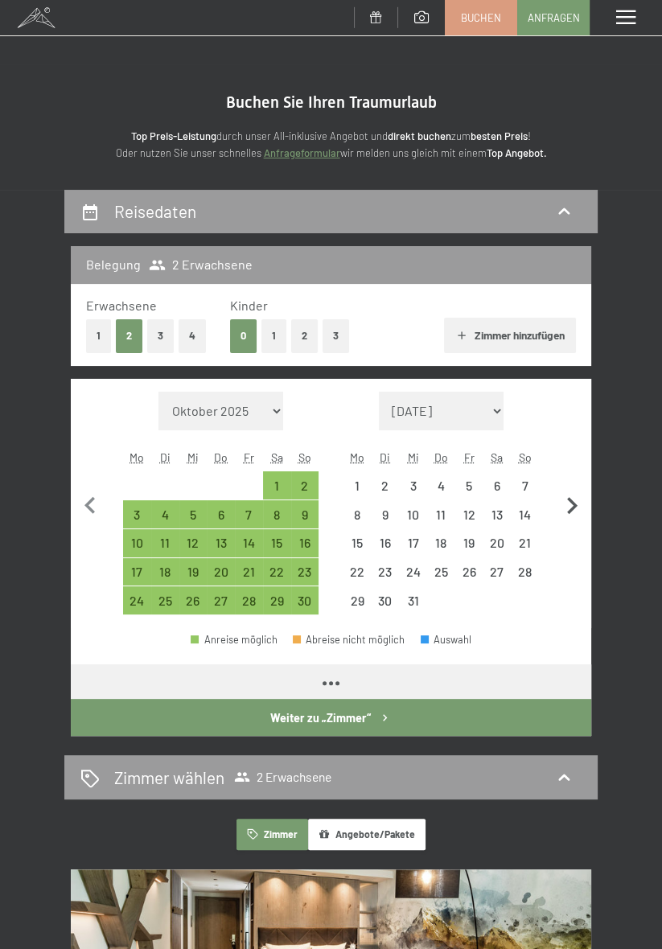
select select "[DATE]"
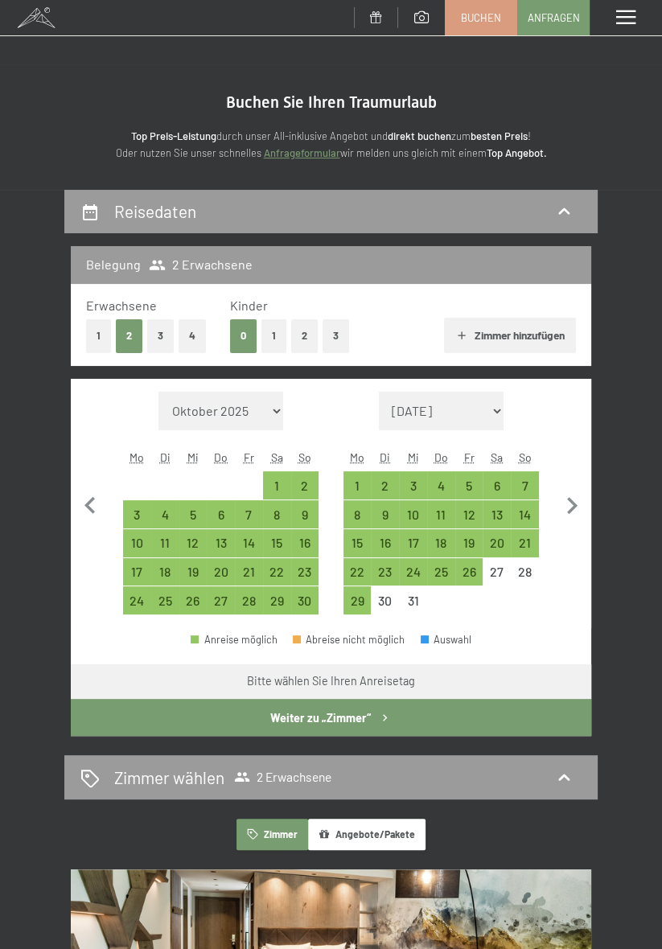
click at [281, 329] on button "1" at bounding box center [273, 335] width 25 height 33
select select "[DATE]"
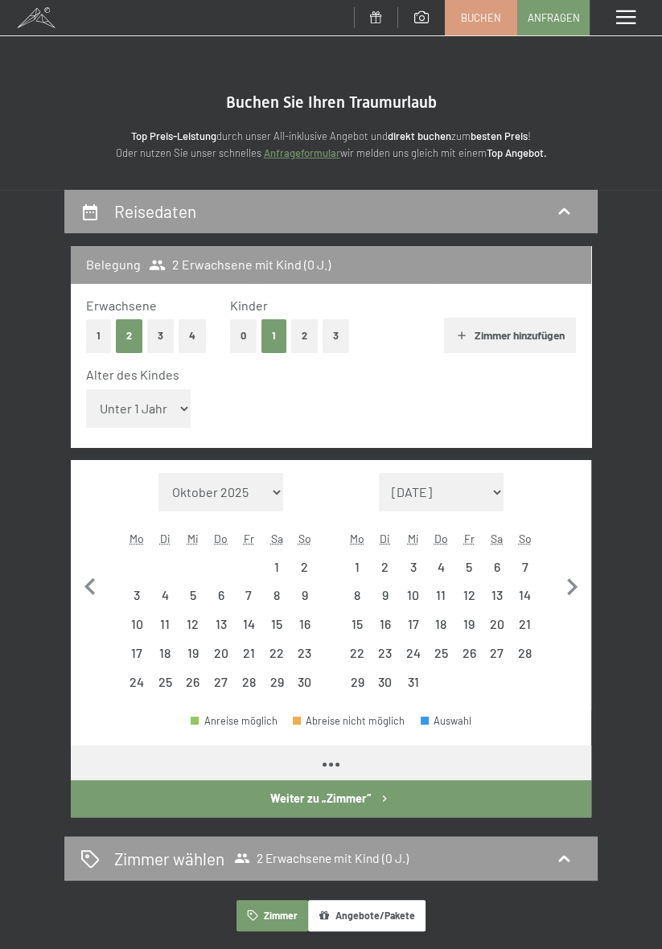
select select "[DATE]"
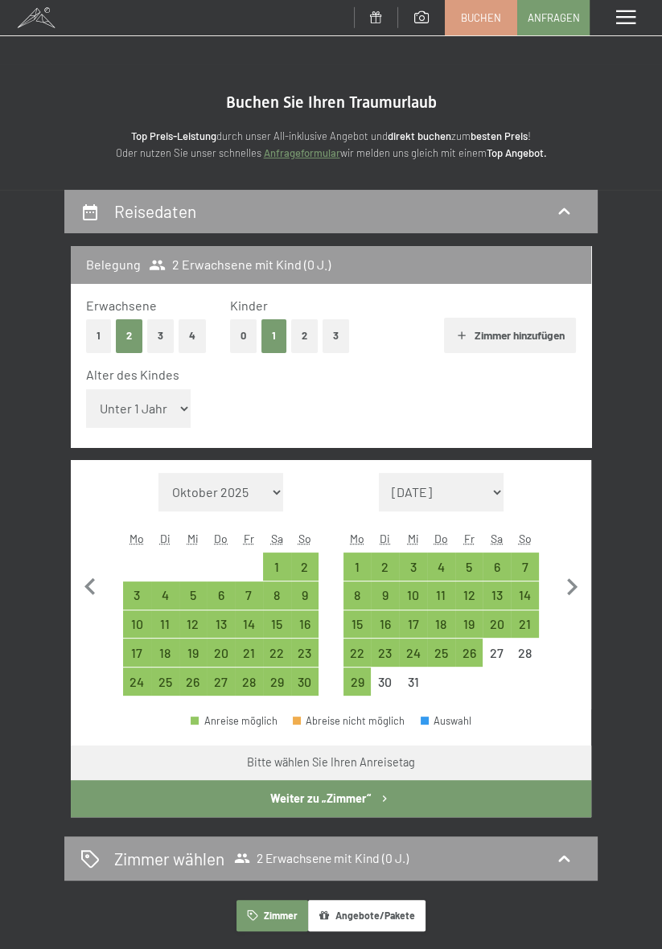
click at [162, 407] on select "Unter 1 Jahr 1 Jahr 2 Jahre 3 Jahre 4 Jahre 5 Jahre 6 Jahre 7 Jahre 8 Jahre 9 J…" at bounding box center [138, 408] width 105 height 39
select select "16"
click at [86, 389] on select "Unter 1 Jahr 1 Jahr 2 Jahre 3 Jahre 4 Jahre 5 Jahre 6 Jahre 7 Jahre 8 Jahre 9 J…" at bounding box center [138, 408] width 105 height 39
select select "[DATE]"
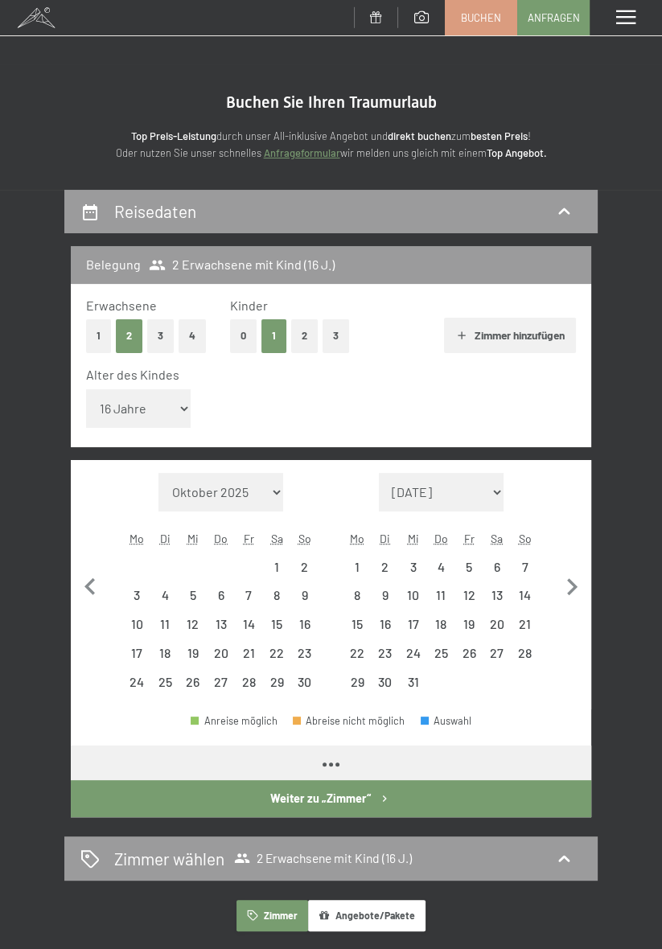
select select "[DATE]"
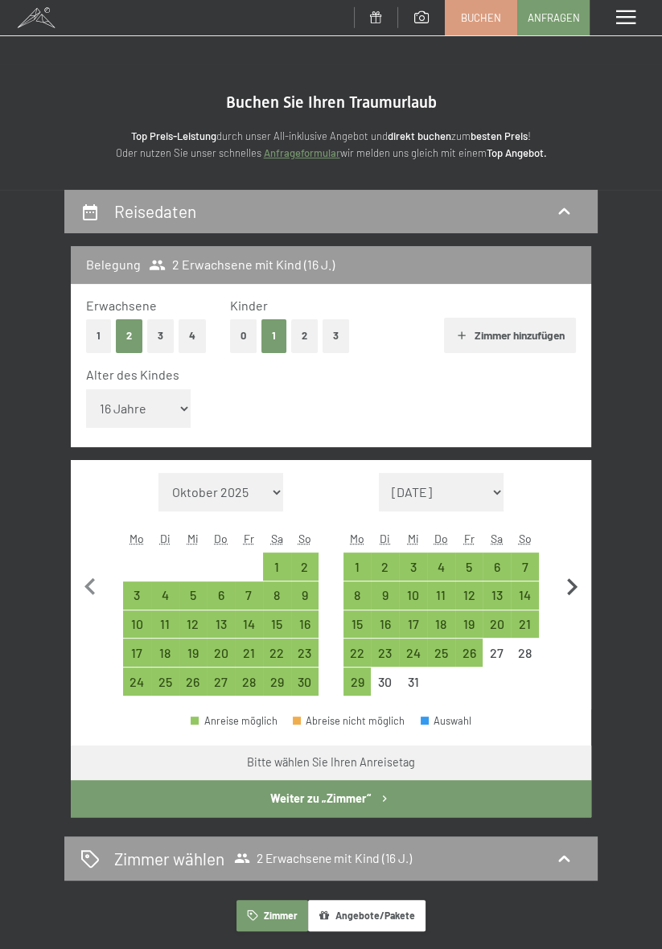
click at [564, 592] on icon "button" at bounding box center [572, 587] width 34 height 34
select select "[DATE]"
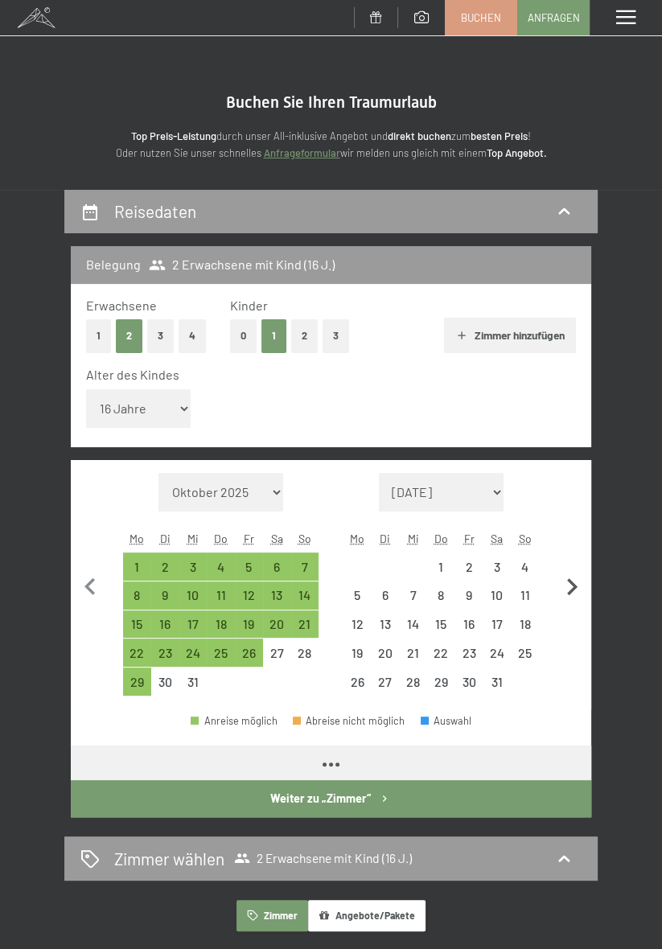
click at [567, 582] on icon "button" at bounding box center [572, 587] width 34 height 34
select select "[DATE]"
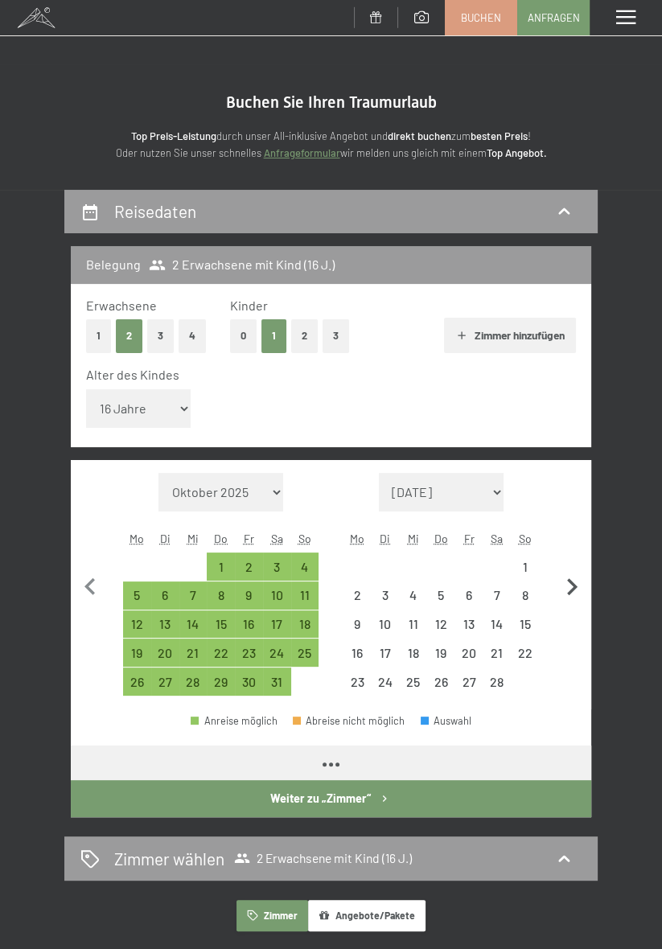
select select "[DATE]"
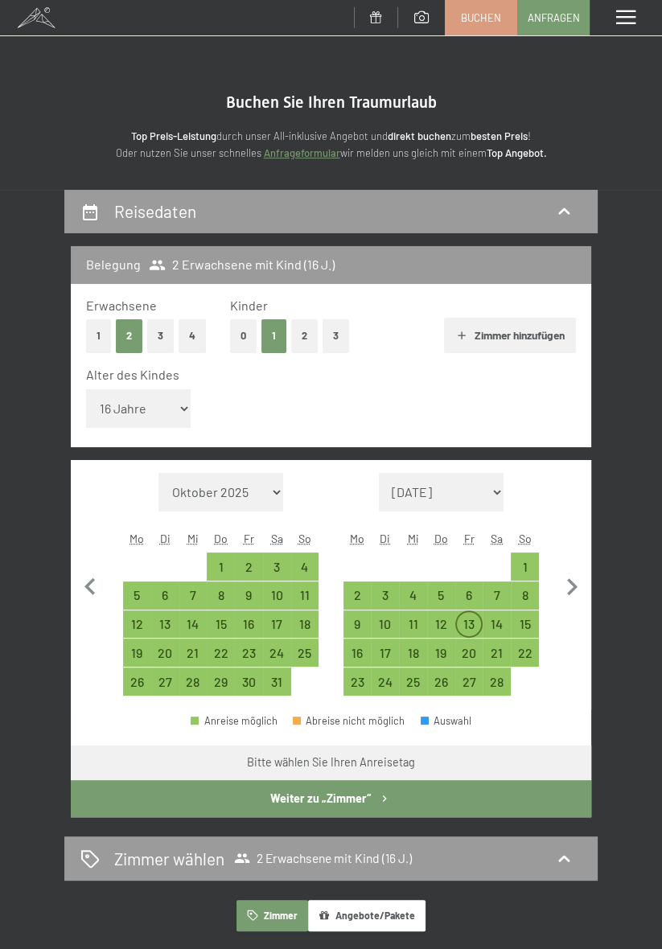
click at [471, 621] on div "13" at bounding box center [469, 629] width 25 height 25
select select "[DATE]"
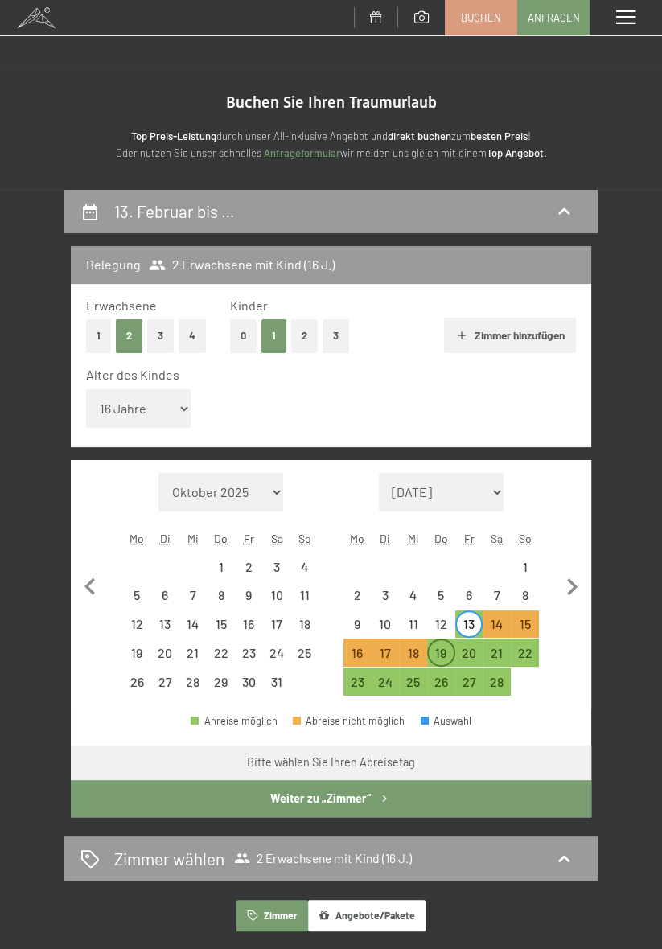
click at [440, 649] on div "19" at bounding box center [441, 658] width 25 height 25
select select "[DATE]"
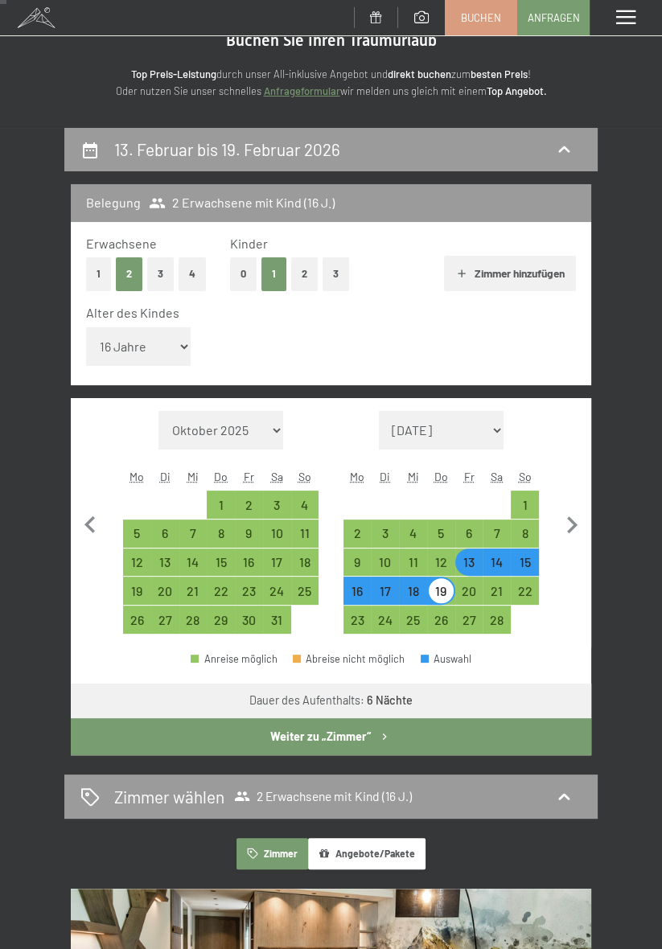
scroll to position [65, 0]
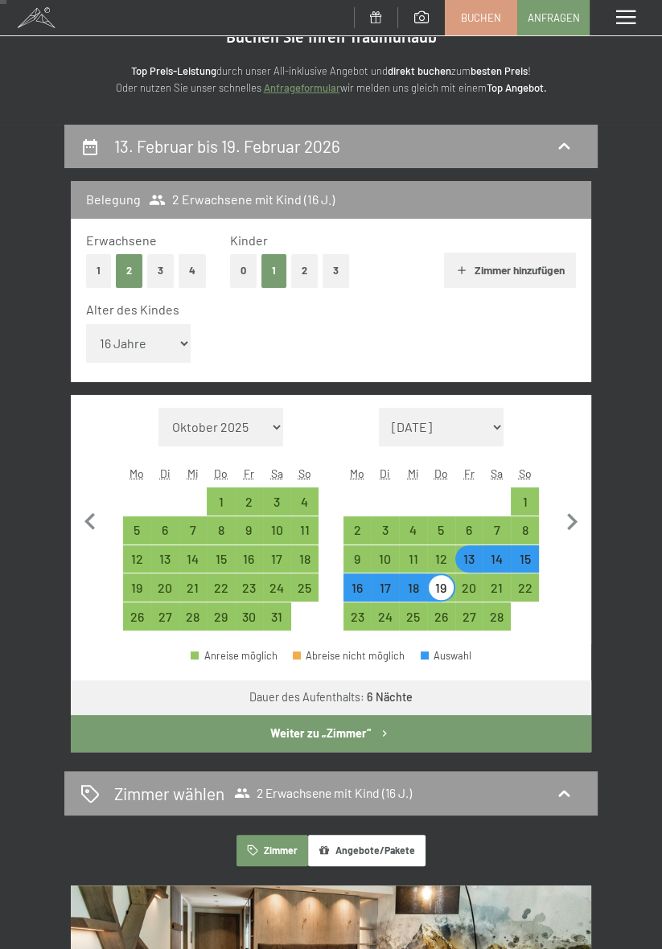
click at [531, 728] on button "Weiter zu „Zimmer“" at bounding box center [331, 733] width 520 height 37
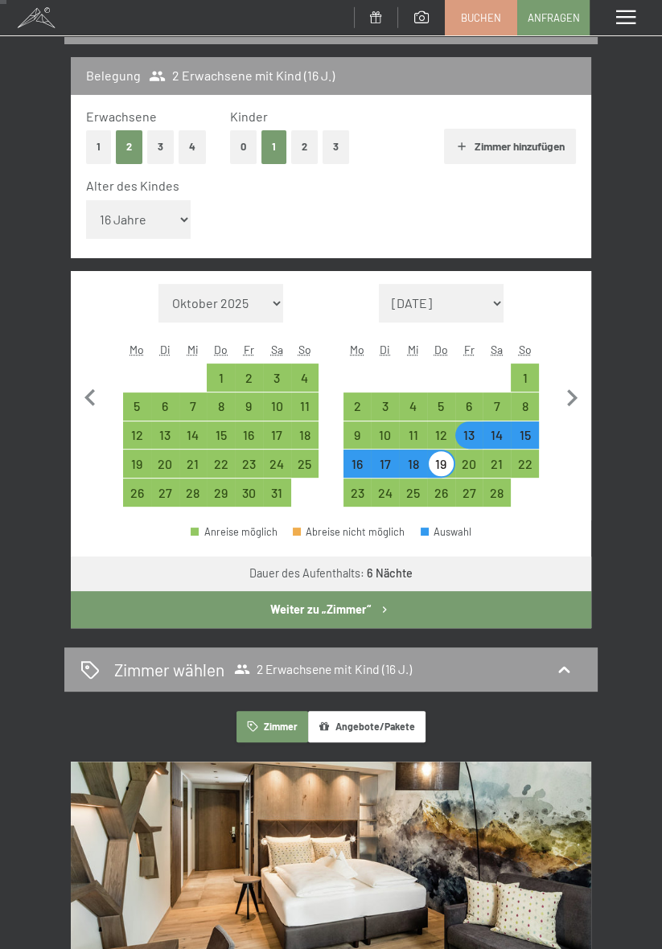
select select "[DATE]"
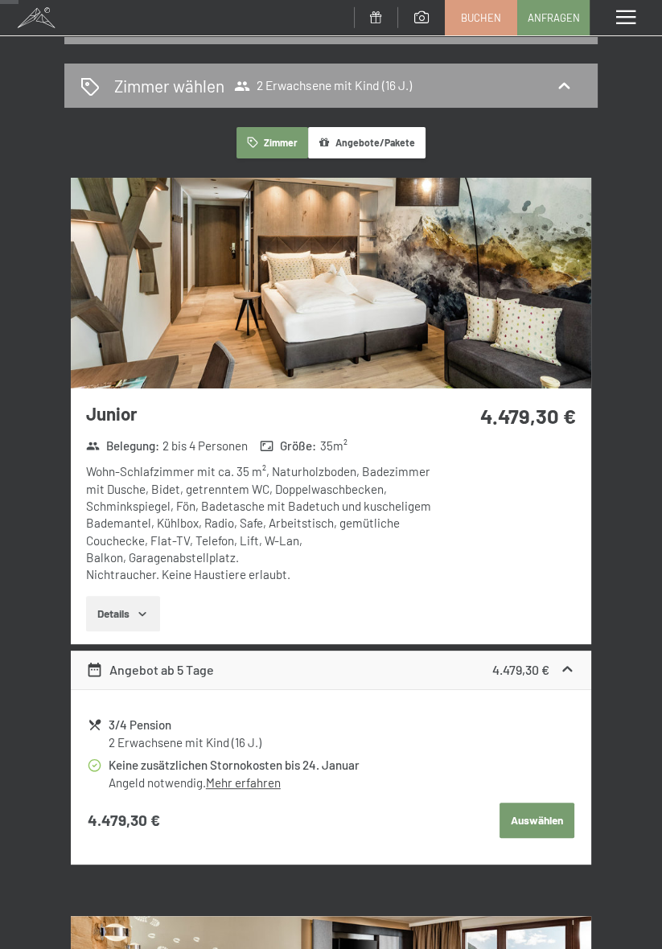
click at [466, 294] on img at bounding box center [331, 283] width 520 height 211
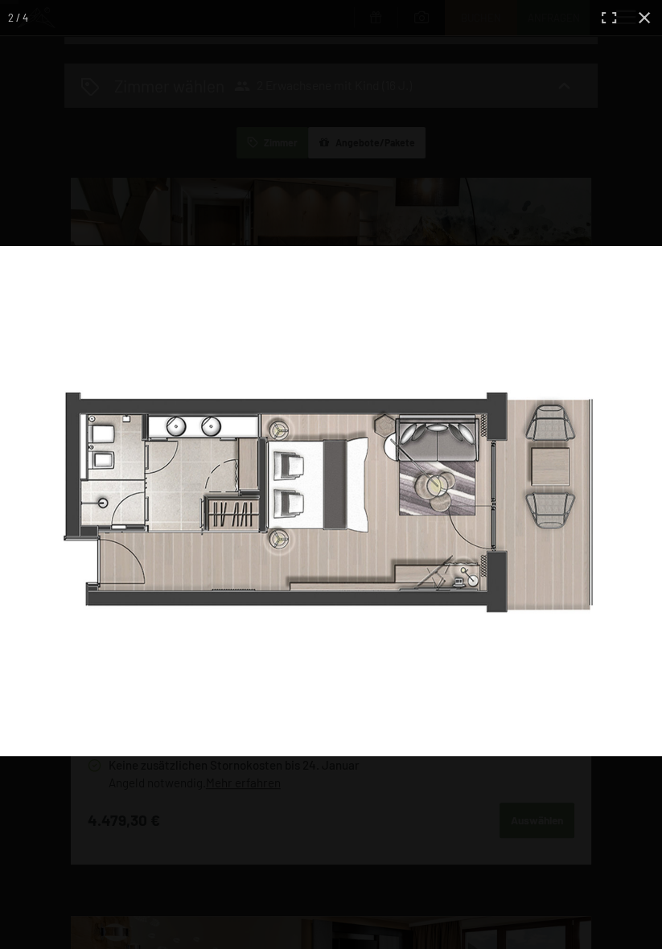
click at [635, 799] on div at bounding box center [331, 720] width 662 height 949
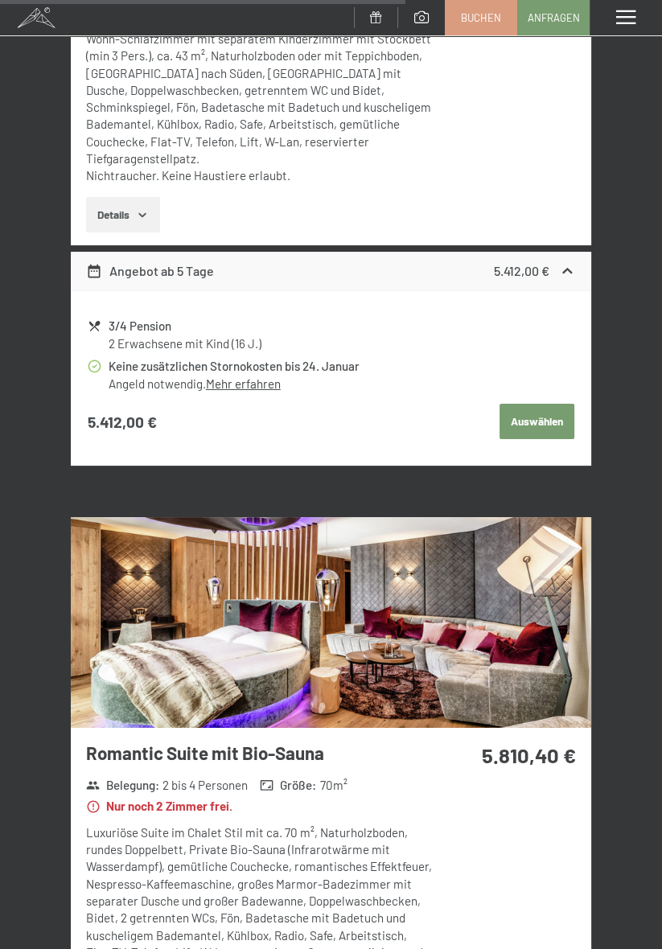
scroll to position [3759, 0]
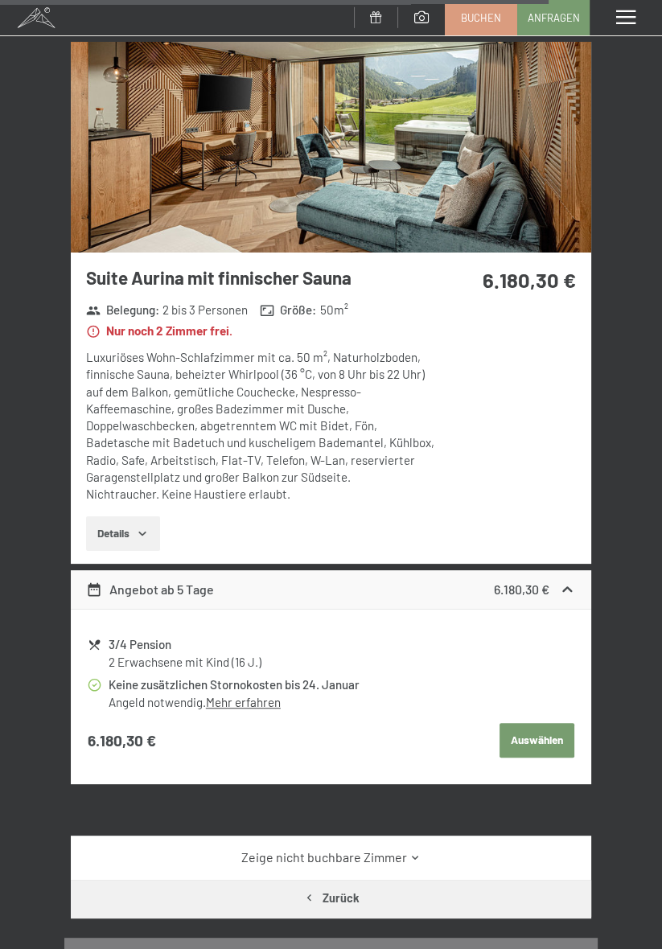
click at [493, 937] on div "Persönliche Daten" at bounding box center [330, 959] width 533 height 44
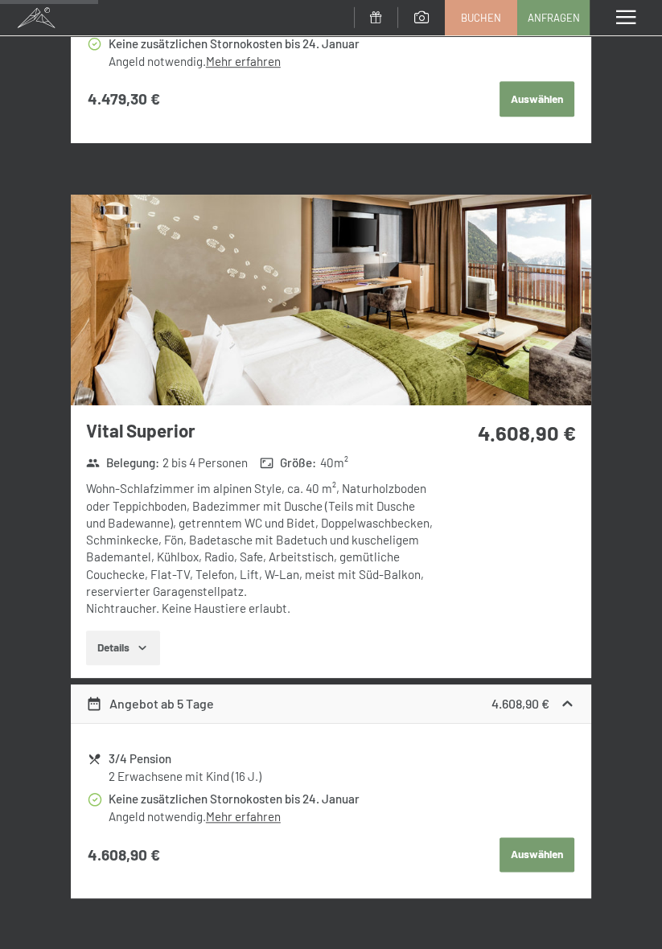
scroll to position [914, 0]
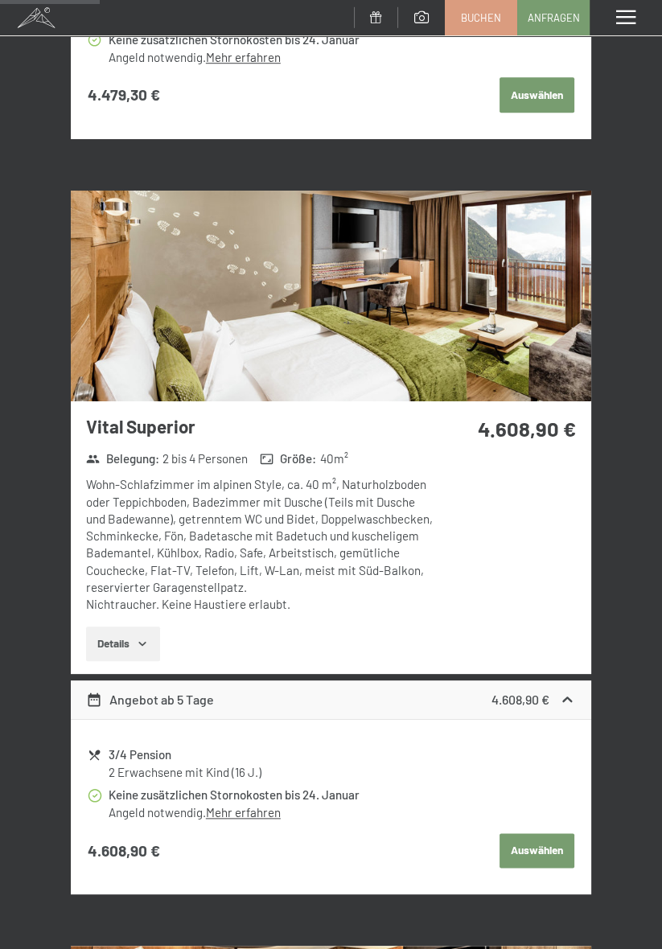
click at [540, 843] on button "Auswählen" at bounding box center [536, 850] width 74 height 35
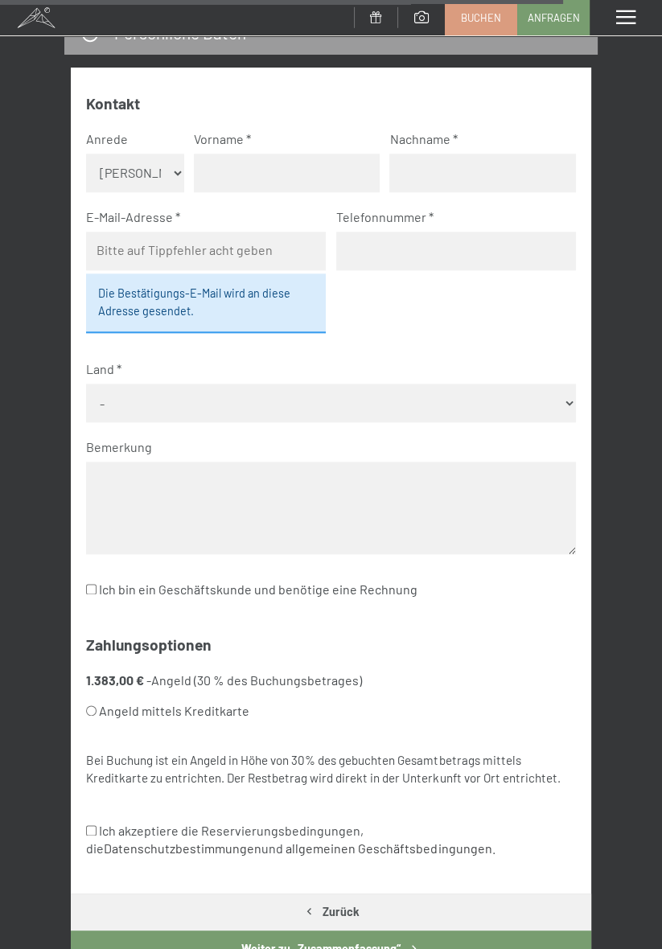
scroll to position [5946, 0]
click at [350, 170] on input "text" at bounding box center [287, 173] width 186 height 39
type input "Heike"
type input "Schwadorf"
type input "[EMAIL_ADDRESS][DOMAIN_NAME]"
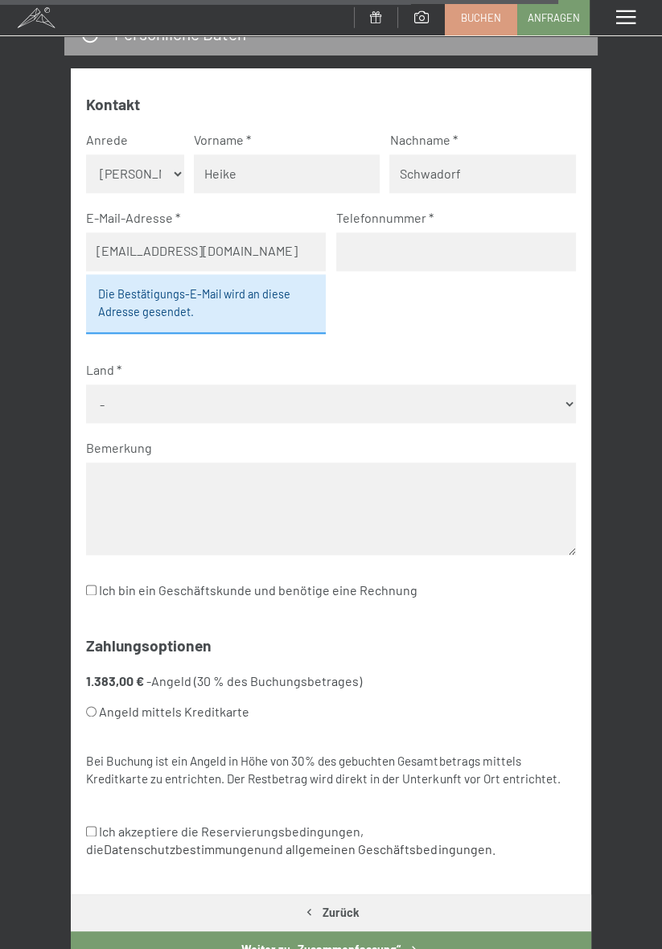
type input "01713204547"
select select "DEU"
click at [293, 168] on input "Heike" at bounding box center [287, 173] width 186 height 39
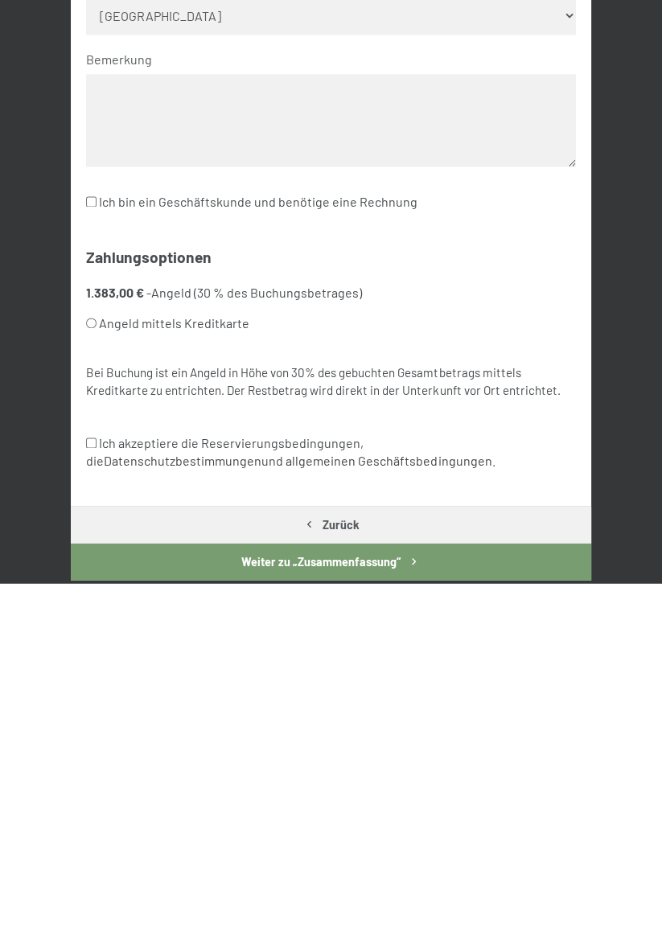
type input "Heike Prof. Dr."
click at [213, 687] on label "Angeld mittels Kreditkarte" at bounding box center [311, 689] width 450 height 31
click at [96, 687] on input "Angeld mittels Kreditkarte" at bounding box center [91, 688] width 10 height 10
radio input "true"
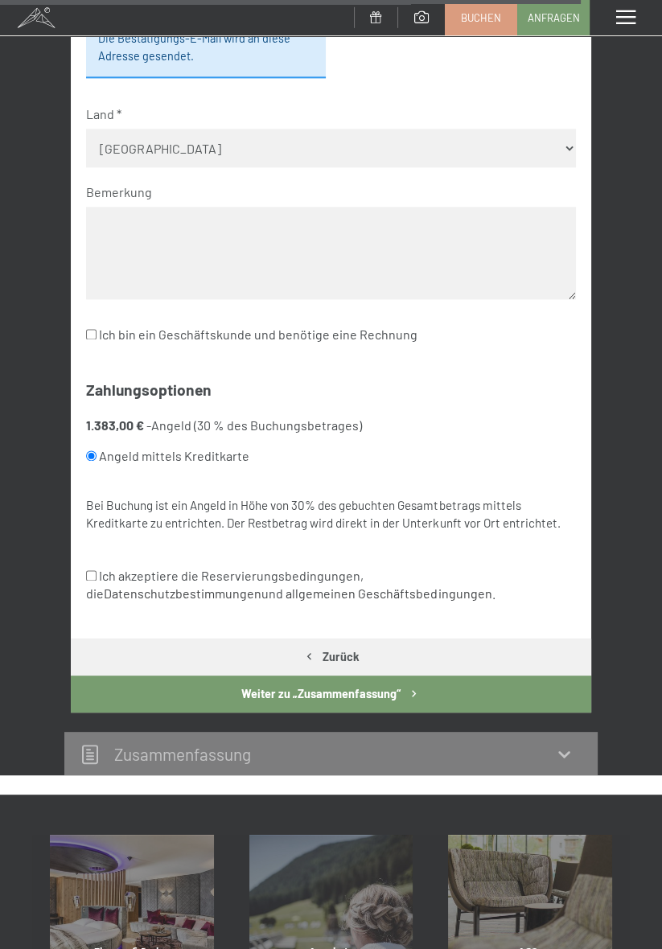
scroll to position [6204, 0]
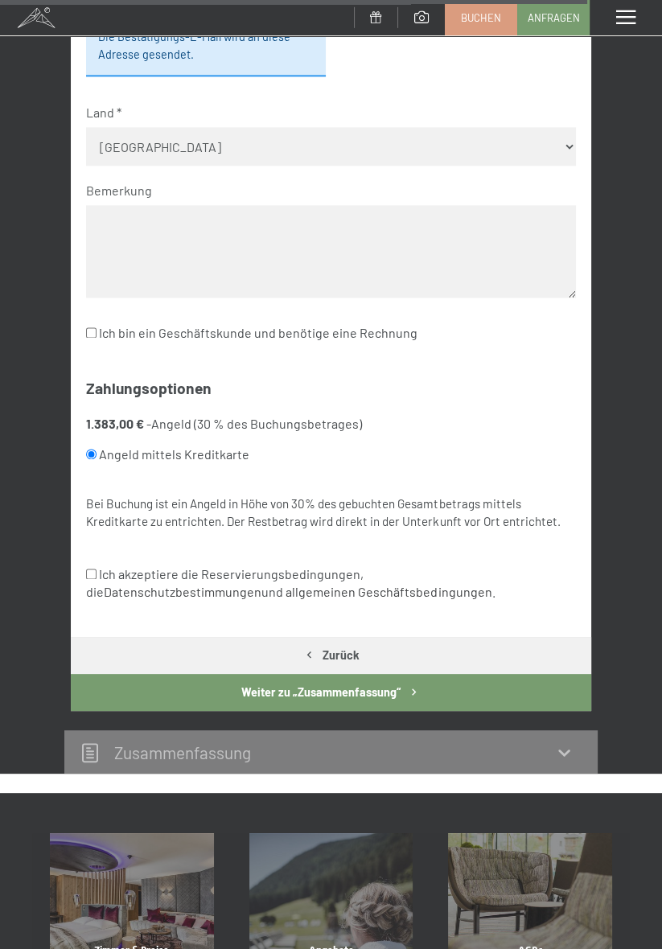
click at [96, 570] on input "Ich akzeptiere die Reservierungsbedingungen, die Datenschutzbestimmungen und al…" at bounding box center [91, 573] width 10 height 10
checkbox input "true"
click at [519, 691] on button "Weiter zu „Zusammen­fassung“" at bounding box center [331, 692] width 520 height 37
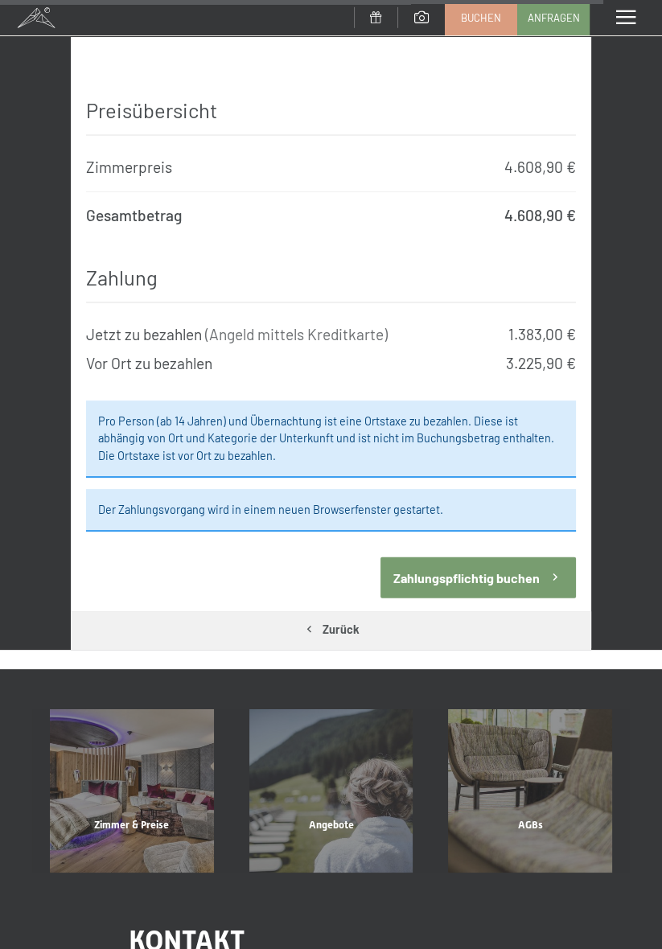
scroll to position [7034, 0]
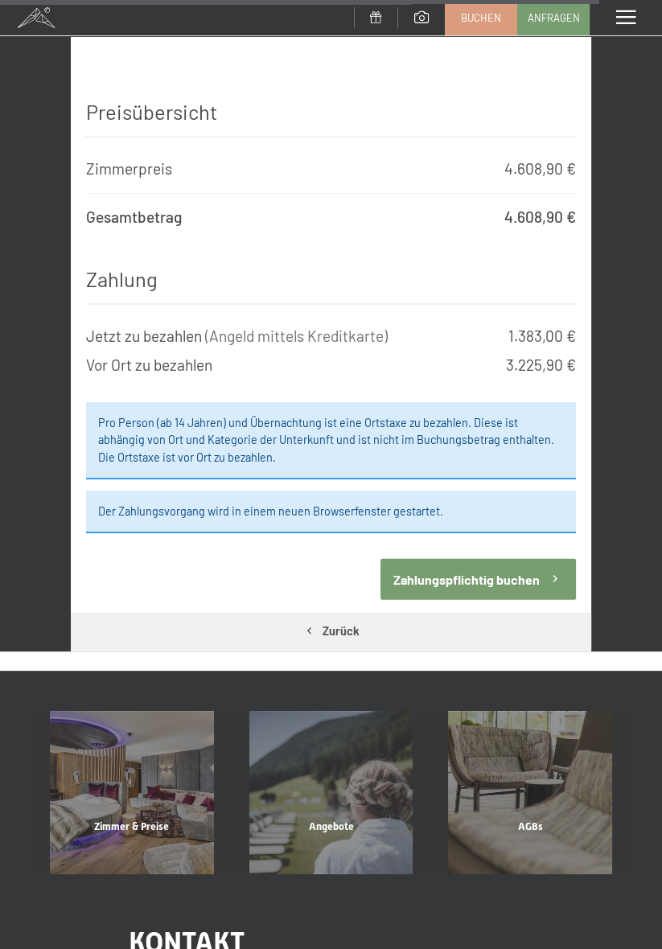
click at [527, 594] on button "Zahlungspflichtig buchen" at bounding box center [477, 579] width 195 height 41
